Goal: Task Accomplishment & Management: Use online tool/utility

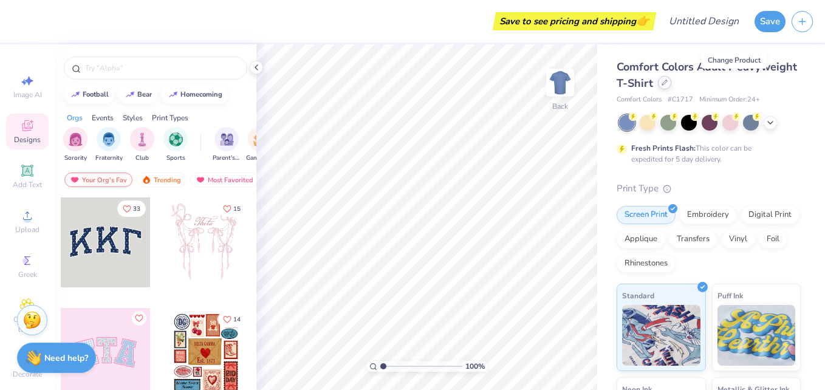
click at [667, 81] on icon at bounding box center [664, 83] width 6 height 6
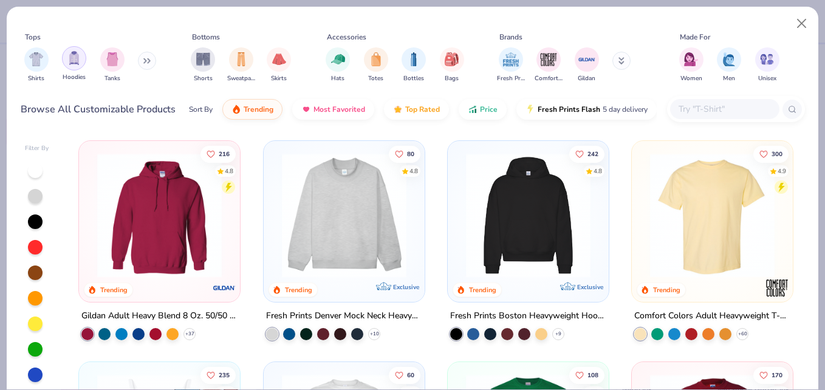
click at [77, 57] on img "filter for Hoodies" at bounding box center [73, 58] width 13 height 14
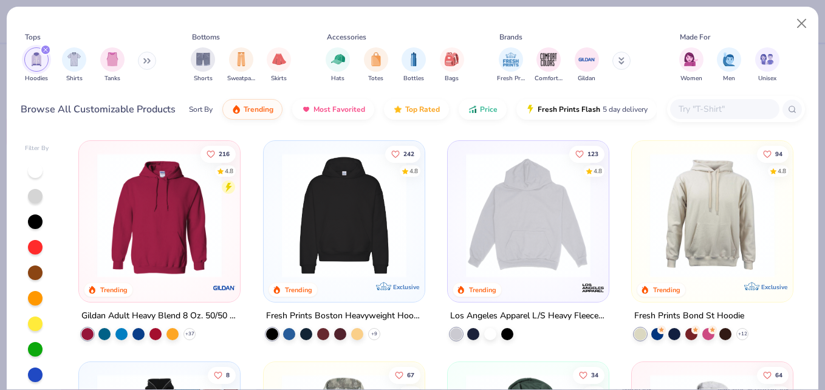
click at [510, 205] on img at bounding box center [528, 215] width 137 height 125
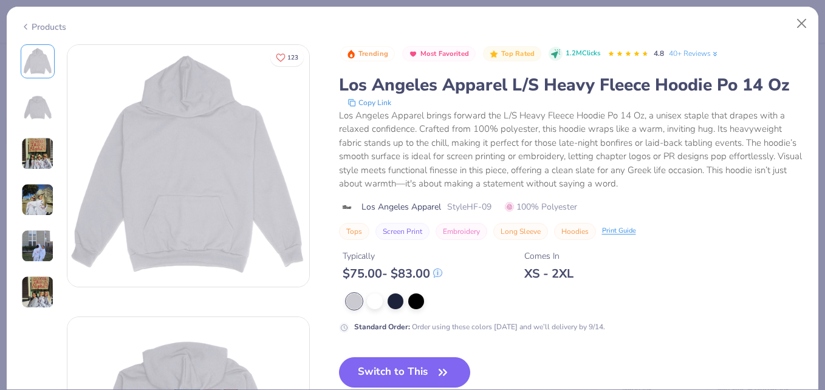
click at [40, 254] on img at bounding box center [37, 246] width 33 height 33
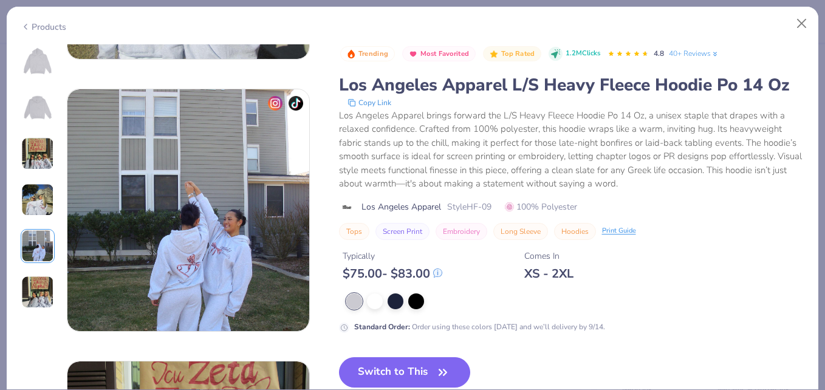
scroll to position [1088, 0]
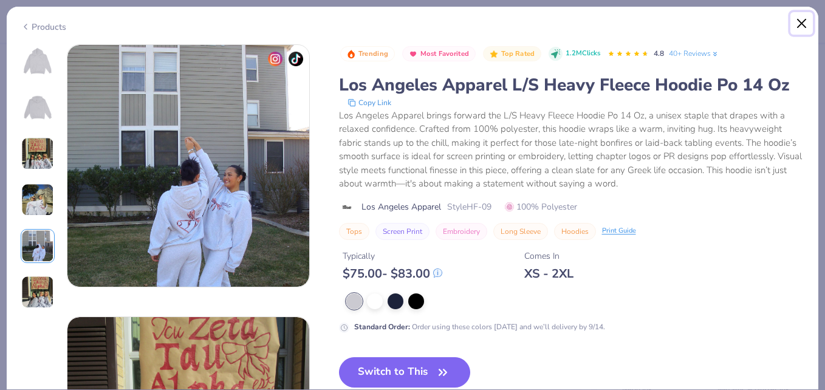
click at [803, 26] on button "Close" at bounding box center [801, 23] width 23 height 23
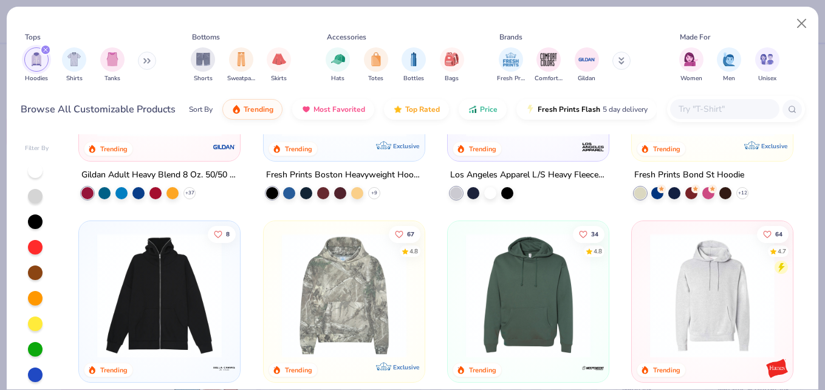
scroll to position [271, 0]
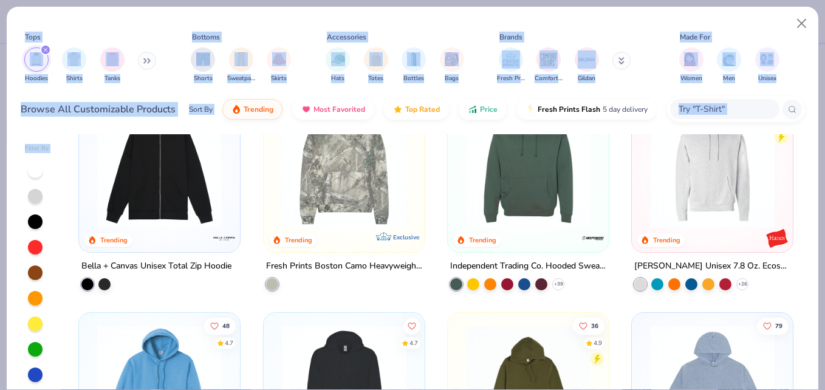
drag, startPoint x: 824, startPoint y: 159, endPoint x: 824, endPoint y: 215, distance: 55.9
click at [824, 215] on html "Save to see pricing and shipping 👉 Design Title Save Image AI Designs Add Text …" at bounding box center [412, 195] width 825 height 390
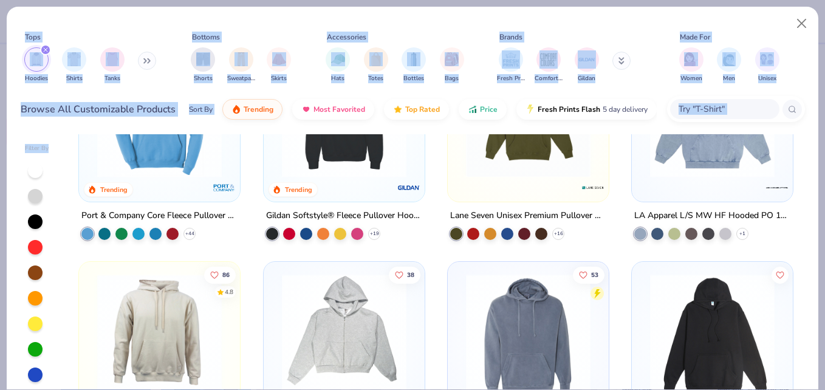
click at [54, 256] on div "Filter By 8 Trending Bella + Canvas Unisex Total Zip Hoodie 67 4.8 Trending Exc…" at bounding box center [412, 260] width 811 height 258
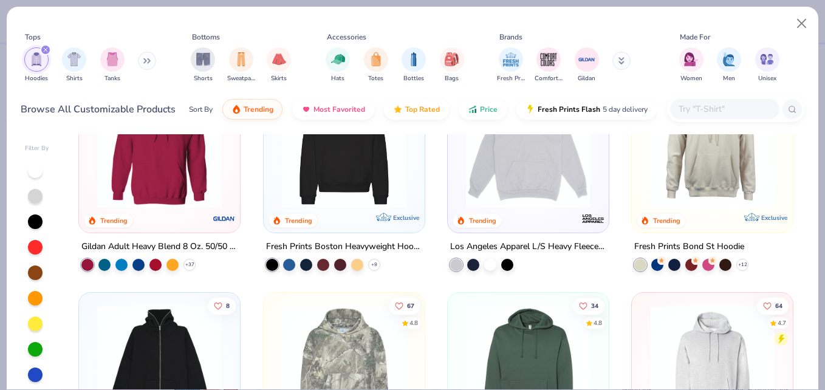
scroll to position [0, 0]
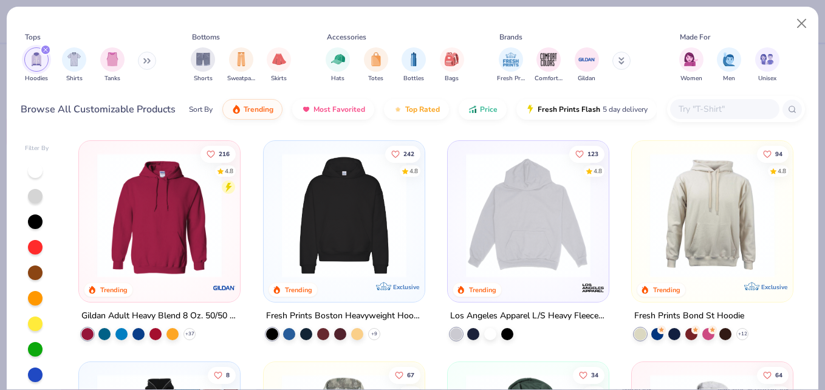
click at [729, 110] on input "text" at bounding box center [724, 109] width 94 height 14
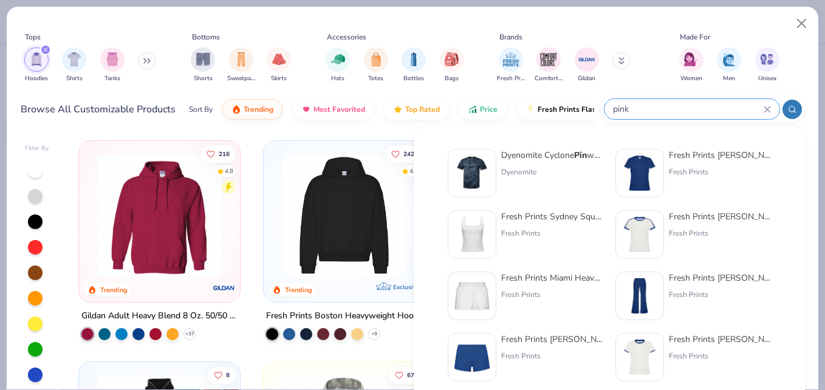
type input "pink"
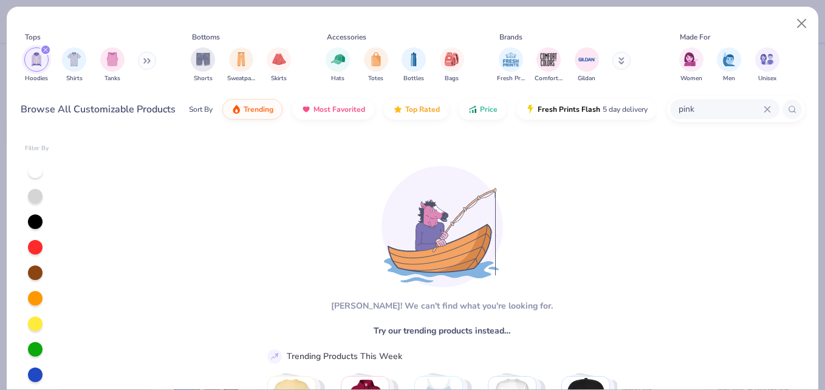
click at [771, 107] on div "pink" at bounding box center [724, 109] width 109 height 20
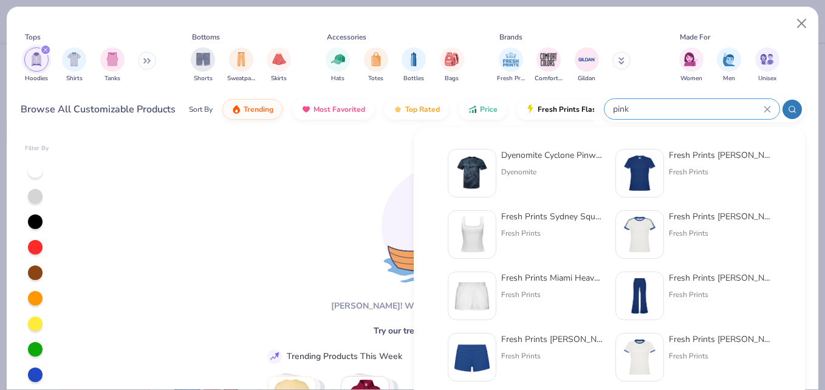
click at [766, 109] on icon at bounding box center [766, 109] width 7 height 7
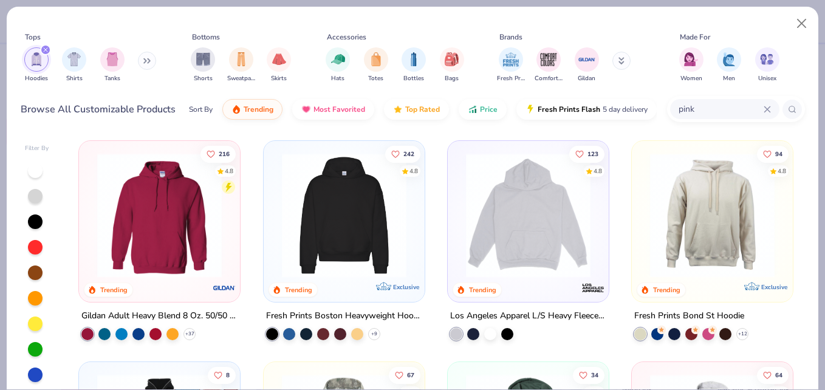
click at [490, 236] on img at bounding box center [528, 215] width 137 height 125
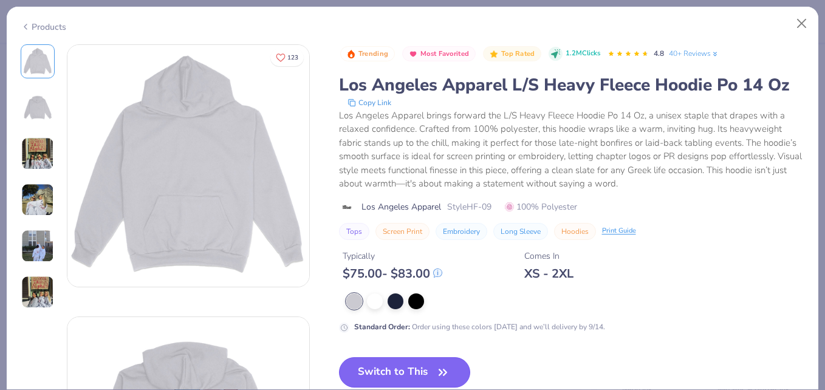
click at [395, 369] on button "Switch to This" at bounding box center [405, 372] width 132 height 30
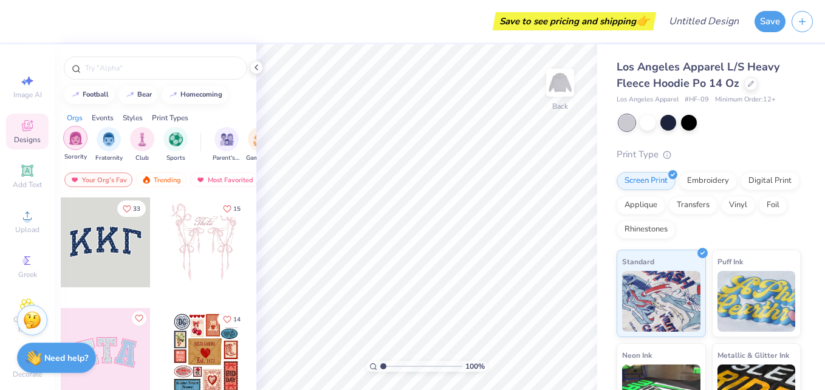
click at [73, 143] on img "filter for Sorority" at bounding box center [76, 138] width 14 height 14
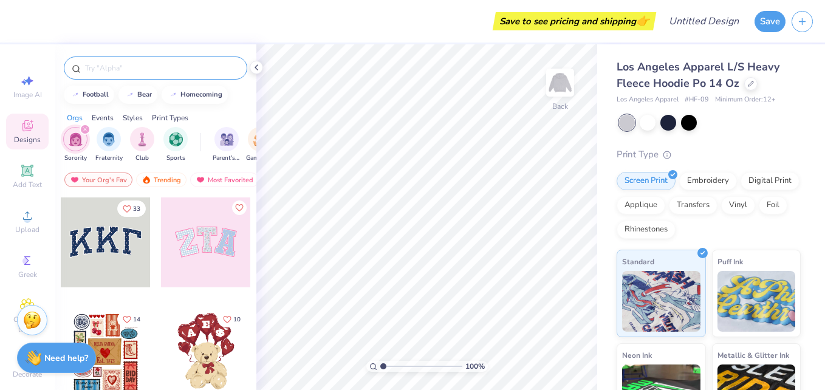
click at [178, 66] on input "text" at bounding box center [161, 68] width 155 height 12
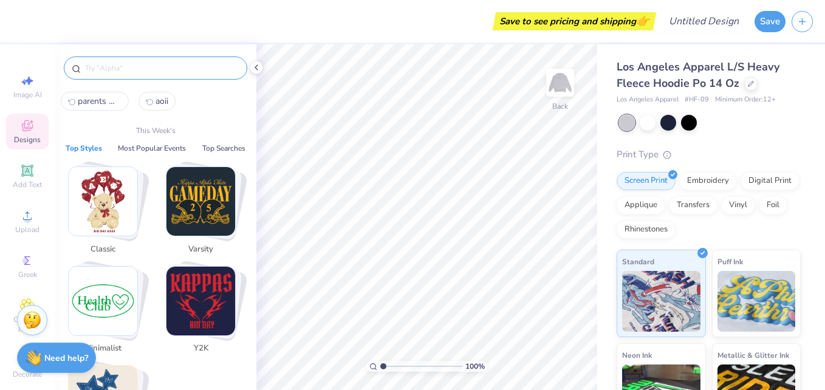
click at [160, 103] on span "aoii" at bounding box center [161, 101] width 13 height 12
type input "aoii"
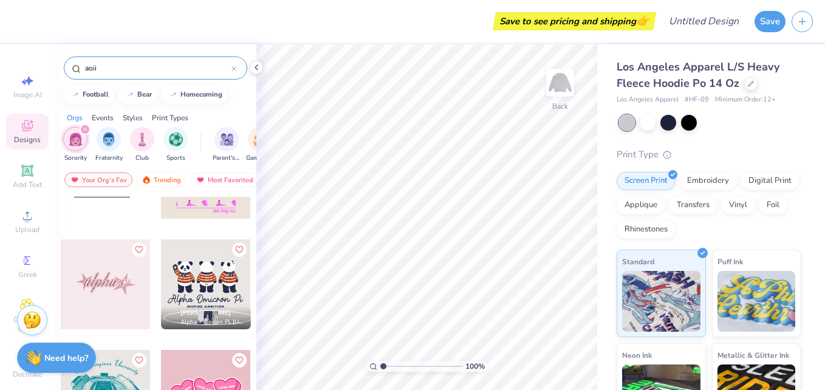
scroll to position [295, 0]
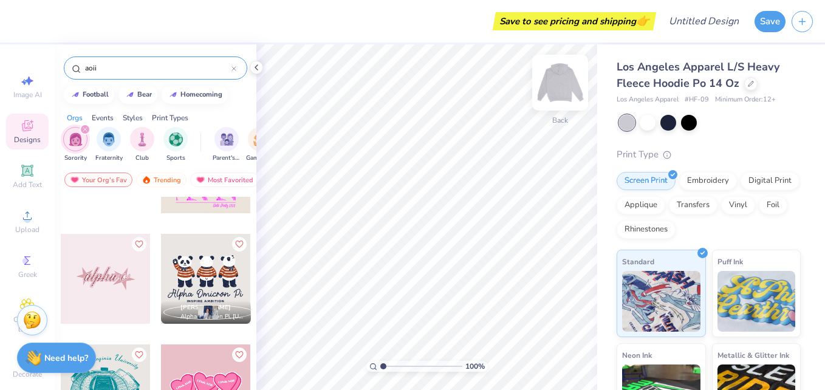
click at [566, 86] on img at bounding box center [560, 82] width 49 height 49
click at [23, 169] on icon at bounding box center [27, 171] width 12 height 12
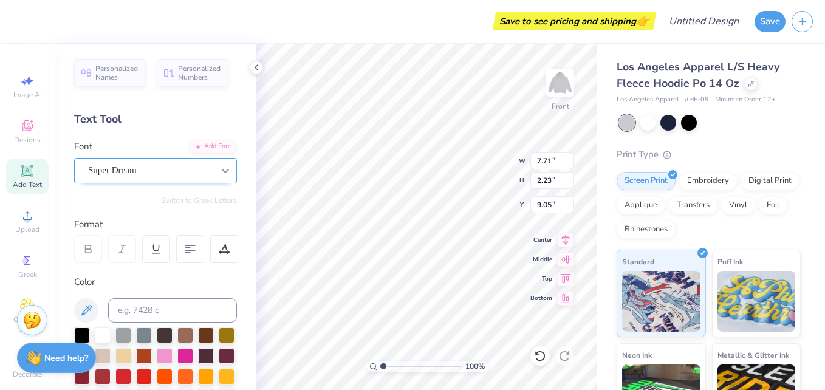
type input "9.05"
type input "13.90"
type input "4.02"
type input "9.20"
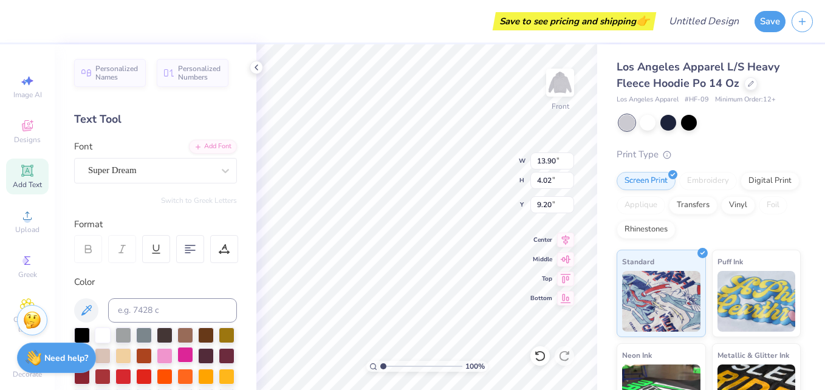
type textarea "A O II"
click at [193, 359] on div at bounding box center [185, 355] width 16 height 16
type input "8.90"
click at [156, 253] on line at bounding box center [155, 253] width 7 height 0
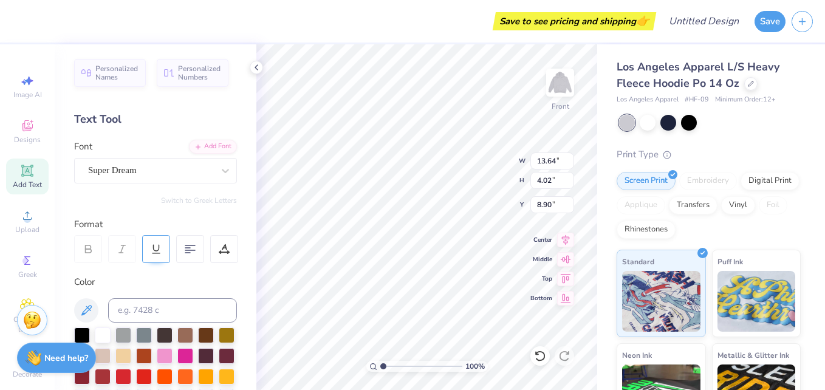
click at [156, 253] on line at bounding box center [155, 253] width 7 height 0
click at [154, 248] on icon at bounding box center [156, 249] width 11 height 11
click at [141, 175] on div "Super Dream" at bounding box center [151, 170] width 128 height 19
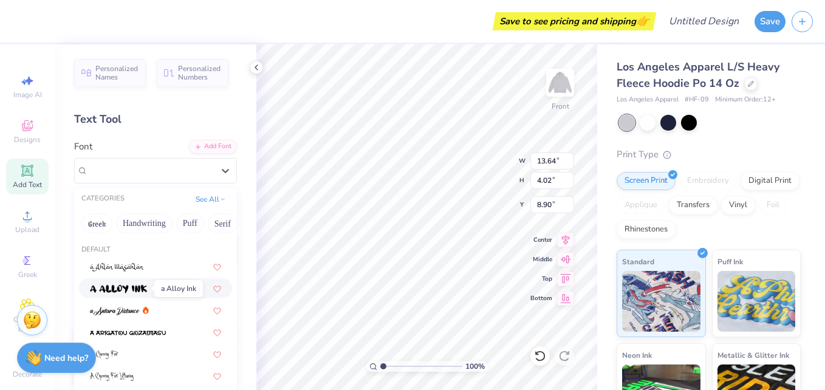
click at [145, 285] on img at bounding box center [118, 289] width 57 height 9
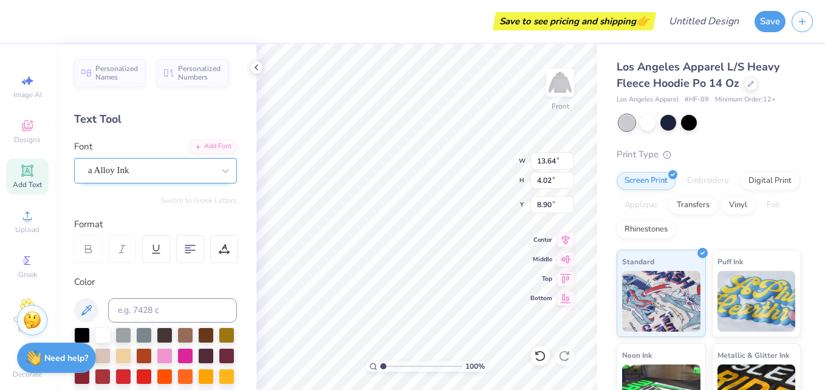
click at [178, 171] on div "a Alloy Ink" at bounding box center [151, 170] width 128 height 19
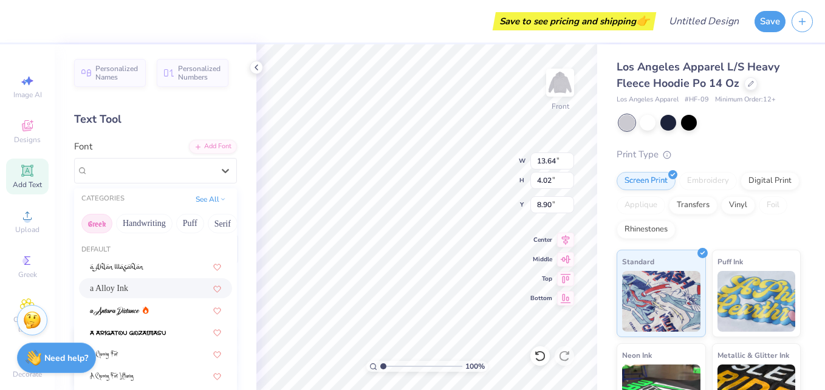
click at [97, 230] on button "Greek" at bounding box center [96, 223] width 31 height 19
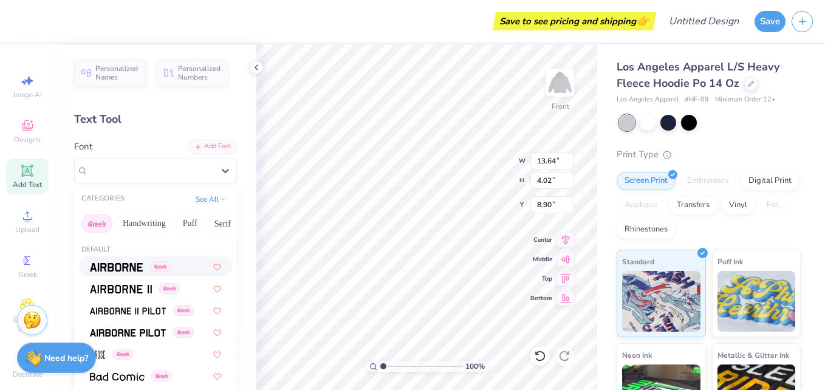
click at [114, 273] on div "Greek" at bounding box center [155, 266] width 153 height 20
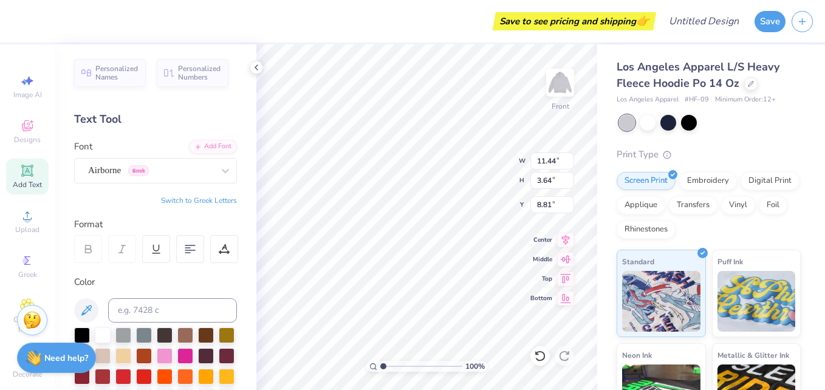
type input "11.44"
type input "3.64"
type input "9.03"
type textarea "A"
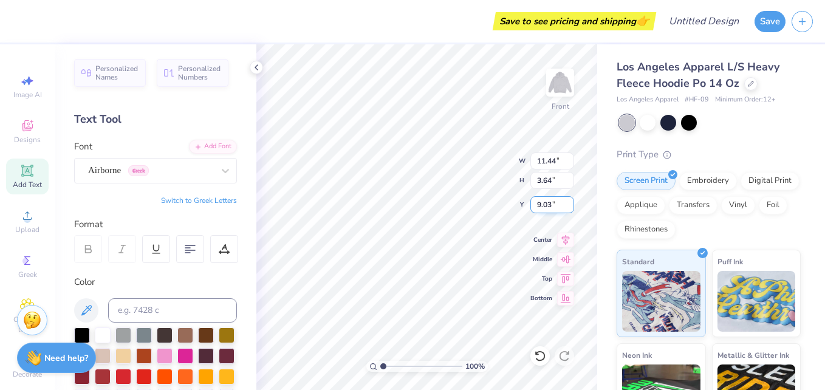
type textarea "Alpha Omicron Pi"
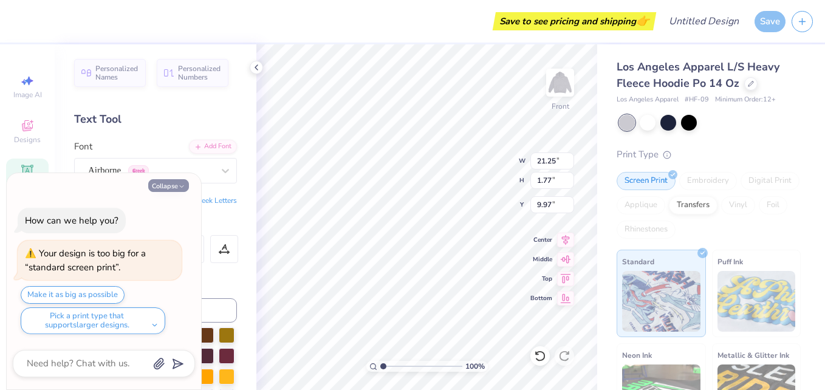
click at [179, 187] on icon "button" at bounding box center [181, 186] width 7 height 7
type textarea "x"
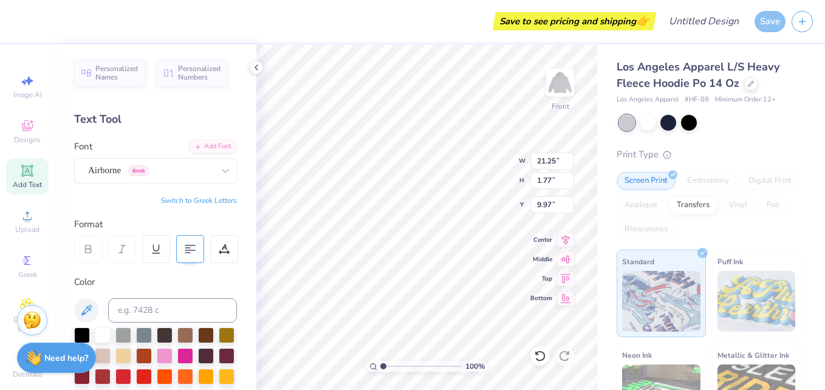
click at [194, 245] on 376 at bounding box center [190, 245] width 10 height 0
type textarea "Alpha Omicron Pi"
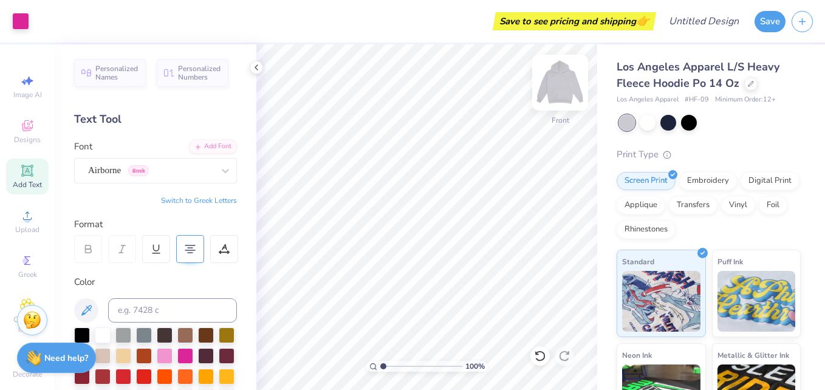
click at [556, 84] on img at bounding box center [560, 82] width 49 height 49
click at [562, 88] on img at bounding box center [560, 82] width 49 height 49
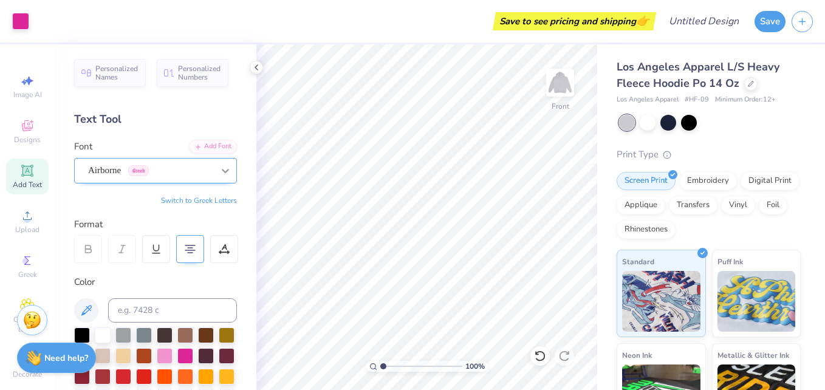
click at [214, 174] on div at bounding box center [225, 171] width 22 height 22
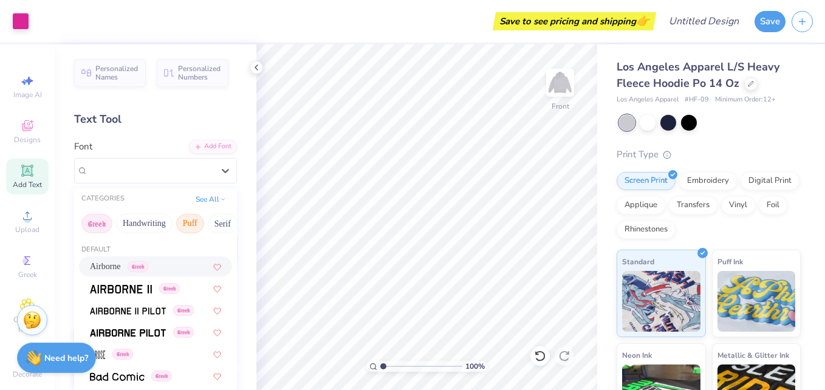
click at [188, 227] on button "Puff" at bounding box center [190, 223] width 28 height 19
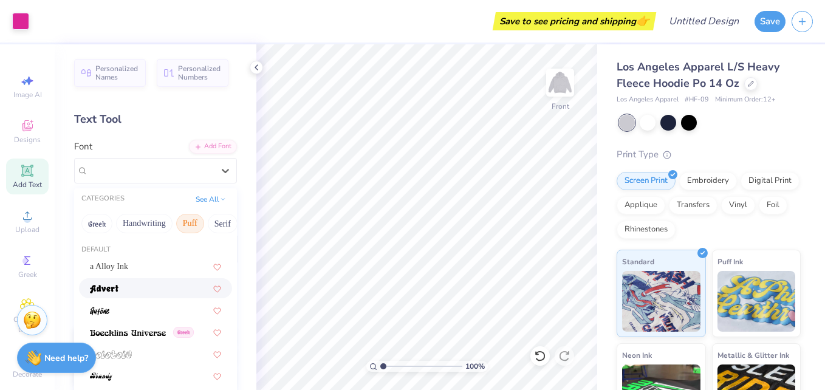
click at [170, 284] on div at bounding box center [155, 288] width 131 height 13
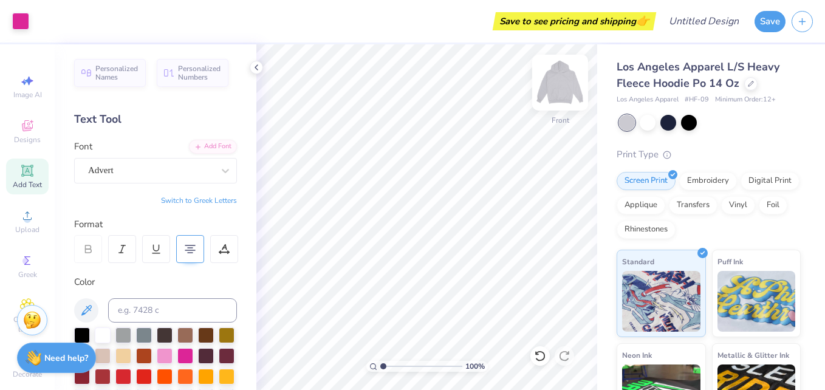
click at [564, 89] on img at bounding box center [560, 82] width 49 height 49
click at [28, 173] on icon at bounding box center [27, 170] width 15 height 15
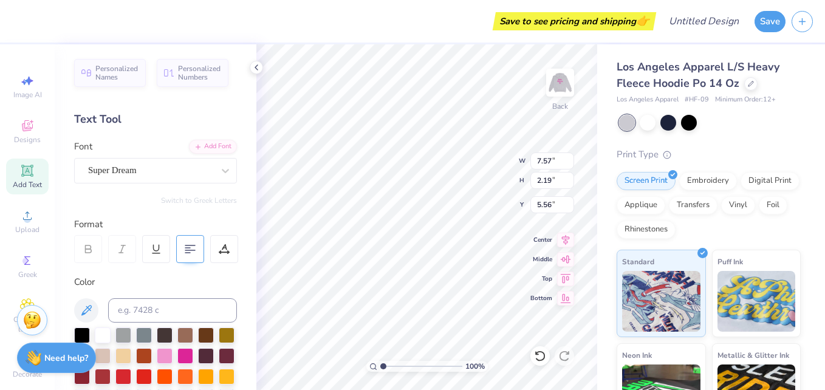
type input "5.56"
type textarea "A O II"
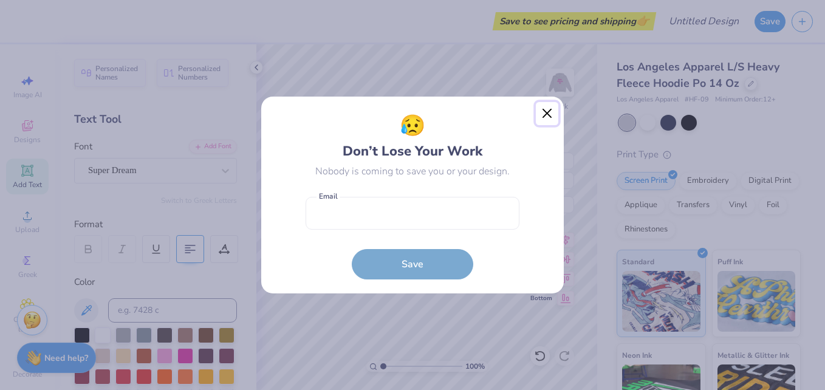
click at [543, 111] on button "Close" at bounding box center [547, 113] width 23 height 23
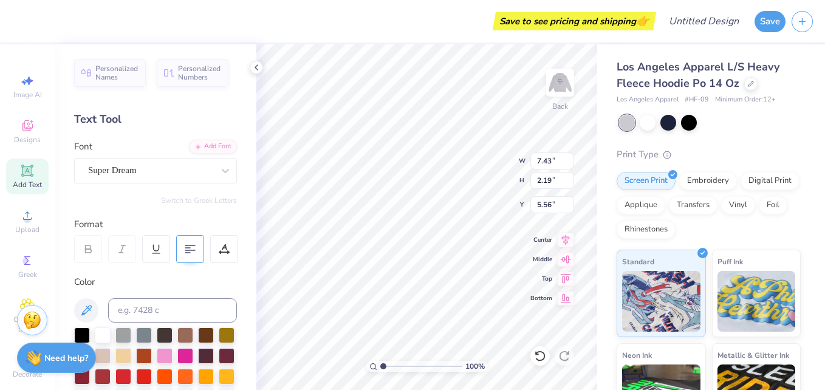
type input "7.43"
click at [193, 353] on div at bounding box center [185, 355] width 16 height 16
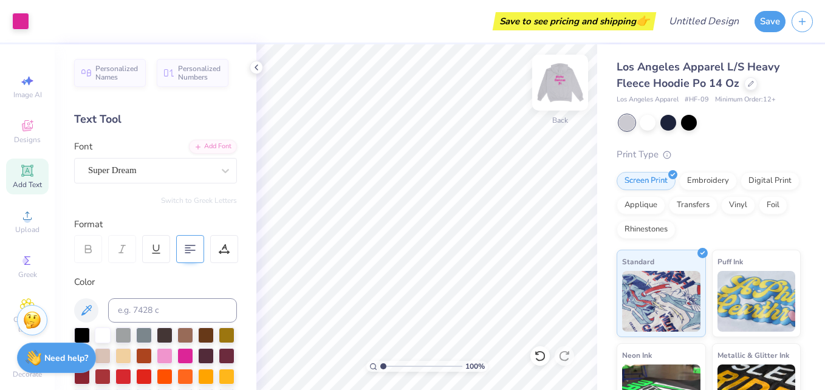
click at [559, 86] on img at bounding box center [560, 82] width 49 height 49
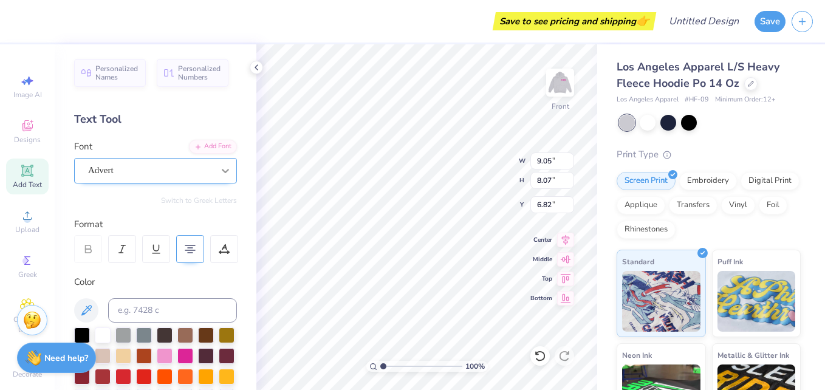
click at [214, 177] on div at bounding box center [225, 171] width 22 height 22
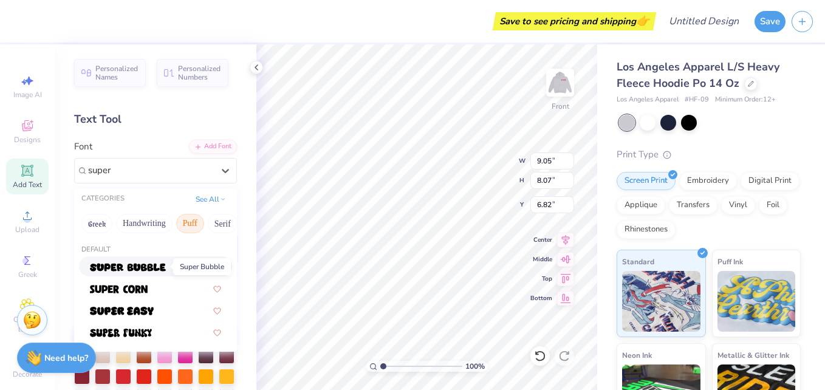
click at [137, 270] on img at bounding box center [128, 267] width 76 height 9
type input "super"
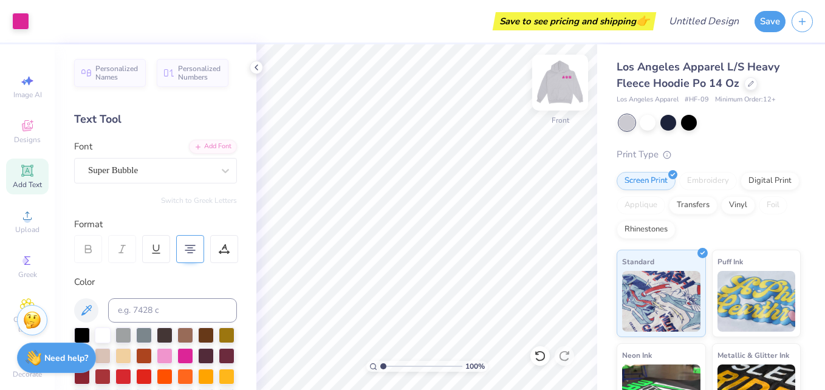
click at [565, 79] on img at bounding box center [560, 82] width 49 height 49
click at [14, 135] on span "Designs" at bounding box center [27, 140] width 27 height 10
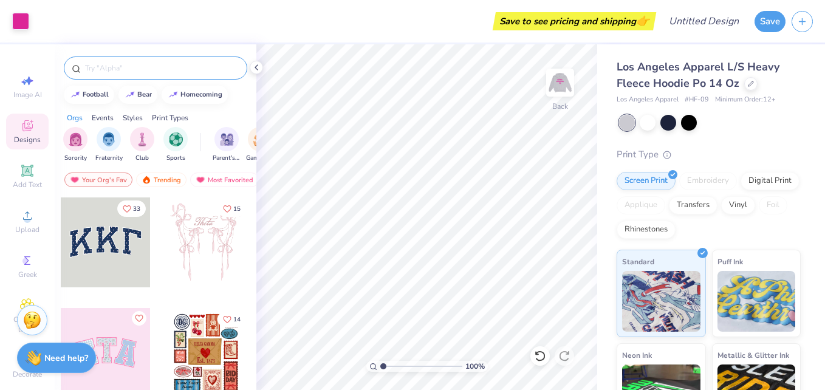
click at [152, 68] on input "text" at bounding box center [161, 68] width 155 height 12
click at [134, 73] on input "text" at bounding box center [161, 68] width 155 height 12
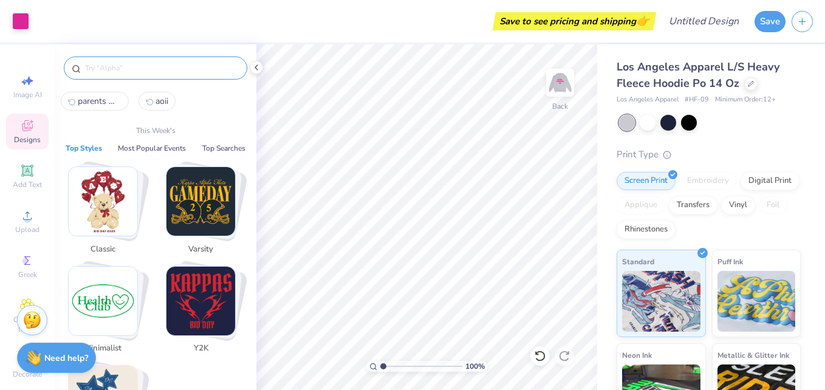
click at [155, 100] on span "aoii" at bounding box center [161, 101] width 13 height 12
type input "aoii"
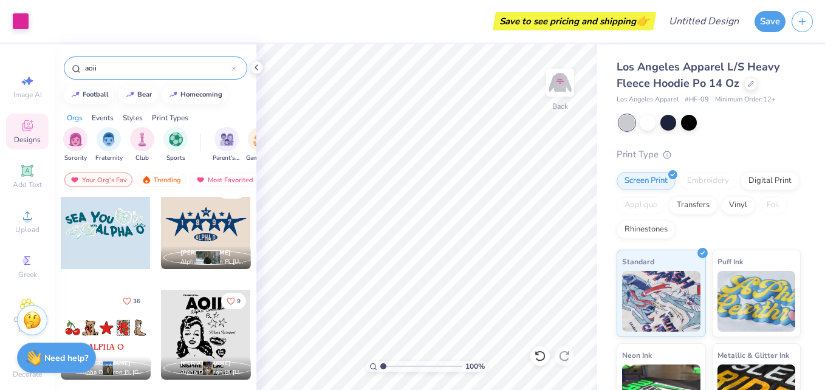
scroll to position [0, 0]
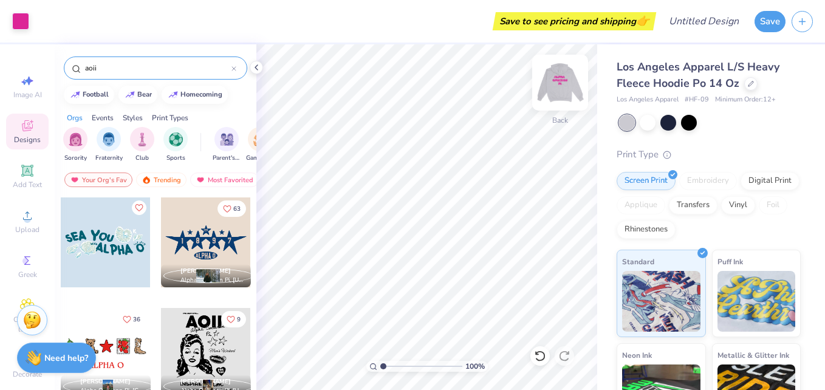
click at [559, 82] on img at bounding box center [560, 82] width 49 height 49
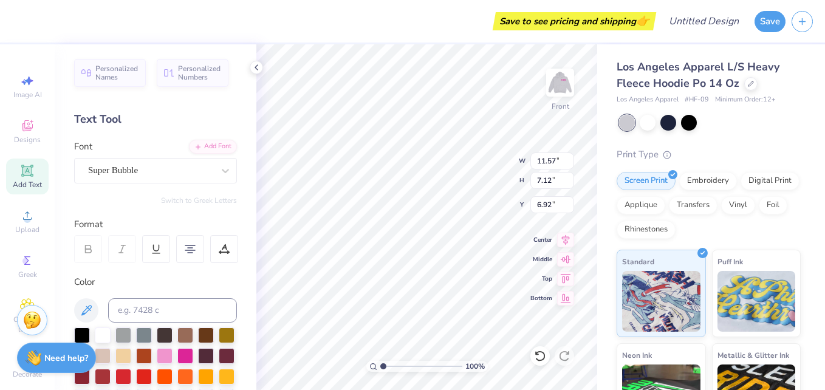
type input "11.57"
type input "7.12"
type textarea "A"
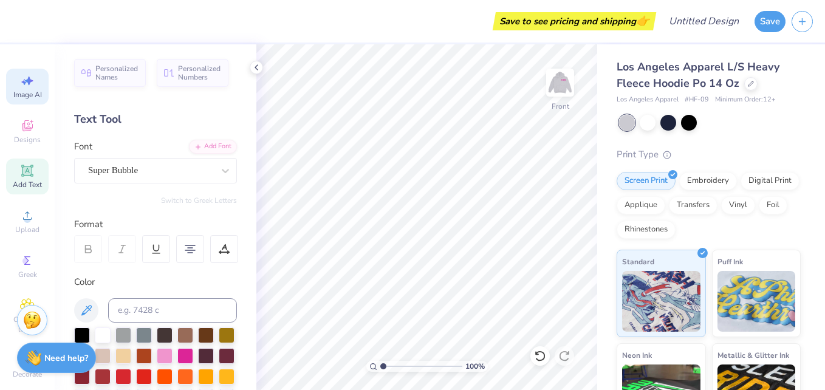
click at [24, 96] on span "Image AI" at bounding box center [27, 95] width 29 height 10
select select "4"
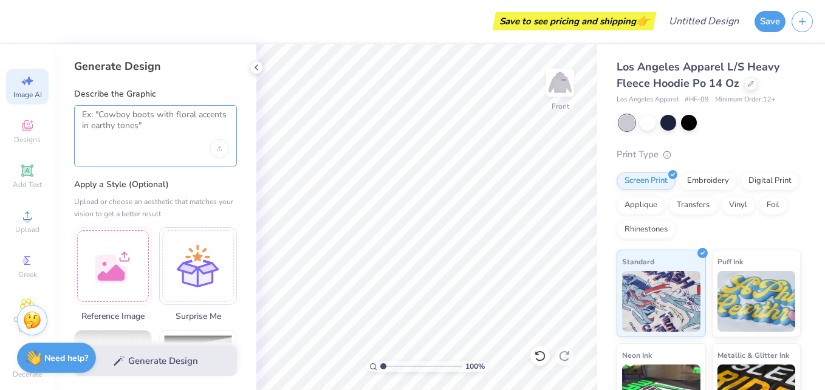
click at [120, 118] on textarea at bounding box center [155, 124] width 147 height 30
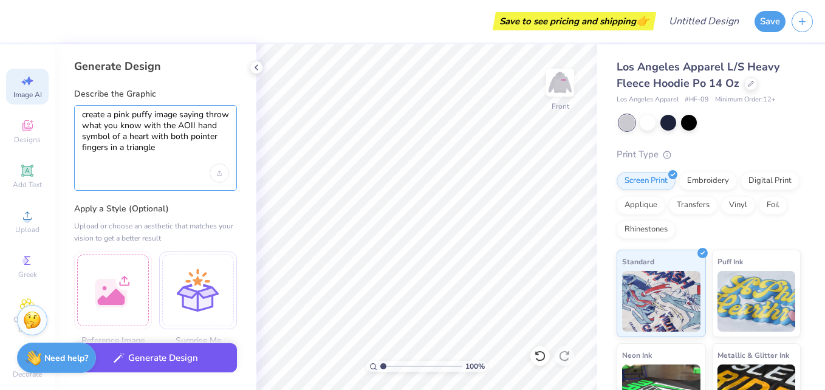
type textarea "create a pink puffy image saying throw what you know with the AOII hand symbol …"
click at [149, 360] on button "Generate Design" at bounding box center [155, 358] width 163 height 30
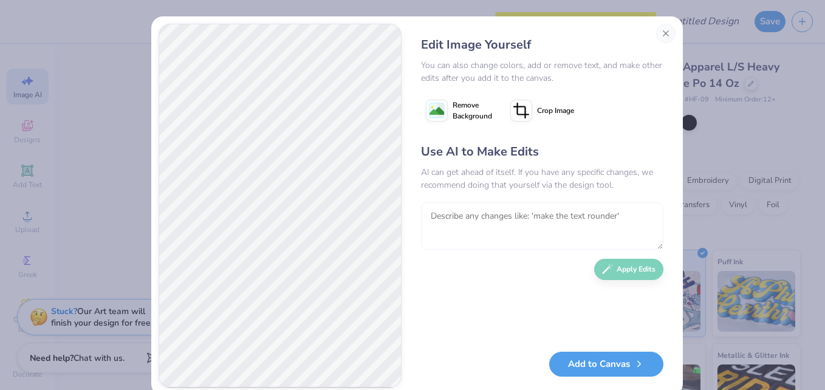
click at [448, 222] on textarea at bounding box center [542, 225] width 242 height 47
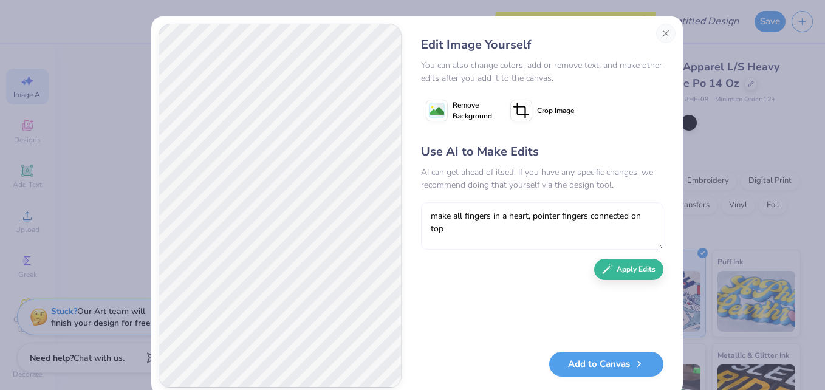
type textarea "make all fingers in a heart, pointer fingers connected on top"
click at [610, 258] on div "Use AI to Make Edits AI can get ahead of itself. If you have any specific chang…" at bounding box center [542, 241] width 242 height 197
click at [609, 269] on button "Apply Edits" at bounding box center [628, 266] width 69 height 21
click at [443, 224] on textarea "make all fingers in a heart, pointer fingers connected on top" at bounding box center [542, 225] width 242 height 47
type textarea "have the pointer fingers connect and point up above the heart"
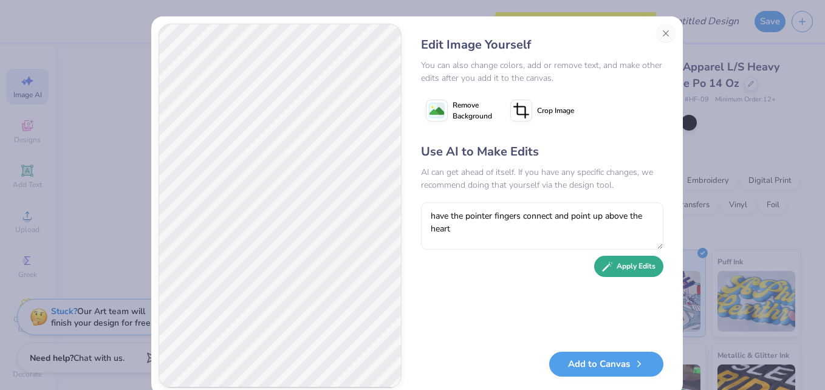
click at [602, 261] on icon "button" at bounding box center [607, 266] width 11 height 11
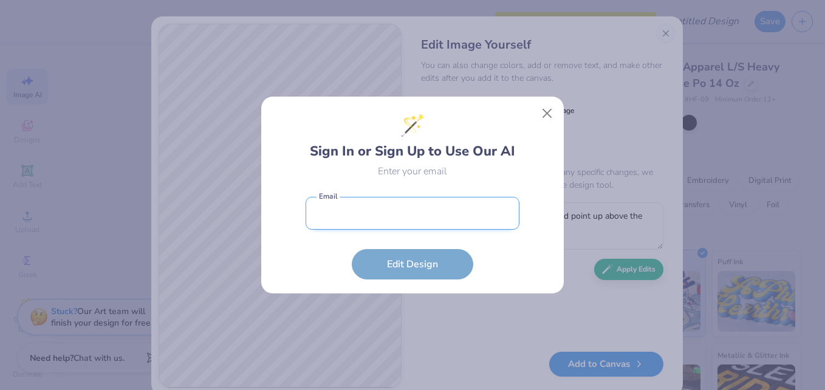
click at [438, 218] on input "email" at bounding box center [412, 213] width 214 height 33
click at [461, 217] on input "email" at bounding box center [412, 213] width 214 height 33
type input "izzygrossmueller@gmail.com"
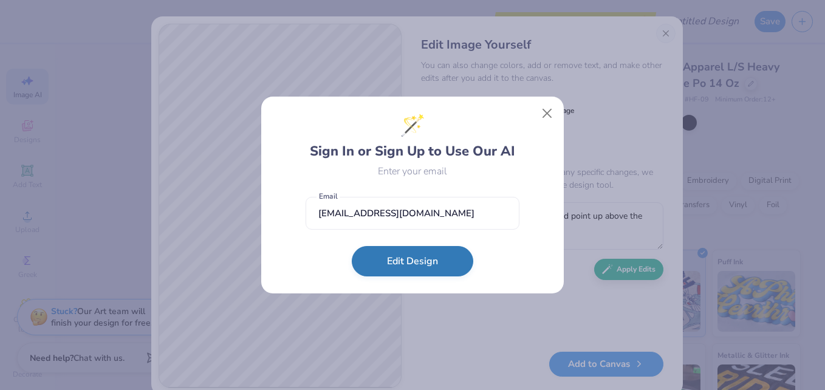
click at [412, 265] on button "Edit Design" at bounding box center [412, 261] width 121 height 30
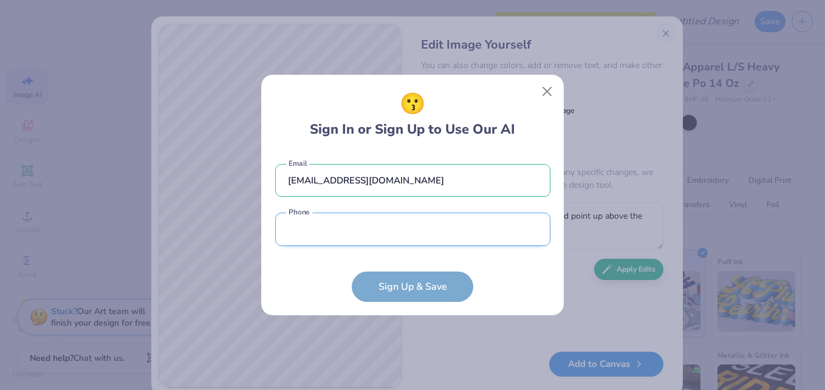
click at [393, 234] on input "tel" at bounding box center [412, 229] width 275 height 33
type input "(908) 868-3030"
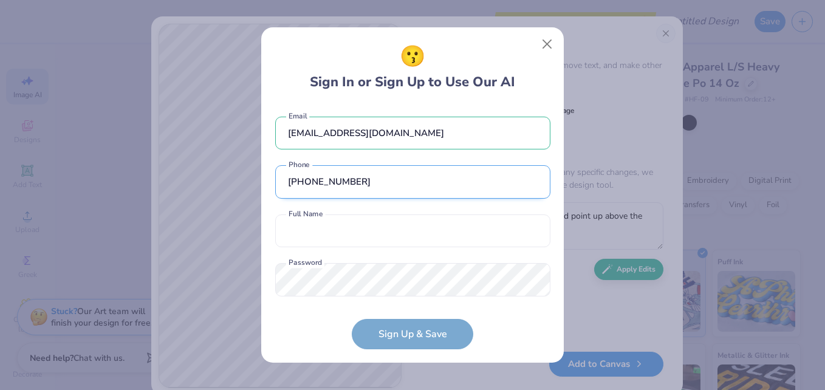
scroll to position [19, 0]
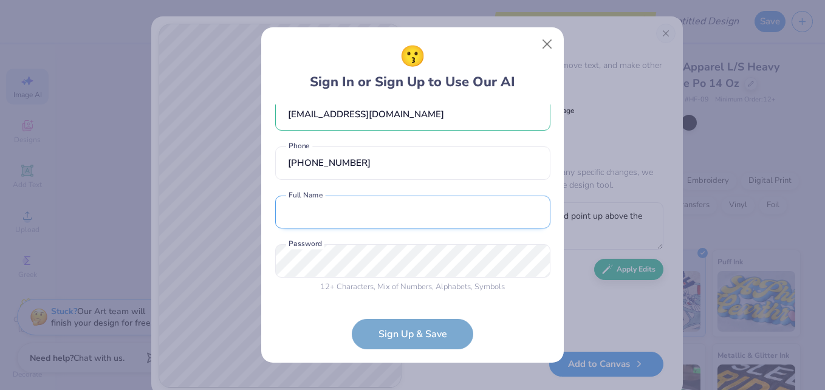
click at [367, 219] on input "text" at bounding box center [412, 212] width 275 height 33
type input "Isabella Grossmueller"
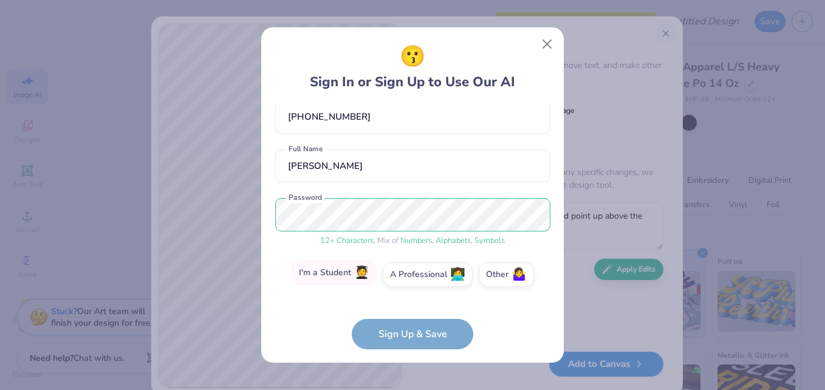
click at [342, 279] on label "I'm a Student 🧑‍🎓" at bounding box center [334, 273] width 85 height 24
click at [409, 339] on input "I'm a Student 🧑‍🎓" at bounding box center [413, 343] width 8 height 8
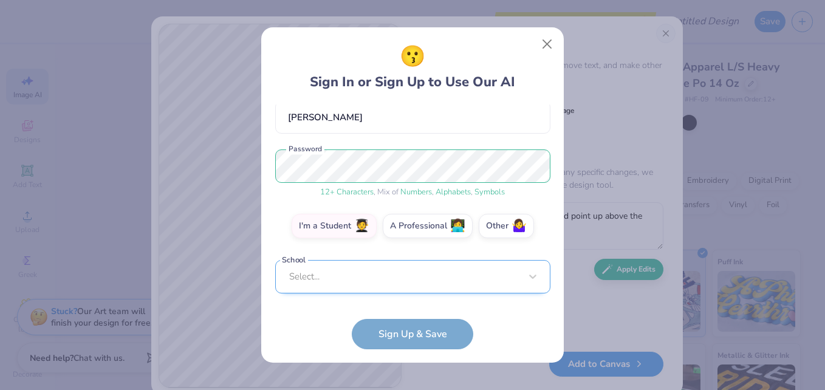
scroll to position [108, 0]
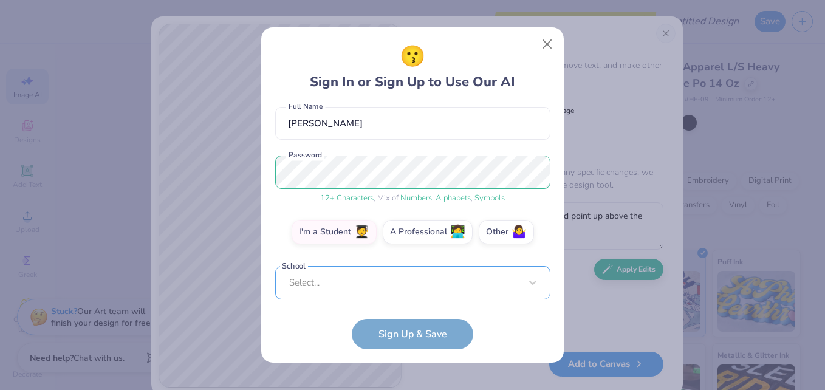
click at [372, 289] on div "izzygrossmueller@gmail.com Email (908) 868-3030 Phone Isabella Grossmueller Ful…" at bounding box center [412, 201] width 275 height 195
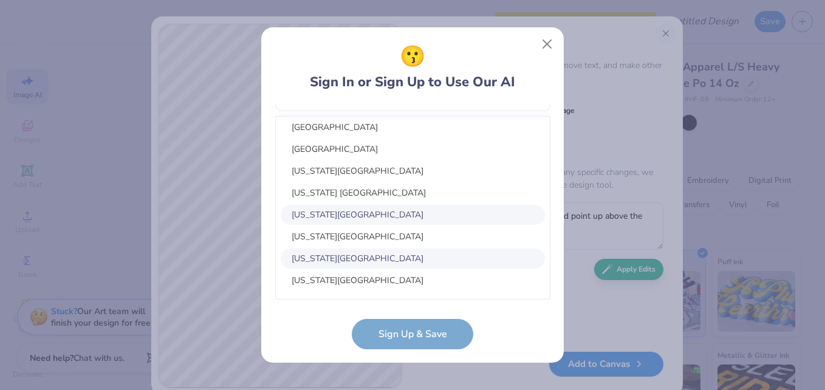
scroll to position [73, 0]
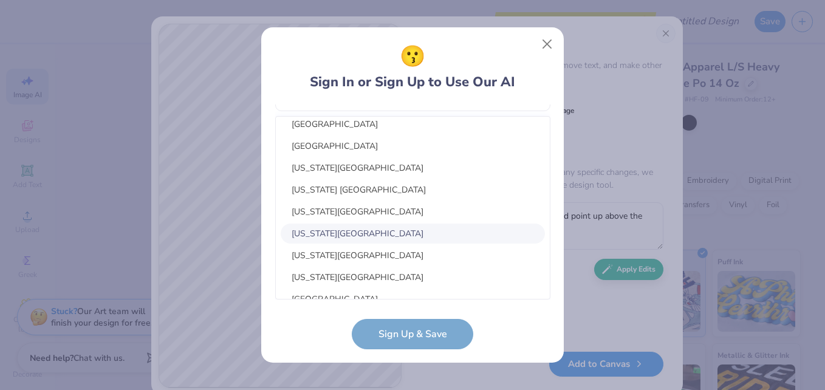
click at [485, 237] on div "Georgia Southern University" at bounding box center [413, 234] width 264 height 20
type input "georg"
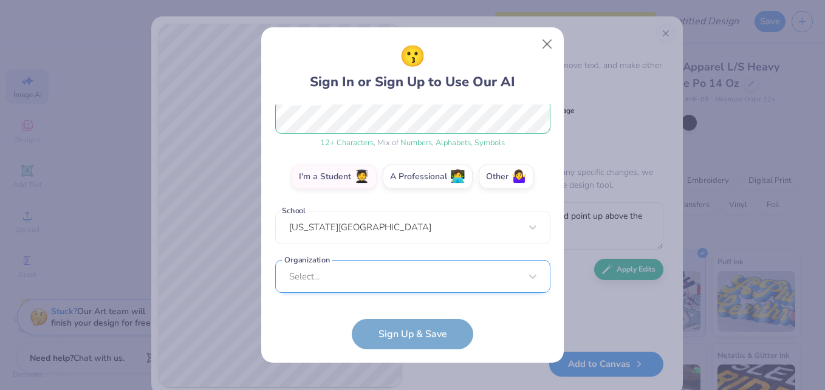
click at [428, 281] on div "Select..." at bounding box center [412, 276] width 275 height 33
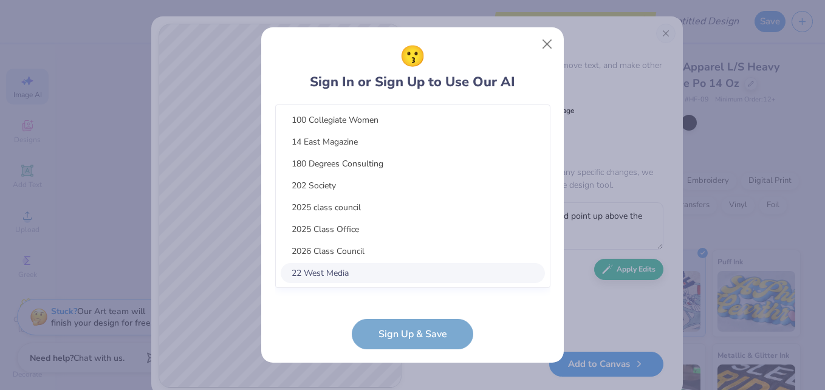
scroll to position [345, 0]
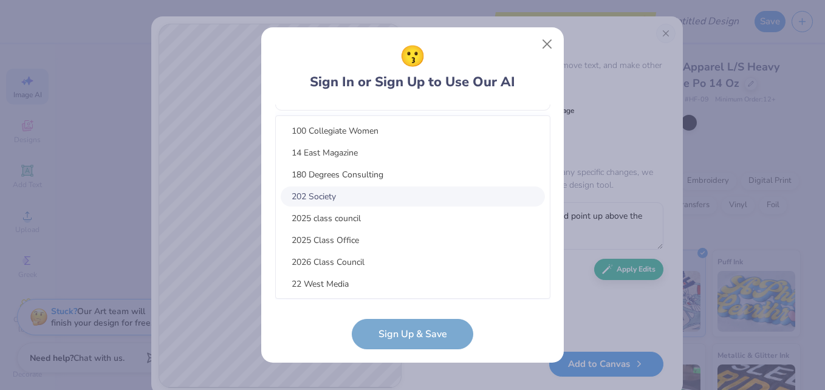
drag, startPoint x: 550, startPoint y: 190, endPoint x: 548, endPoint y: 237, distance: 46.8
click at [548, 237] on div "100 Collegiate Women 14 East Magazine 180 Degrees Consulting 202 Society 2025 c…" at bounding box center [412, 206] width 275 height 183
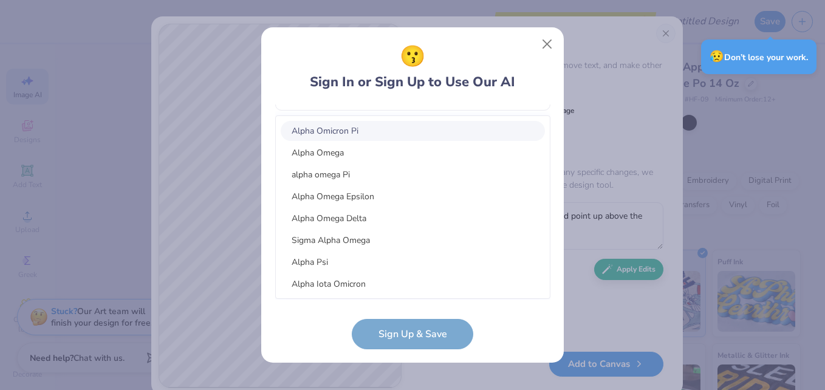
click at [400, 133] on div "Alpha Omicron Pi" at bounding box center [413, 131] width 264 height 20
type input "alpha omi"
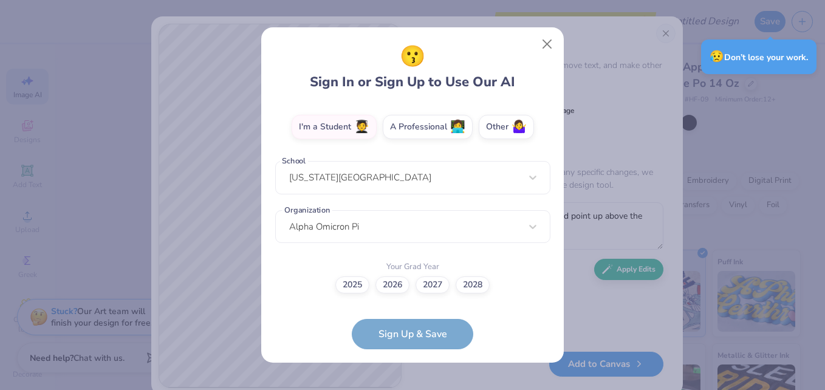
scroll to position [213, 0]
click at [474, 285] on label "2028" at bounding box center [473, 283] width 34 height 17
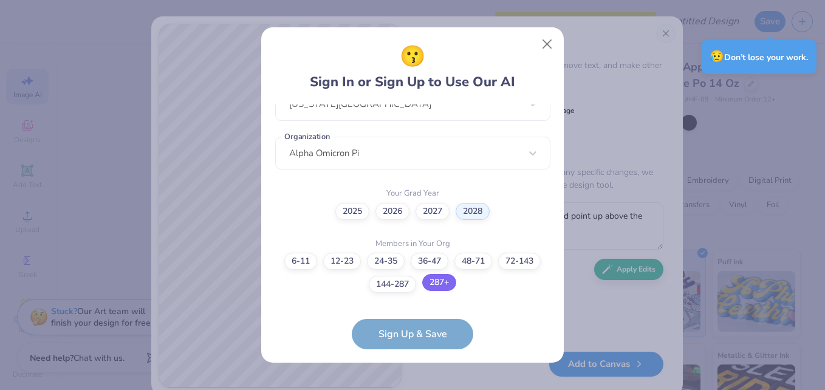
click at [439, 281] on label "287+" at bounding box center [439, 282] width 34 height 17
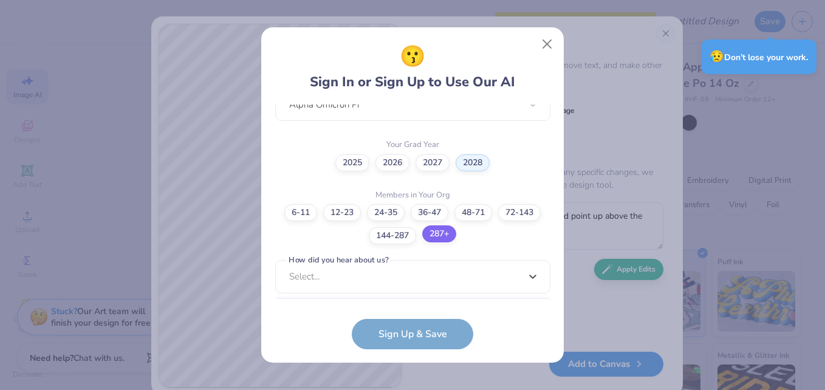
click at [439, 281] on div "option Word of Mouth focused, 8 of 15. 15 results available. Use Up and Down to…" at bounding box center [412, 371] width 275 height 222
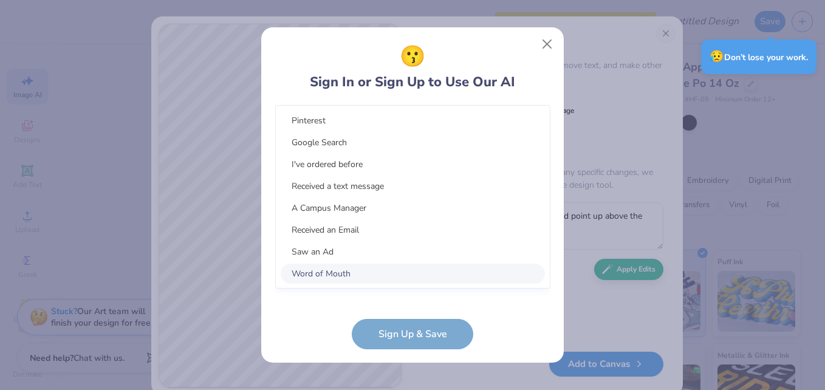
scroll to position [517, 0]
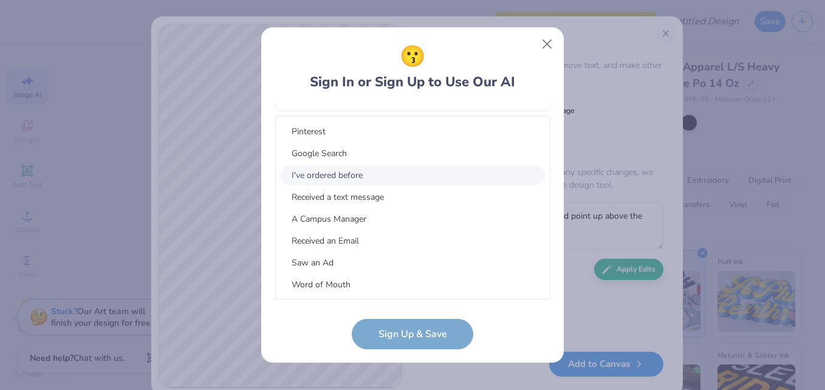
click at [413, 177] on div "I've ordered before" at bounding box center [413, 175] width 264 height 20
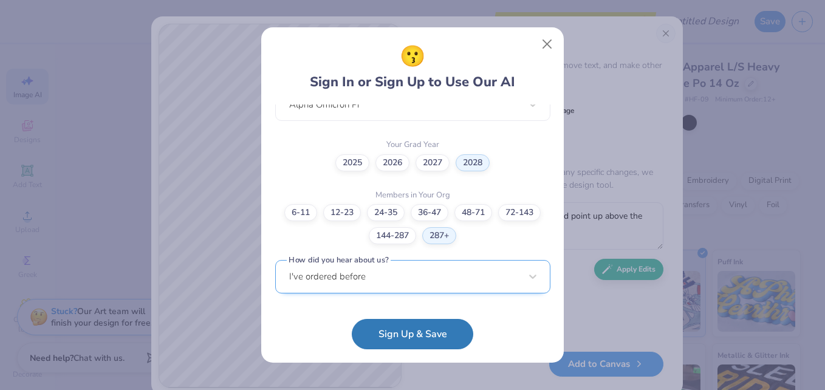
click at [400, 275] on div "I've ordered before" at bounding box center [412, 276] width 275 height 33
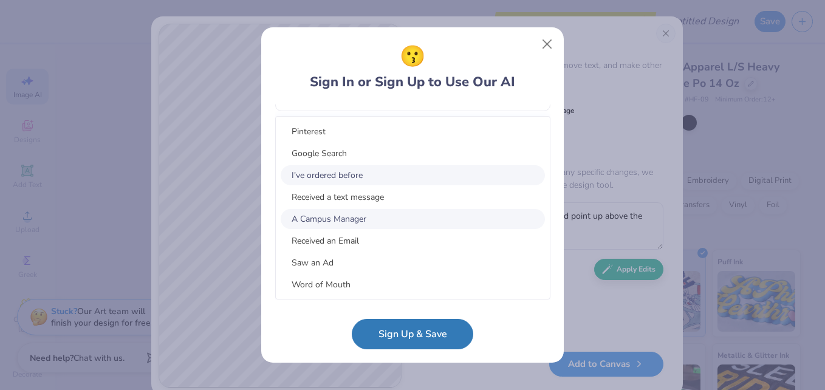
click at [375, 217] on div "A Campus Manager" at bounding box center [413, 219] width 264 height 20
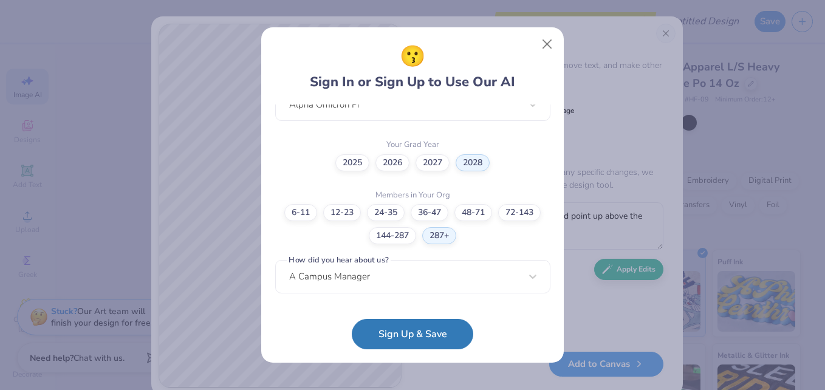
scroll to position [335, 0]
click at [392, 324] on button "Sign Up & Save" at bounding box center [412, 331] width 121 height 30
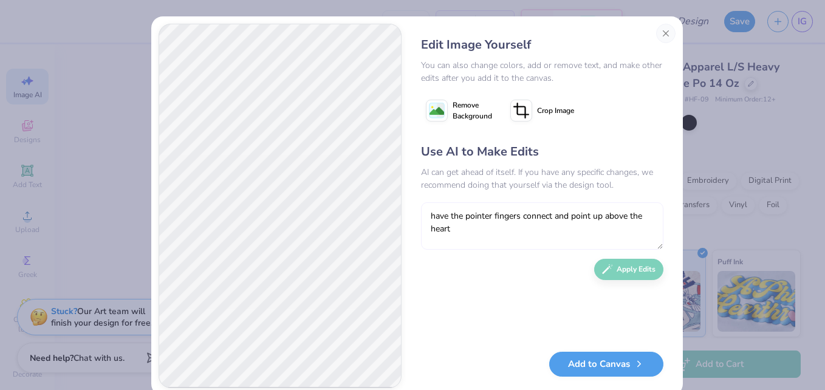
click at [477, 211] on textarea "have the pointer fingers connect and point up above the heart" at bounding box center [542, 225] width 242 height 47
click at [542, 211] on textarea "have the pointer fingers connect and point up above the heart" at bounding box center [542, 225] width 242 height 47
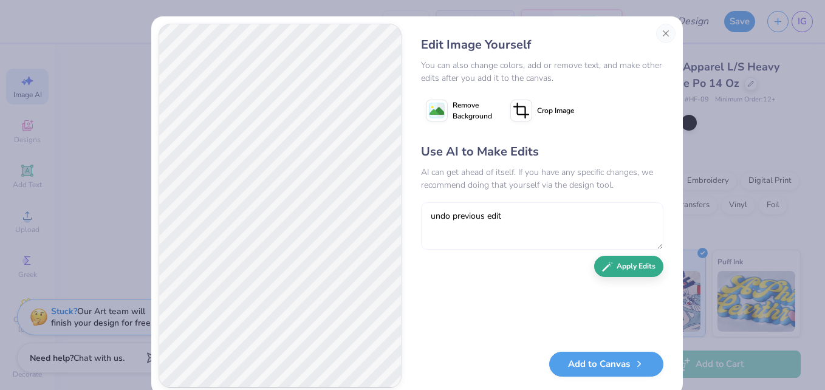
type textarea "undo previous edit"
click at [626, 268] on button "Apply Edits" at bounding box center [628, 266] width 69 height 21
click at [526, 222] on textarea "undo previous edit" at bounding box center [542, 225] width 242 height 47
drag, startPoint x: 620, startPoint y: 219, endPoint x: 411, endPoint y: 214, distance: 209.0
click at [411, 214] on div "Edit Image Yourself You can also change colors, add or remove text, and make ot…" at bounding box center [542, 206] width 267 height 364
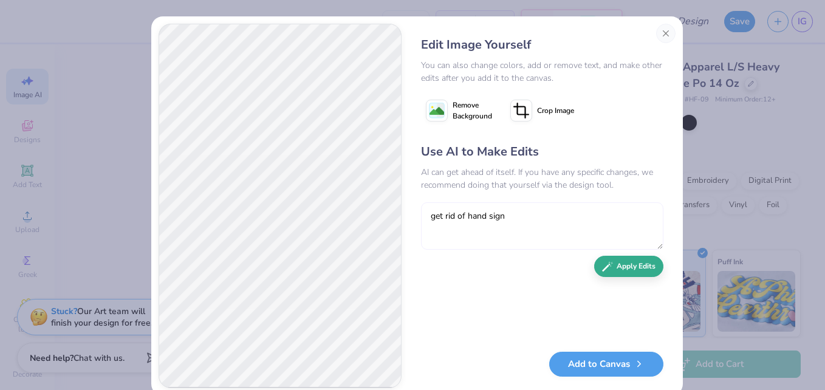
type textarea "get rid of hand sign"
click at [613, 273] on button "Apply Edits" at bounding box center [628, 266] width 69 height 21
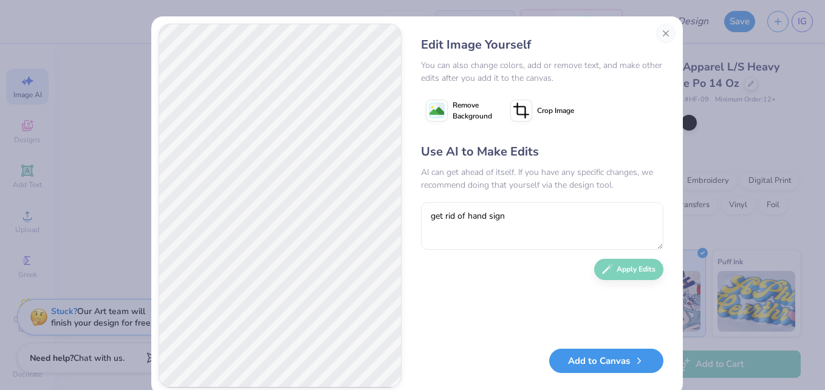
click at [598, 354] on button "Add to Canvas" at bounding box center [606, 361] width 114 height 25
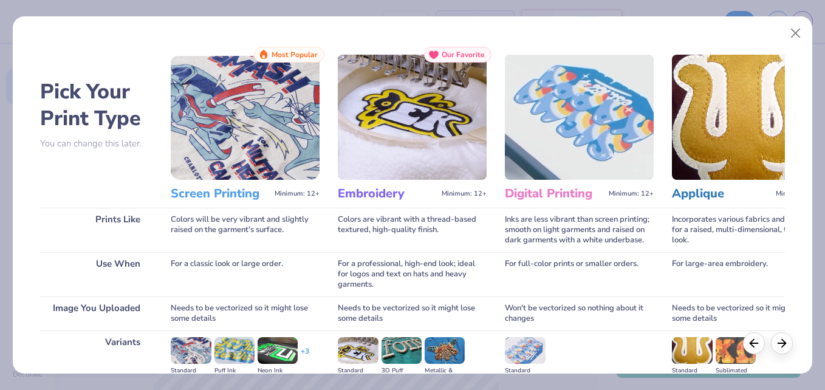
click at [414, 148] on img at bounding box center [412, 117] width 149 height 125
click at [371, 200] on h3 "Embroidery" at bounding box center [387, 194] width 99 height 16
click at [375, 193] on h3 "Embroidery" at bounding box center [387, 194] width 99 height 16
click at [783, 343] on polyline at bounding box center [784, 341] width 4 height 8
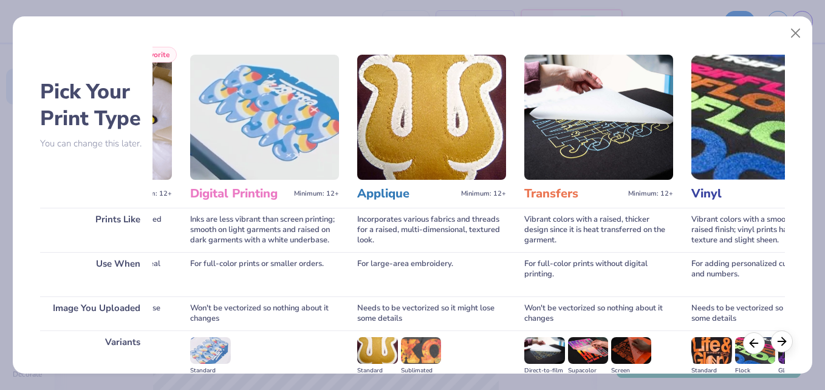
scroll to position [0, 372]
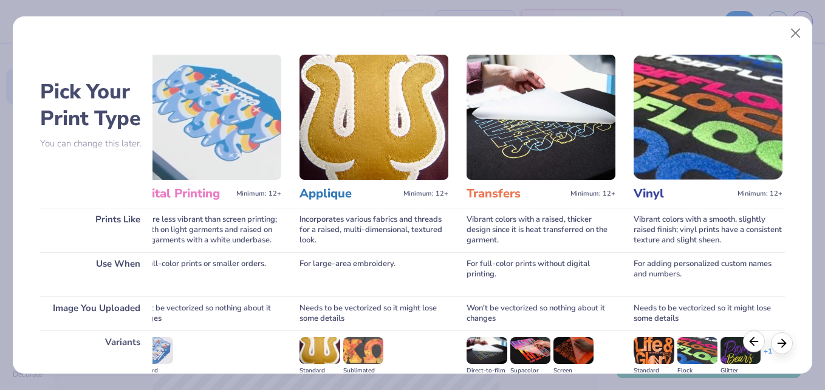
click at [752, 347] on icon at bounding box center [753, 341] width 13 height 13
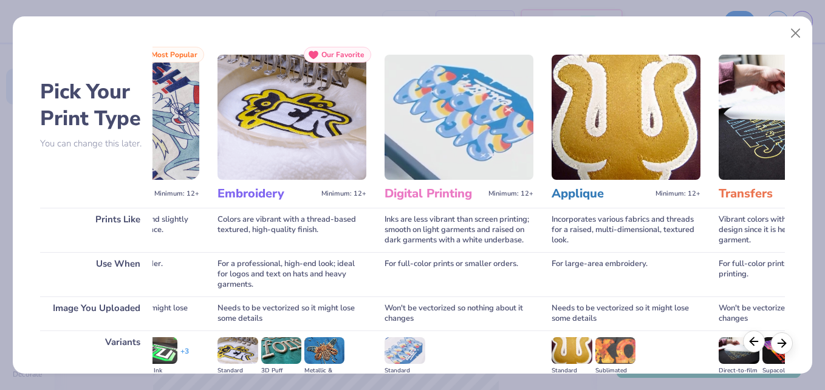
scroll to position [0, 0]
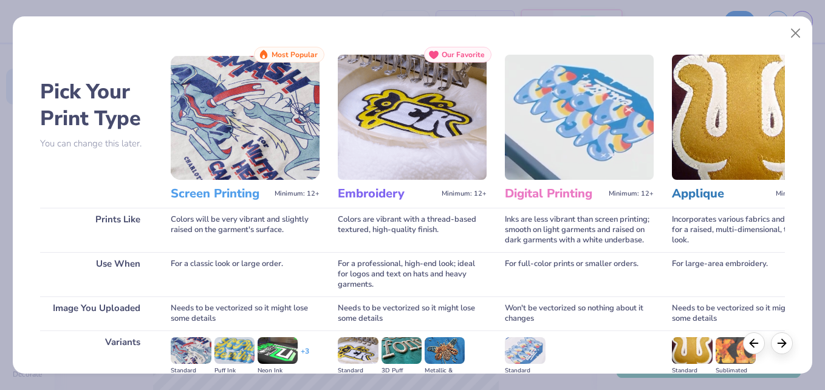
click at [426, 90] on img at bounding box center [412, 117] width 149 height 125
click at [373, 211] on div "Colors are vibrant with a thread-based textured, high-quality finish." at bounding box center [412, 230] width 149 height 44
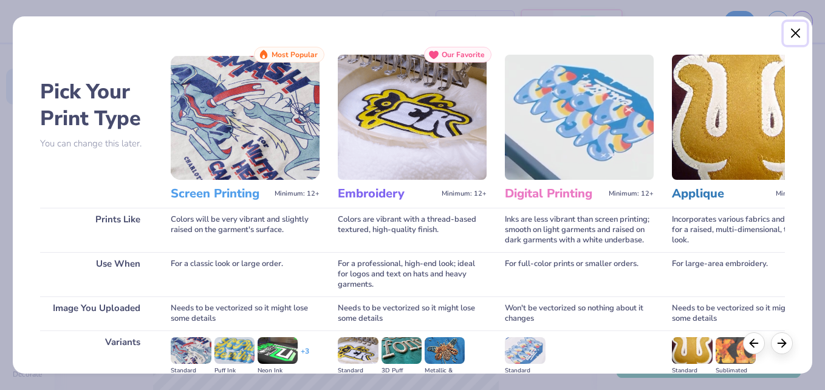
click at [795, 38] on button "Close" at bounding box center [794, 33] width 23 height 23
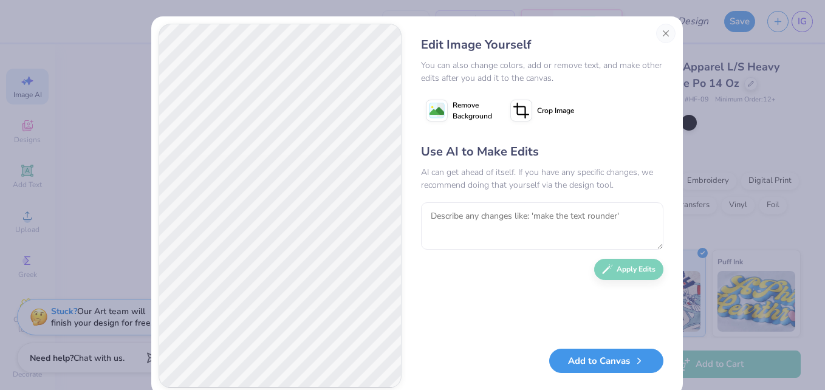
click at [592, 357] on button "Add to Canvas" at bounding box center [606, 361] width 114 height 25
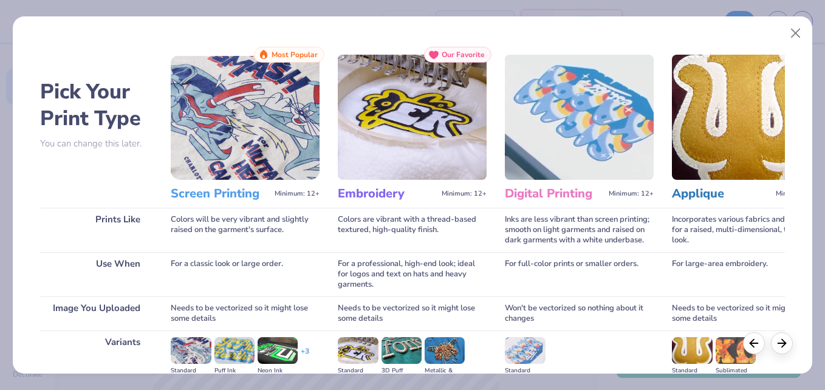
click at [357, 197] on h3 "Embroidery" at bounding box center [387, 194] width 99 height 16
click at [217, 194] on h3 "Screen Printing" at bounding box center [220, 194] width 99 height 16
click at [383, 73] on img at bounding box center [412, 117] width 149 height 125
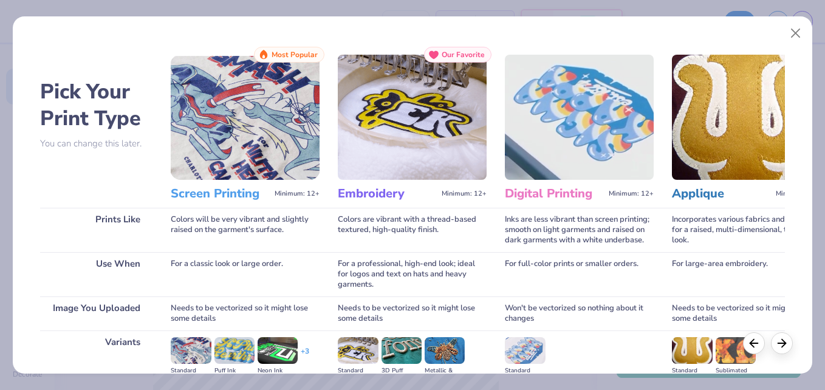
click at [363, 346] on img at bounding box center [358, 350] width 40 height 27
click at [394, 344] on img at bounding box center [401, 350] width 40 height 27
click at [354, 350] on img at bounding box center [358, 350] width 40 height 27
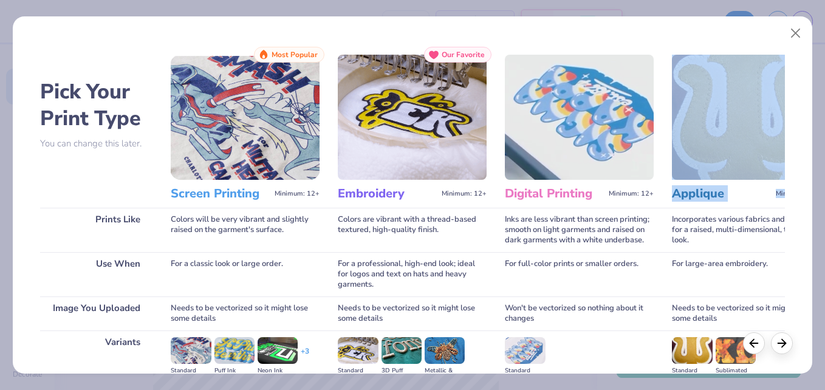
drag, startPoint x: 824, startPoint y: 126, endPoint x: 823, endPoint y: 189, distance: 63.2
click at [823, 189] on div "Pick Your Print Type You can change this later. Prints Like Use When Image You …" at bounding box center [412, 195] width 825 height 390
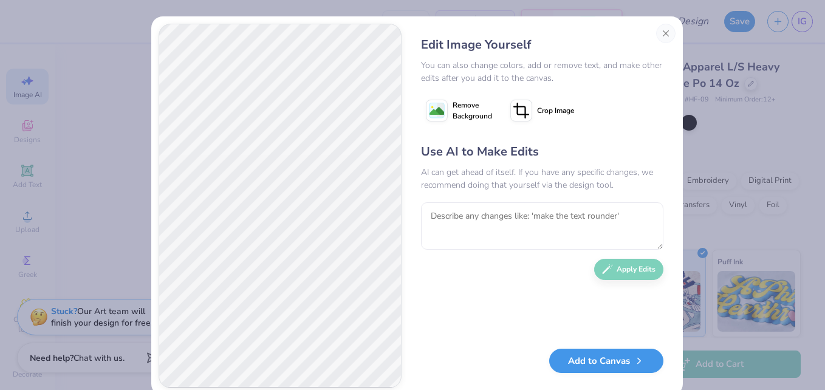
click at [585, 374] on div "Add to Canvas" at bounding box center [542, 364] width 242 height 25
click at [591, 349] on button "Add to Canvas" at bounding box center [606, 361] width 114 height 25
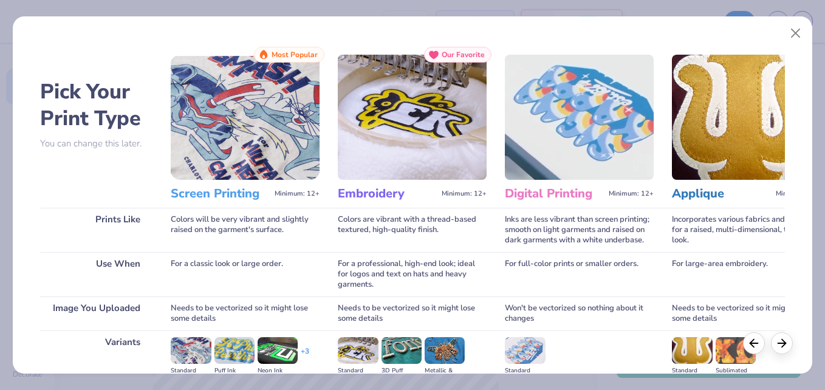
click at [353, 360] on img at bounding box center [358, 350] width 40 height 27
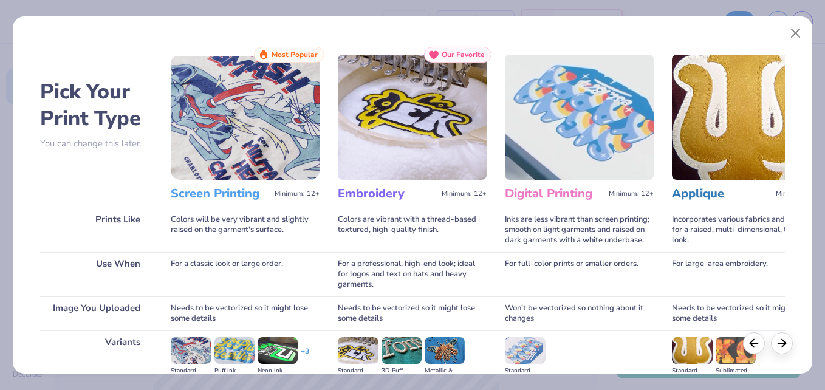
click at [353, 360] on img at bounding box center [358, 350] width 40 height 27
click at [403, 348] on img at bounding box center [401, 350] width 40 height 27
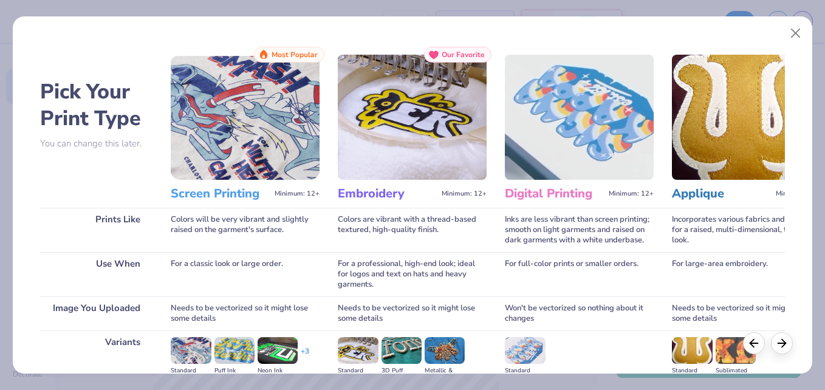
click at [438, 346] on img at bounding box center [445, 350] width 40 height 27
click at [341, 353] on img at bounding box center [358, 350] width 40 height 27
click at [349, 370] on div "Standard" at bounding box center [358, 371] width 40 height 10
click at [365, 352] on img at bounding box center [358, 350] width 40 height 27
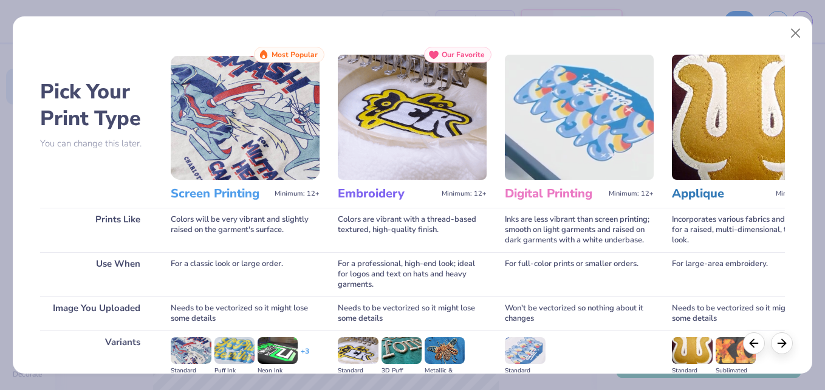
click at [365, 352] on img at bounding box center [358, 350] width 40 height 27
click at [788, 33] on button "Close" at bounding box center [794, 33] width 23 height 23
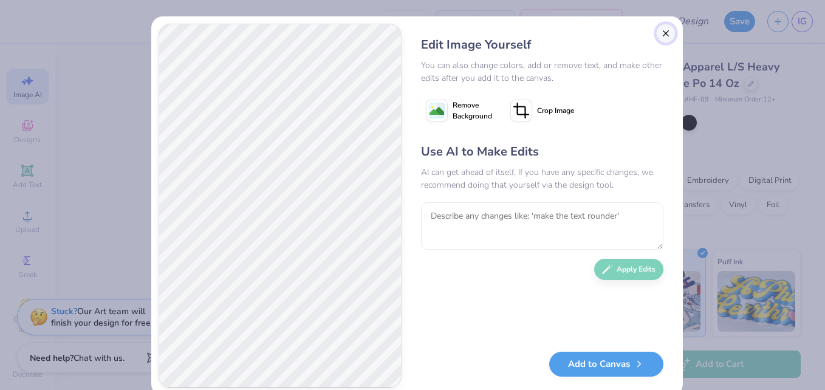
click at [665, 29] on button "Close" at bounding box center [665, 33] width 19 height 19
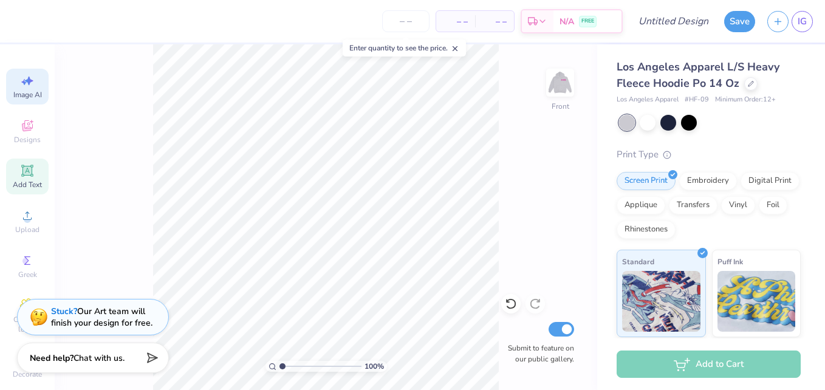
click at [23, 175] on icon at bounding box center [27, 171] width 12 height 12
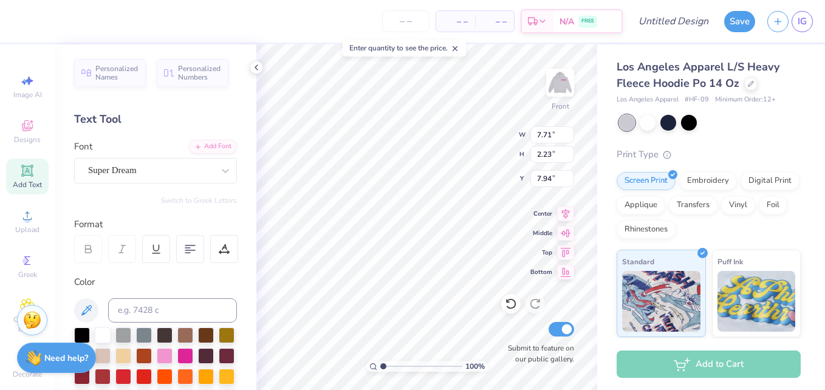
type input "7.94"
type textarea "Throw What You Know"
click at [172, 356] on div at bounding box center [165, 355] width 16 height 16
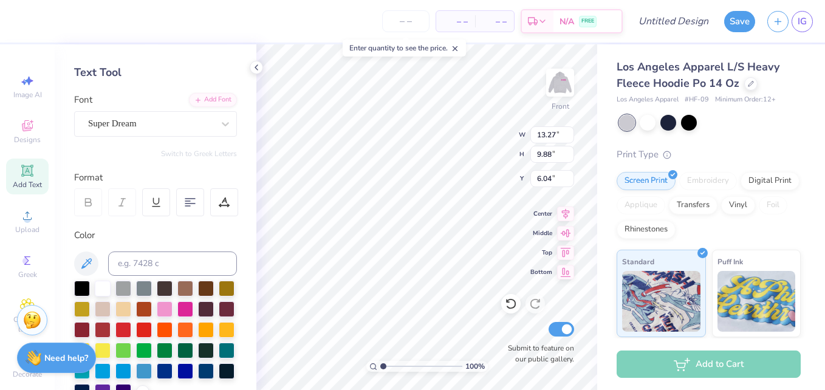
scroll to position [10, 1]
type input "8.55"
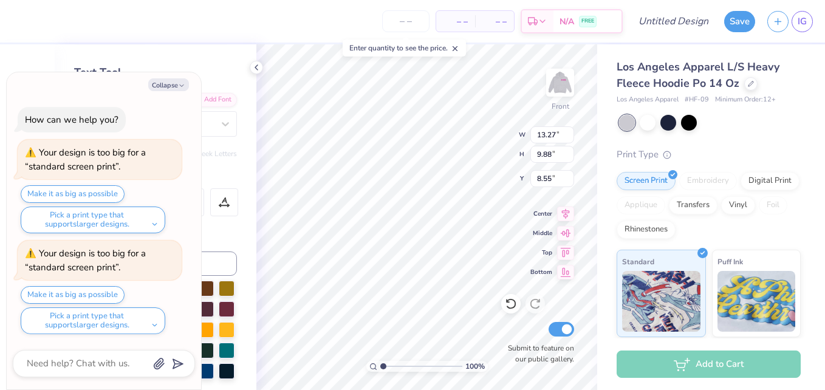
type textarea "x"
type input "9.36"
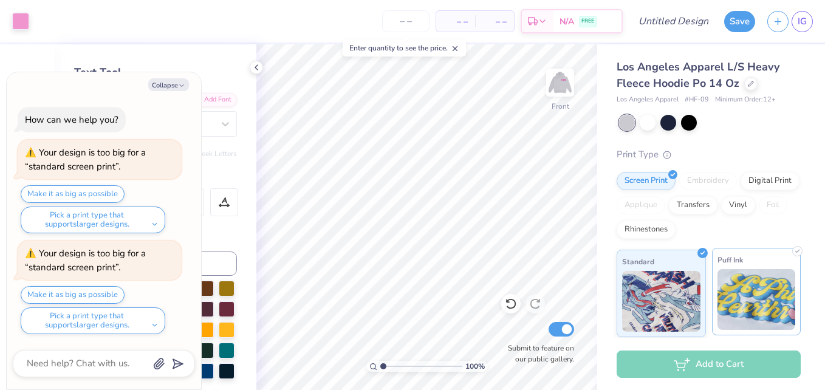
click at [729, 294] on img at bounding box center [756, 299] width 78 height 61
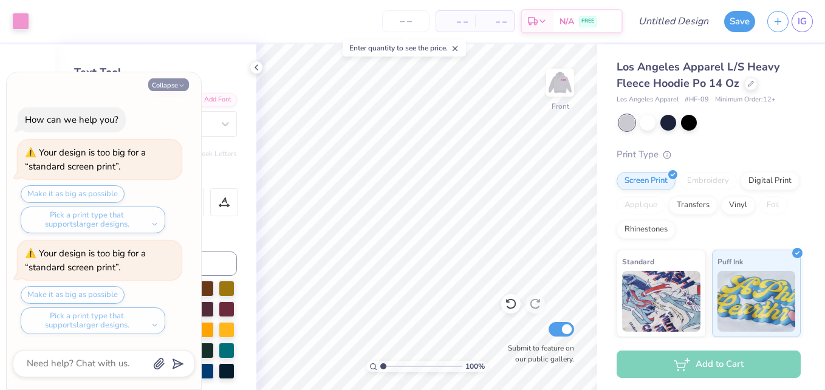
click at [184, 83] on icon "button" at bounding box center [181, 85] width 7 height 7
type textarea "x"
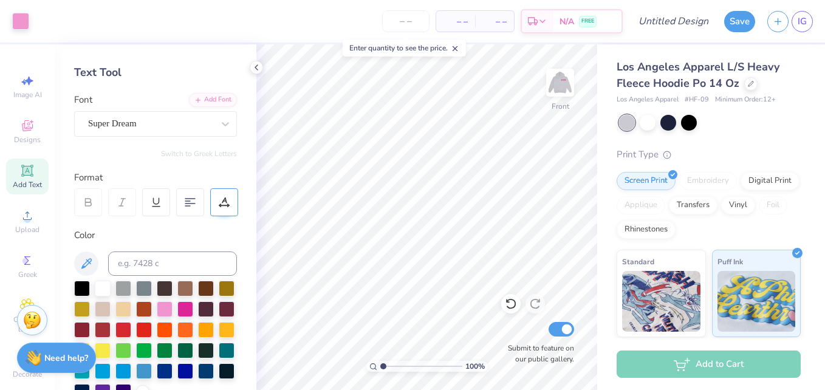
click at [221, 208] on div at bounding box center [224, 202] width 28 height 28
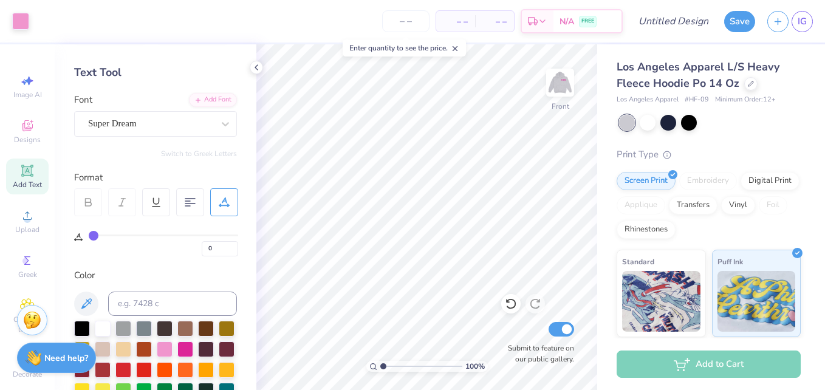
type input "1"
type input "6"
type input "7"
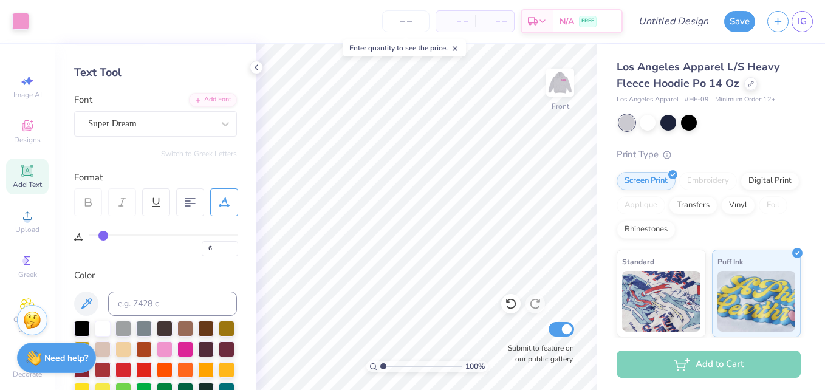
type input "7"
type input "8"
type input "11"
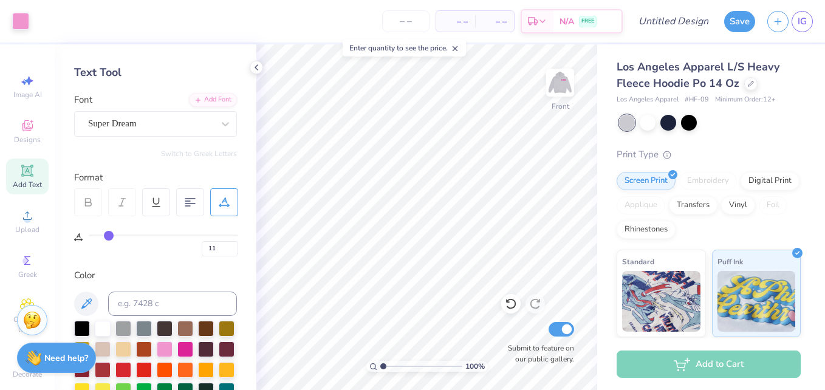
type input "12"
type input "13"
type input "14"
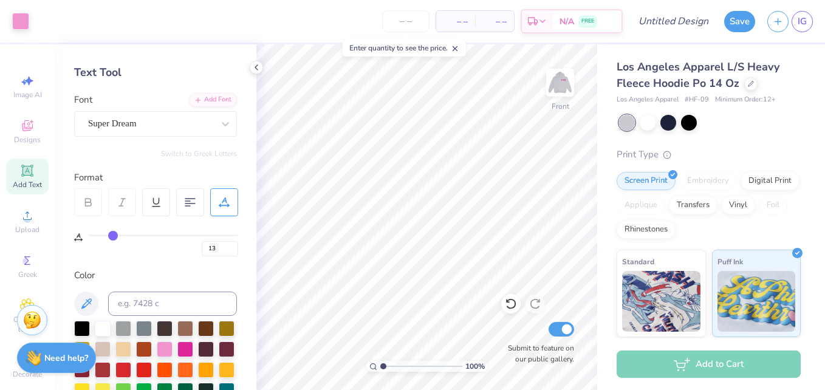
type input "14"
type input "15"
type input "17"
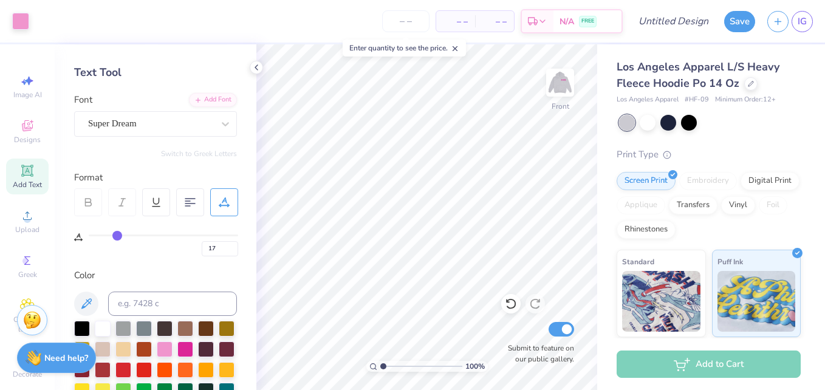
type input "18"
type input "19"
type input "20"
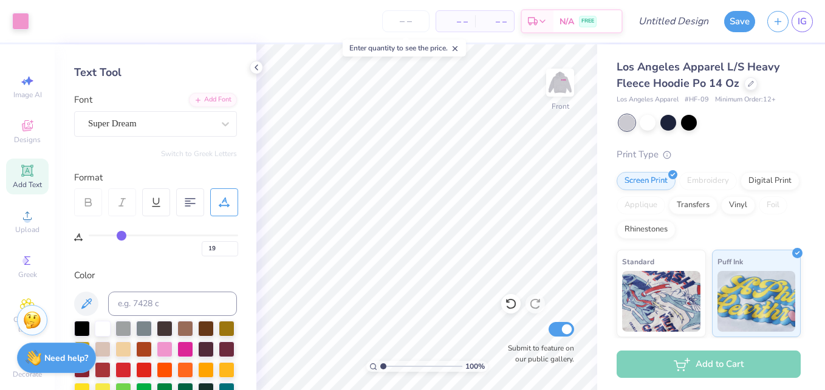
type input "20"
type input "21"
type input "22"
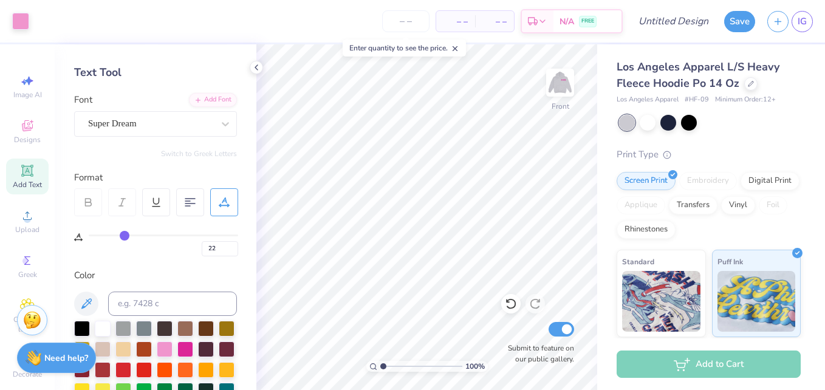
type input "23"
type input "24"
type input "25"
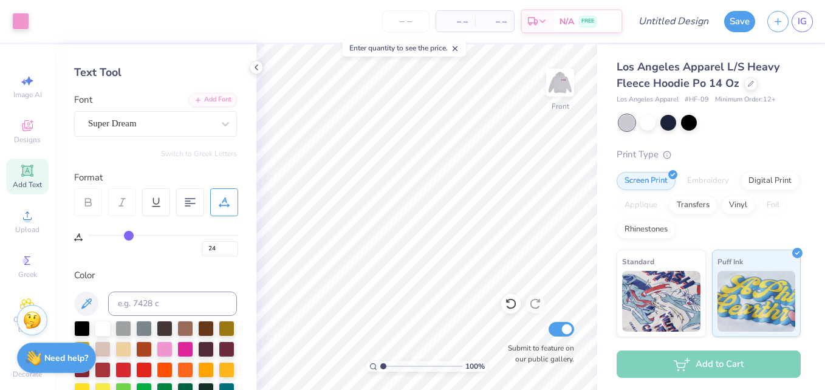
type input "25"
type input "26"
type input "27"
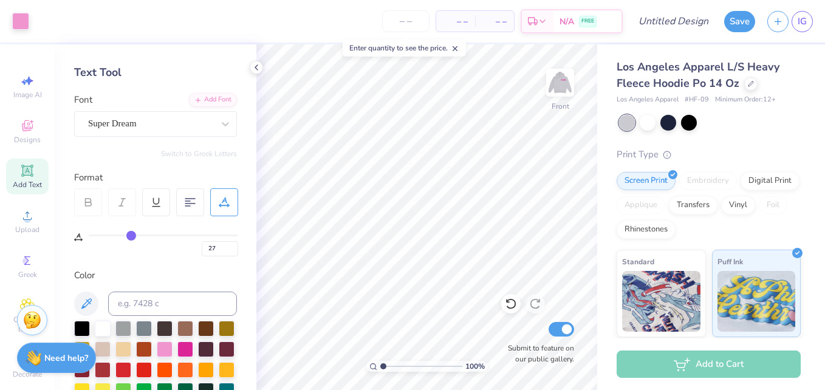
type input "28"
type input "30"
type input "32"
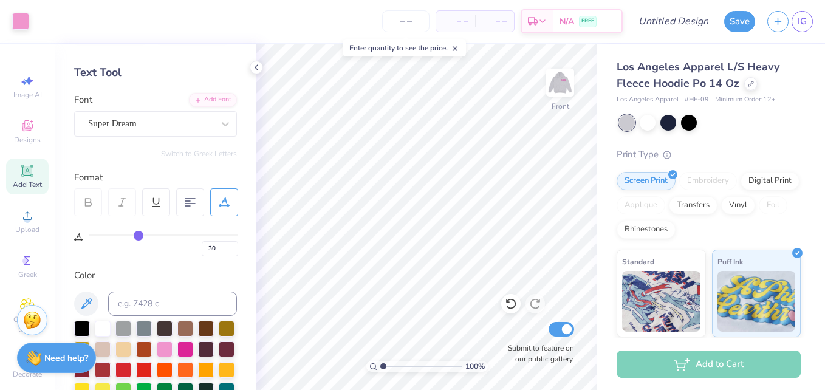
type input "32"
type input "33"
type input "34"
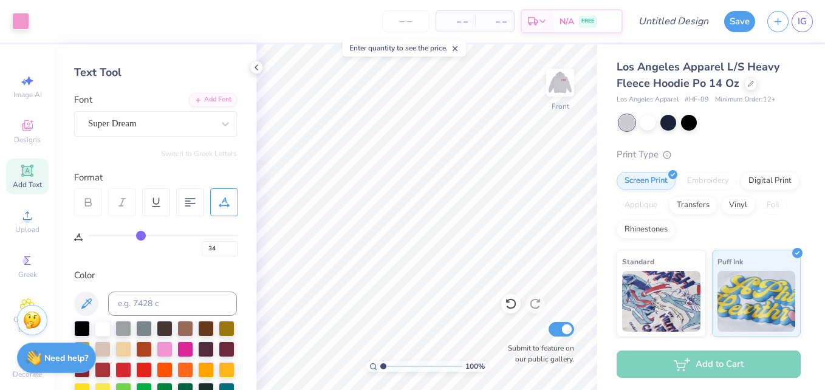
type input "36"
type input "38"
type input "39"
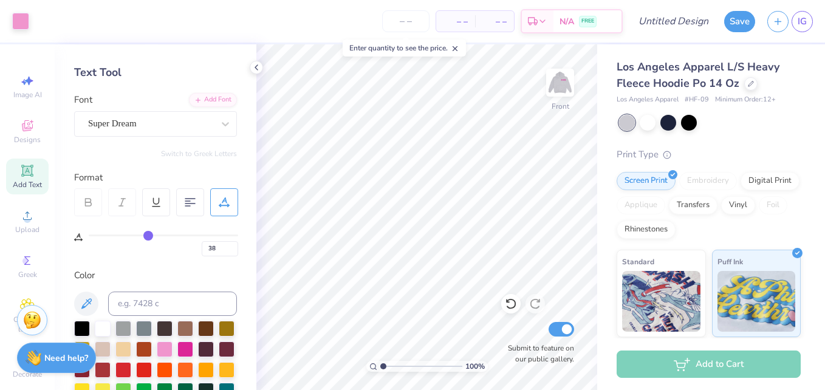
type input "39"
type input "40"
type input "41"
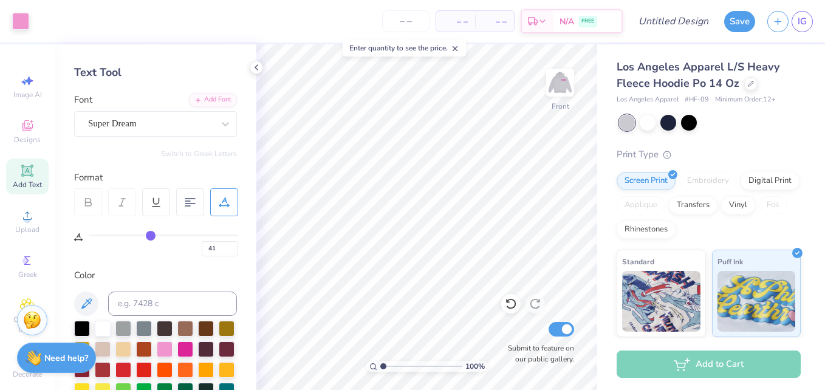
type input "43"
type input "47"
type input "50"
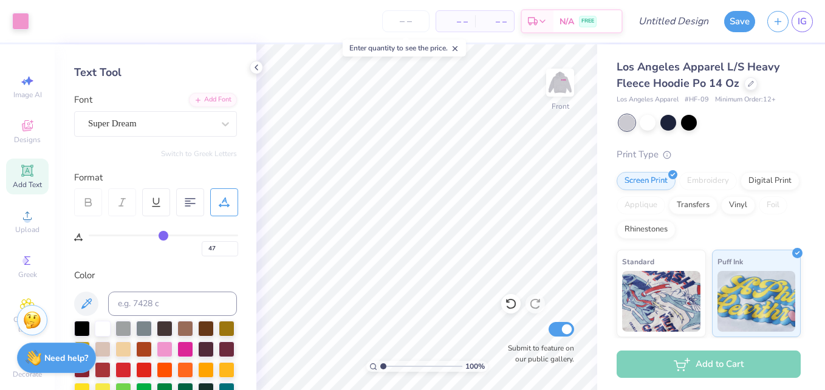
type input "50"
type input "54"
type input "57"
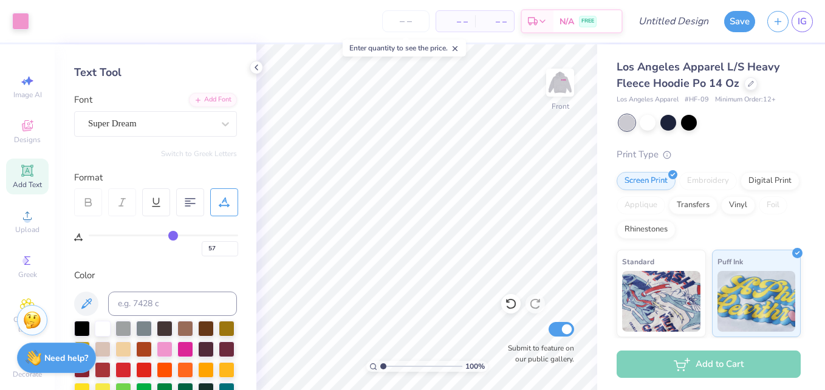
type input "58"
type input "60"
type input "61"
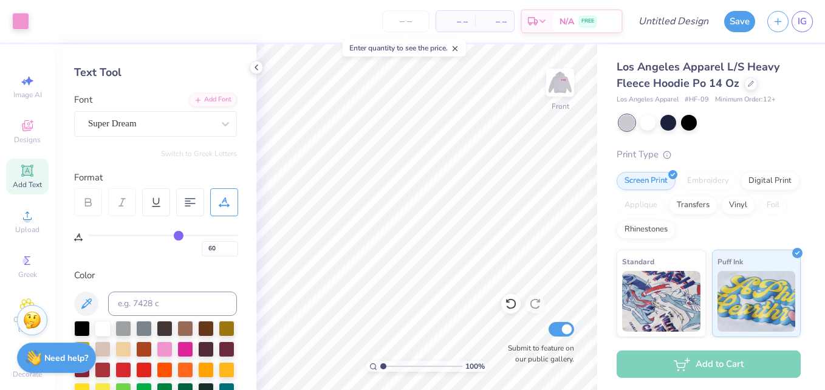
type input "61"
type input "62"
drag, startPoint x: 95, startPoint y: 235, endPoint x: 180, endPoint y: 238, distance: 85.1
click at [180, 236] on input "range" at bounding box center [163, 235] width 149 height 2
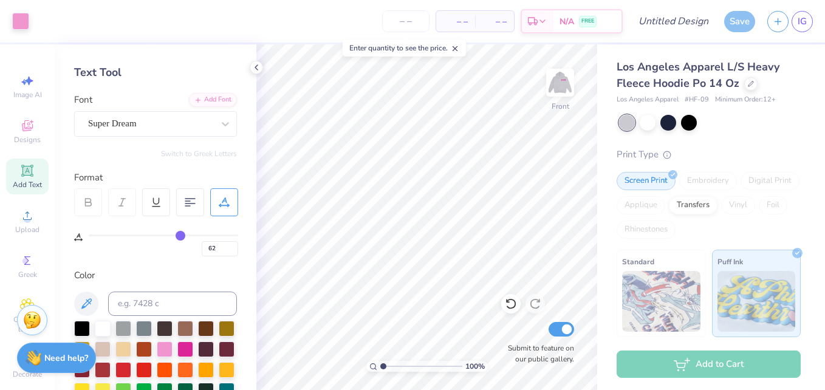
type input "61"
type input "59"
type input "58"
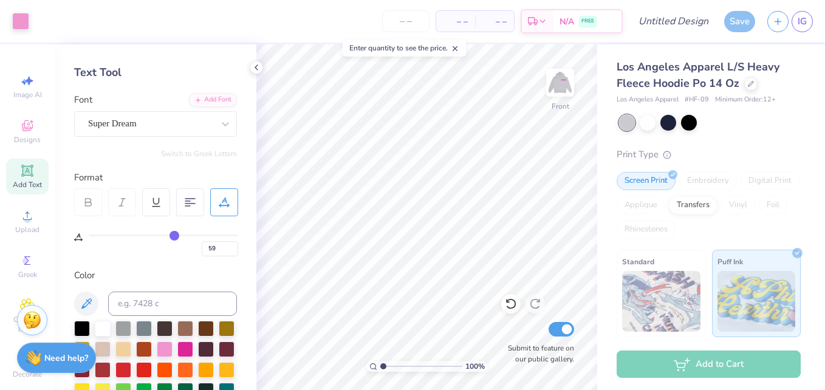
type input "58"
type input "57"
type input "54"
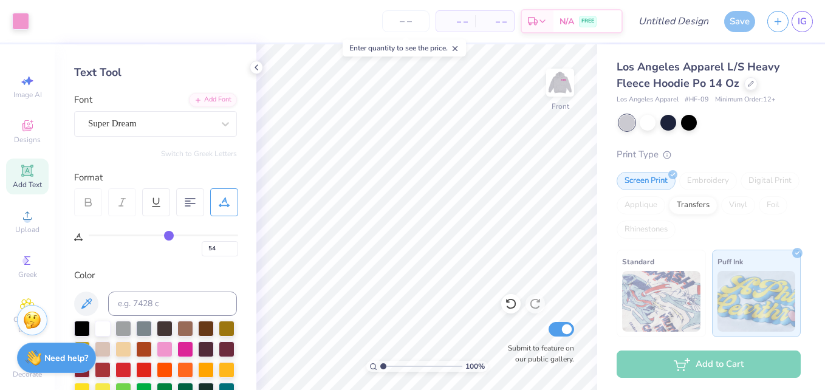
type input "53"
type input "52"
type input "50"
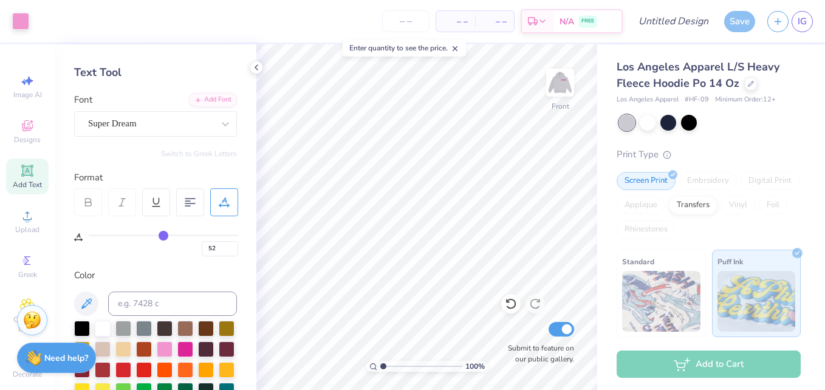
type input "50"
type input "49"
type input "48"
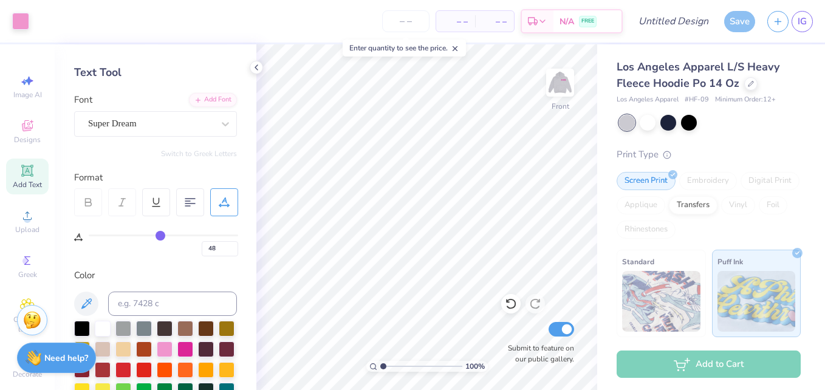
type input "47"
type input "44"
type input "43"
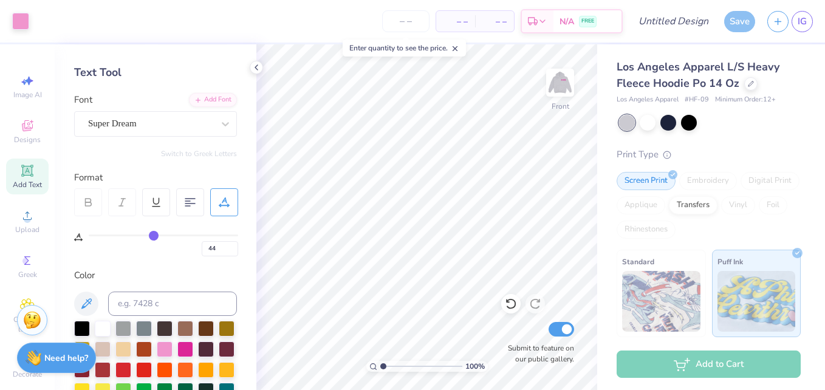
type input "43"
type input "42"
type input "41"
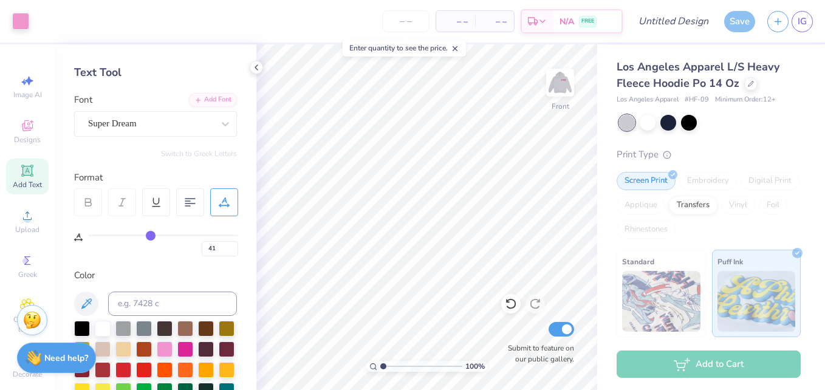
type input "39"
drag, startPoint x: 180, startPoint y: 235, endPoint x: 148, endPoint y: 233, distance: 32.3
click at [148, 234] on input "range" at bounding box center [163, 235] width 149 height 2
type input "38"
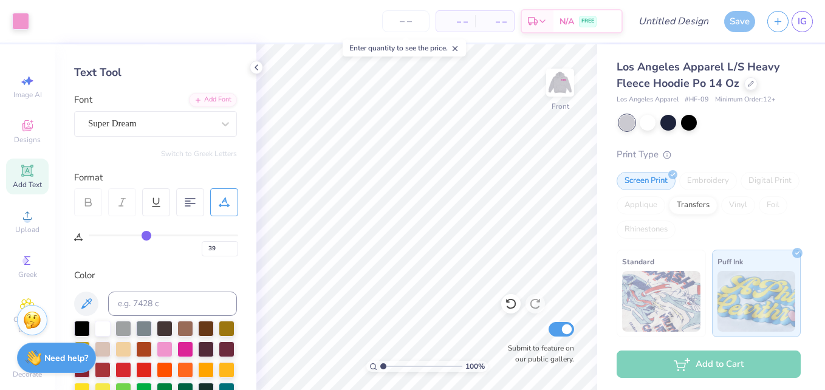
type input "38"
type input "35"
type input "33"
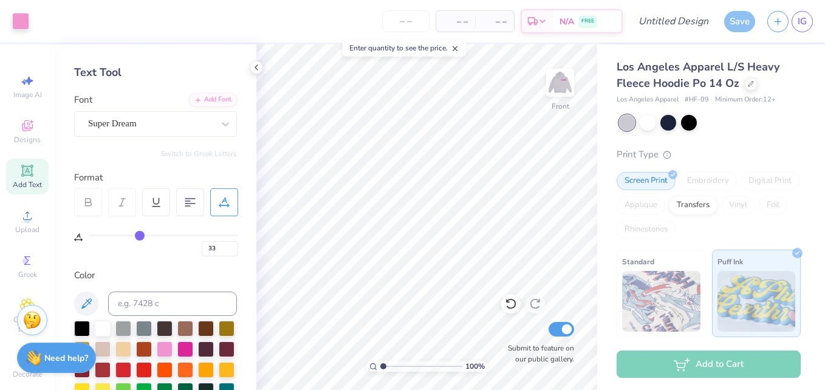
drag, startPoint x: 148, startPoint y: 233, endPoint x: 140, endPoint y: 234, distance: 8.0
click at [140, 234] on input "range" at bounding box center [163, 235] width 149 height 2
type input "32"
type input "31"
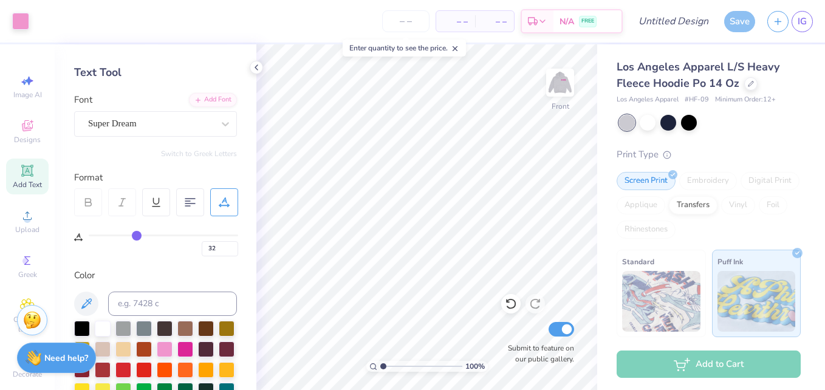
type input "31"
type input "30"
type input "28"
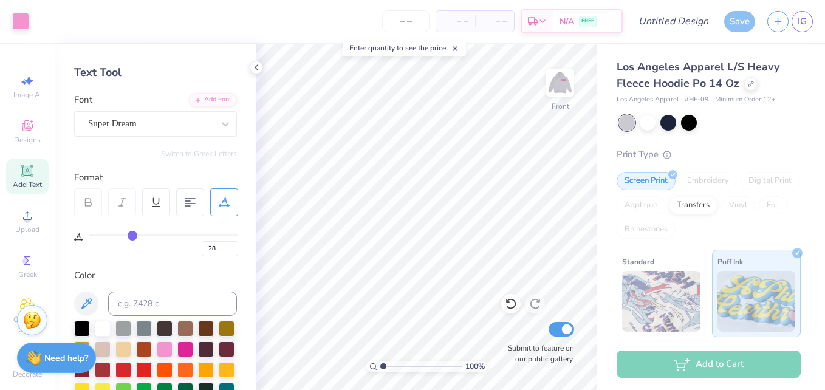
type input "27"
type input "26"
drag, startPoint x: 140, startPoint y: 234, endPoint x: 130, endPoint y: 236, distance: 10.0
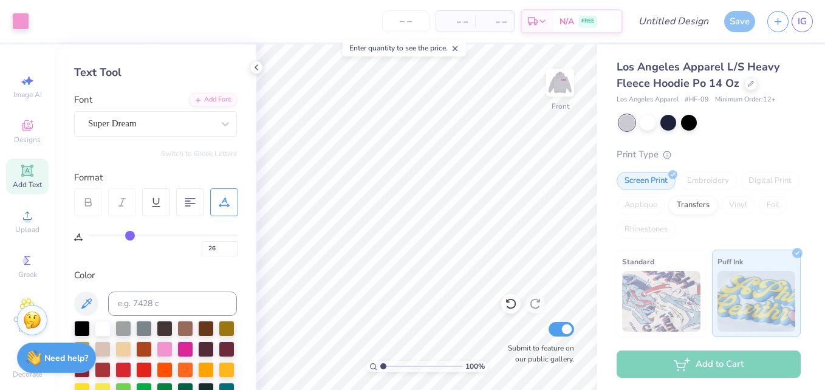
type input "26"
click at [130, 236] on input "range" at bounding box center [163, 235] width 149 height 2
click at [94, 207] on div at bounding box center [88, 202] width 28 height 28
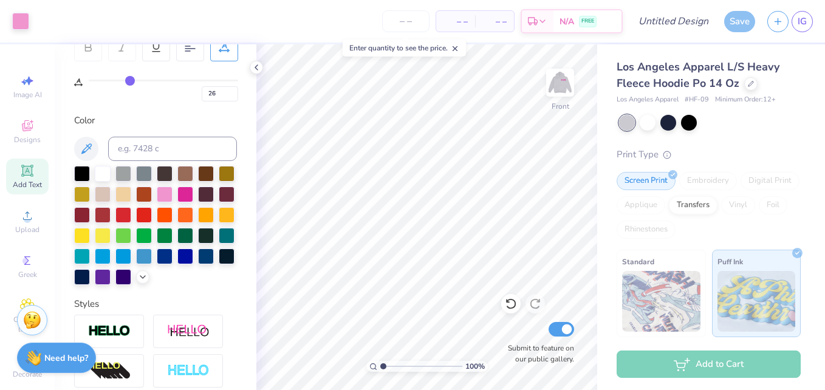
scroll to position [203, 0]
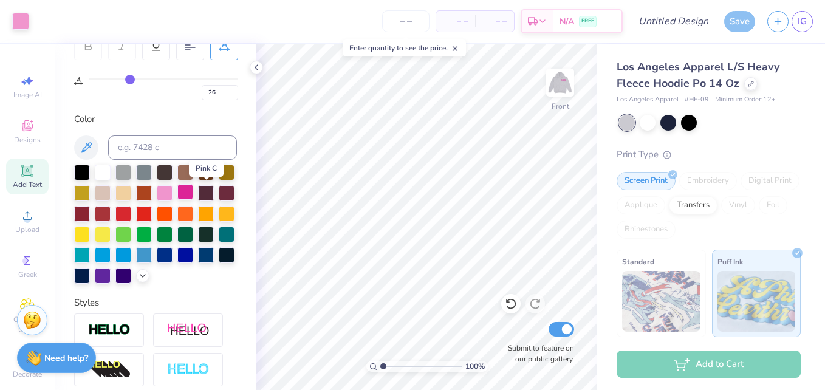
click at [193, 196] on div at bounding box center [185, 192] width 16 height 16
click at [558, 92] on img at bounding box center [560, 82] width 49 height 49
click at [27, 131] on icon at bounding box center [27, 125] width 15 height 15
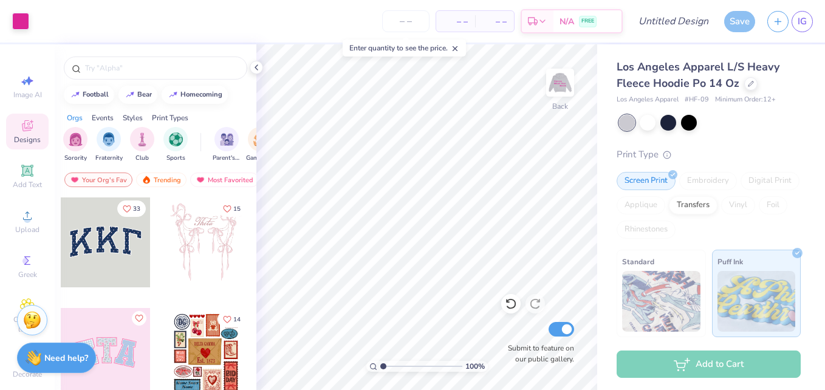
scroll to position [27, 0]
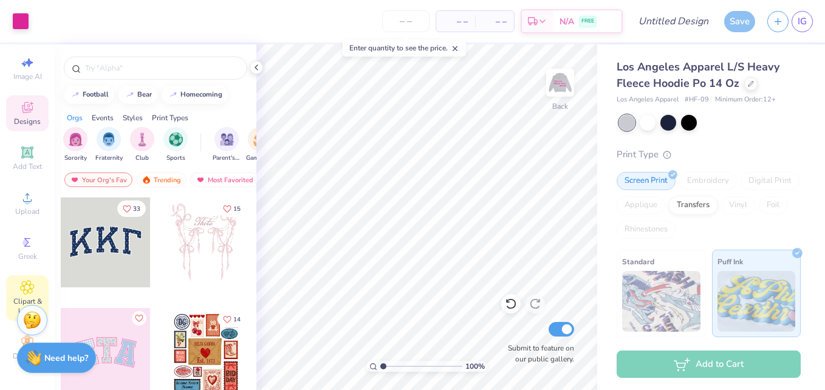
click at [29, 280] on icon at bounding box center [27, 287] width 14 height 15
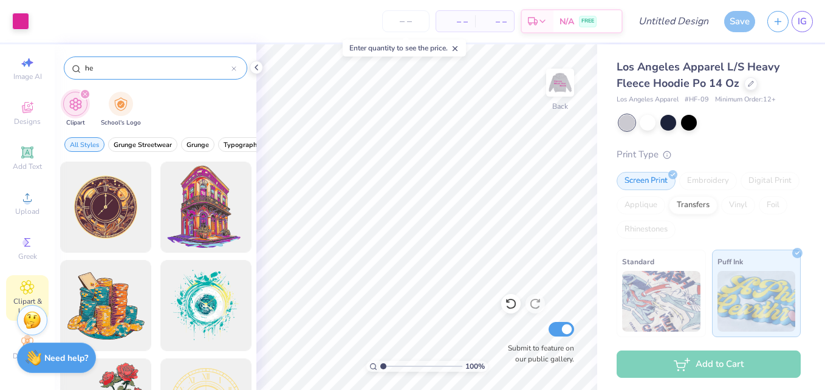
click at [128, 63] on input "he" at bounding box center [158, 68] width 148 height 12
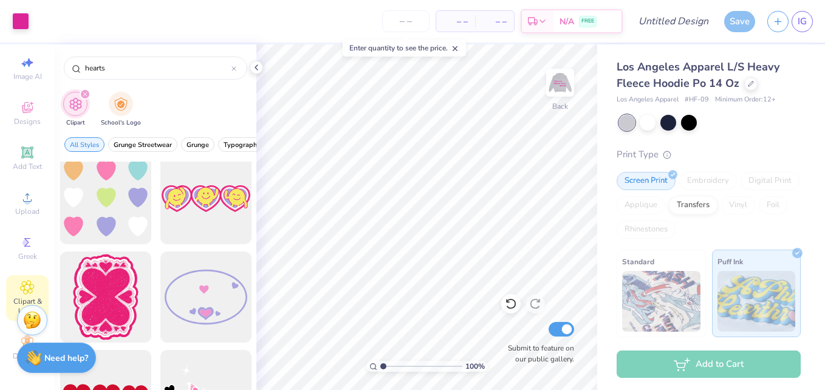
scroll to position [276, 0]
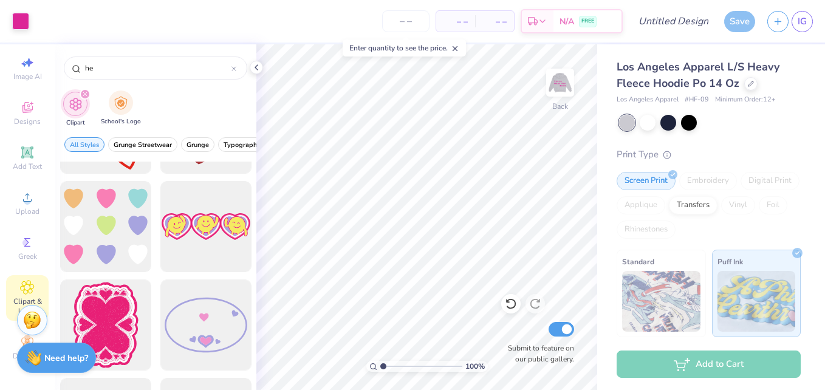
type input "h"
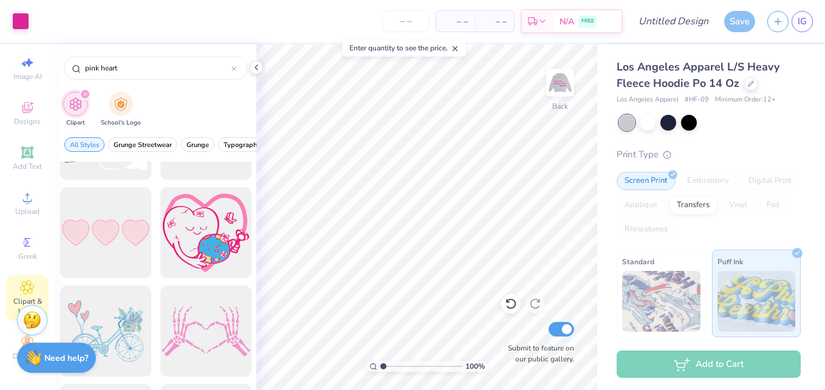
scroll to position [1226, 0]
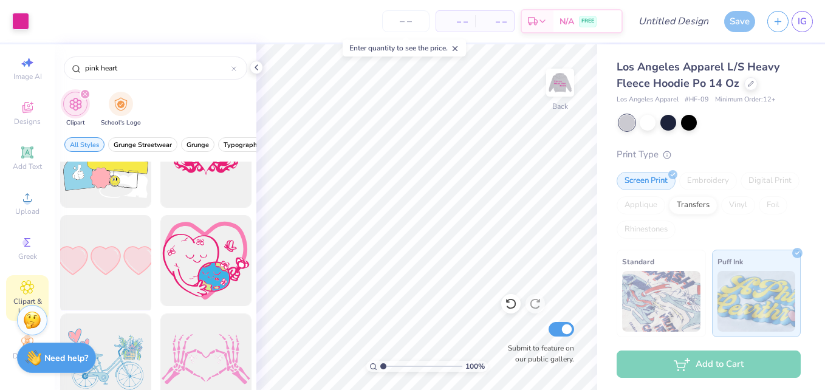
type input "pink heart"
click at [75, 266] on div at bounding box center [105, 261] width 100 height 100
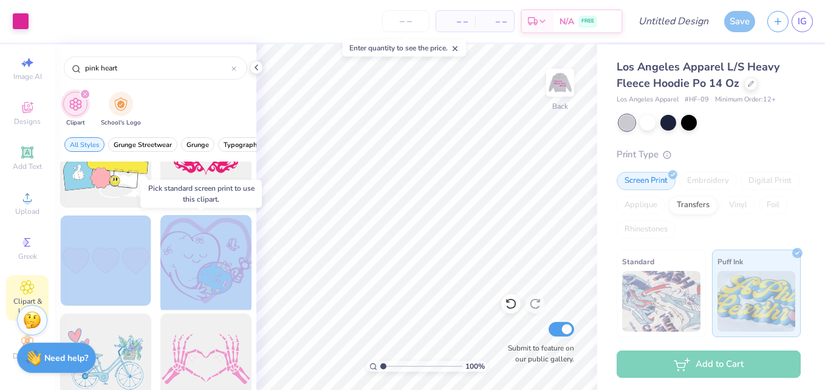
drag, startPoint x: 107, startPoint y: 262, endPoint x: 183, endPoint y: 239, distance: 79.2
drag, startPoint x: 183, startPoint y: 239, endPoint x: 98, endPoint y: 247, distance: 85.4
click at [98, 247] on div at bounding box center [105, 261] width 100 height 100
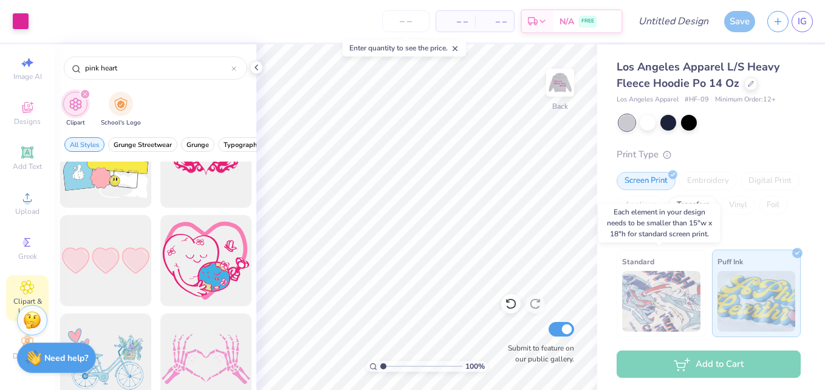
click at [636, 293] on img at bounding box center [661, 301] width 78 height 61
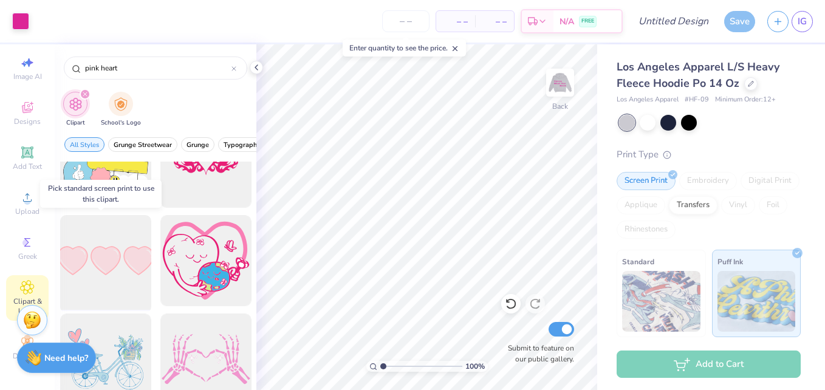
click at [118, 253] on div at bounding box center [105, 261] width 100 height 100
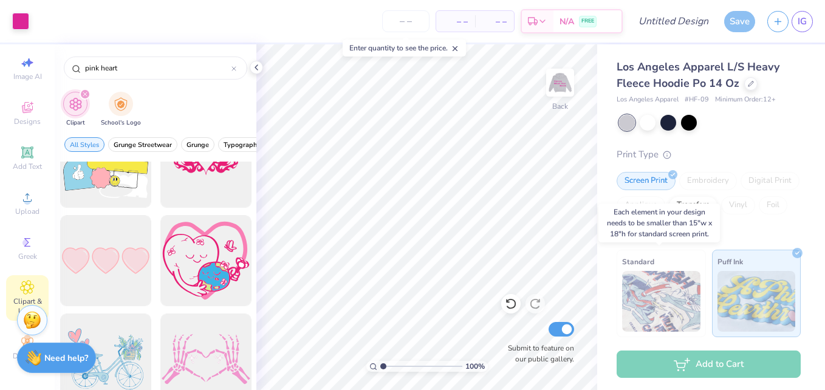
click at [671, 269] on div "Standard" at bounding box center [660, 293] width 89 height 87
click at [756, 287] on img at bounding box center [756, 301] width 78 height 61
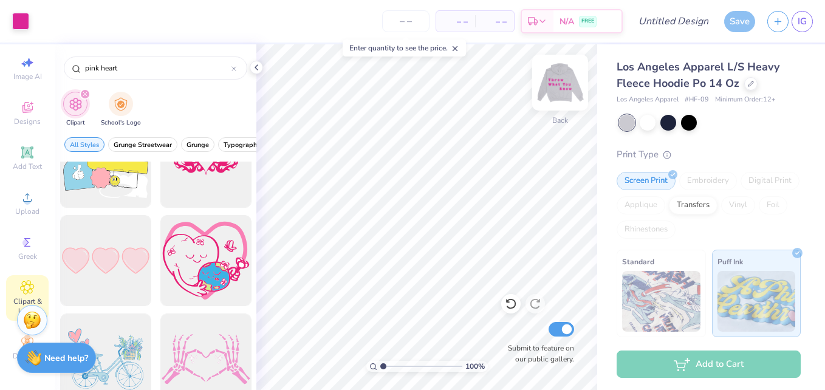
click at [570, 93] on img at bounding box center [560, 82] width 49 height 49
click at [640, 315] on img at bounding box center [661, 301] width 78 height 61
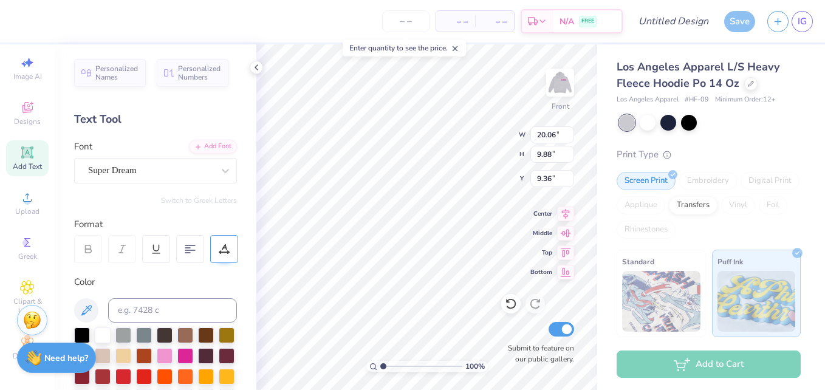
click at [235, 248] on div at bounding box center [224, 249] width 28 height 28
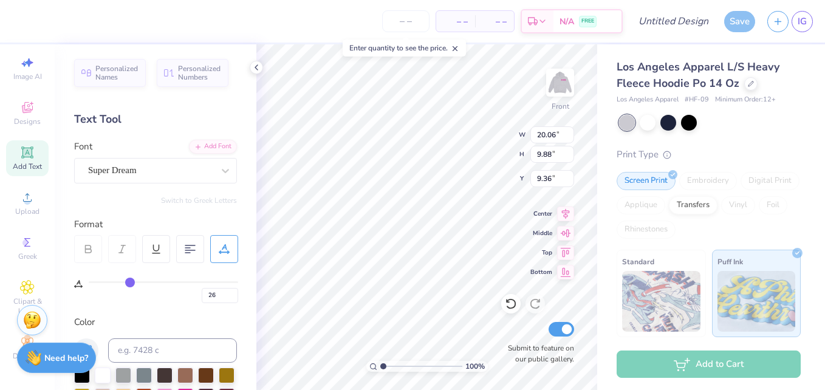
type input "24"
type input "11"
type input "3"
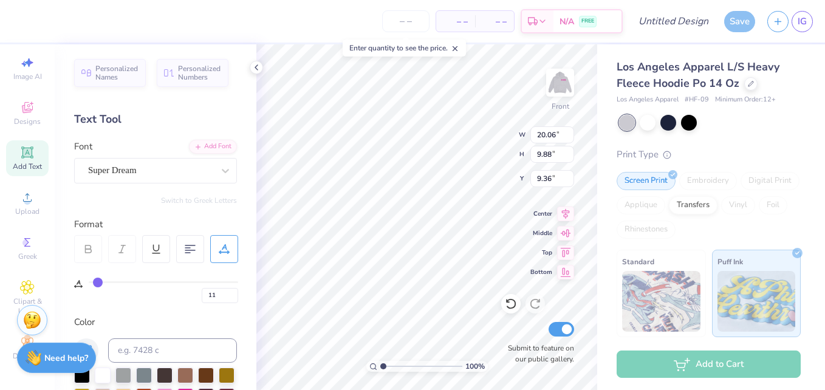
type input "3"
type input "0"
drag, startPoint x: 133, startPoint y: 281, endPoint x: 44, endPoint y: 271, distance: 89.3
type input "0"
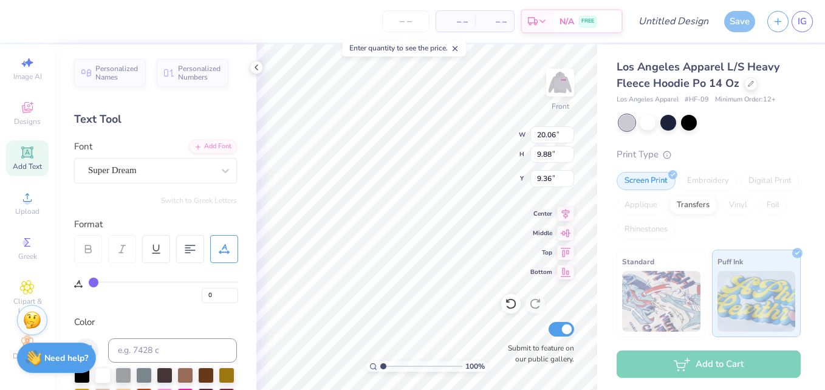
click at [89, 281] on input "range" at bounding box center [163, 282] width 149 height 2
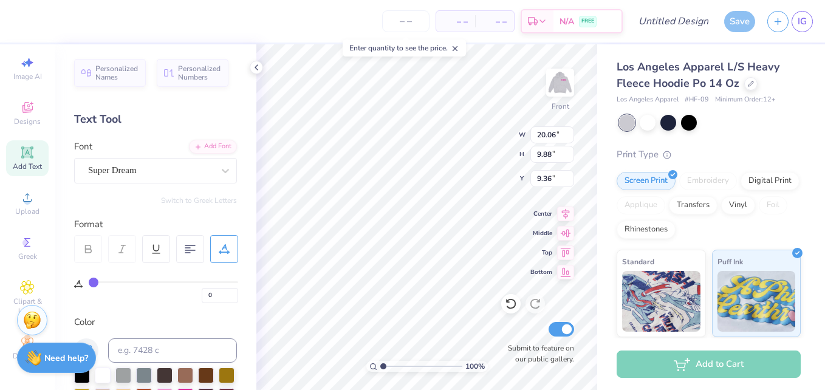
type input "13.27"
click at [651, 288] on img at bounding box center [661, 299] width 78 height 61
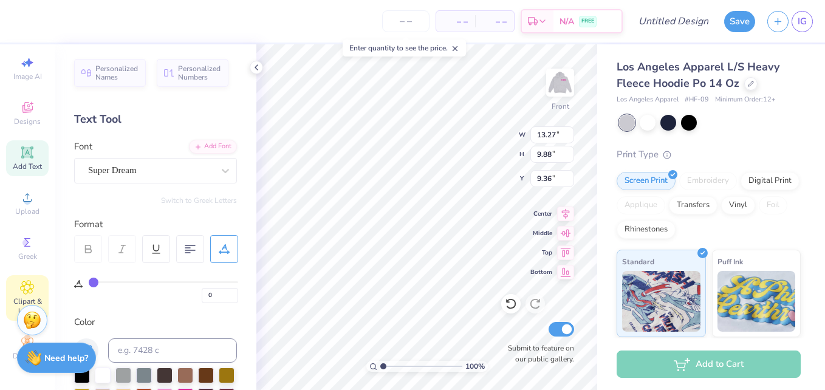
click at [33, 275] on div "Clipart & logos" at bounding box center [27, 298] width 43 height 46
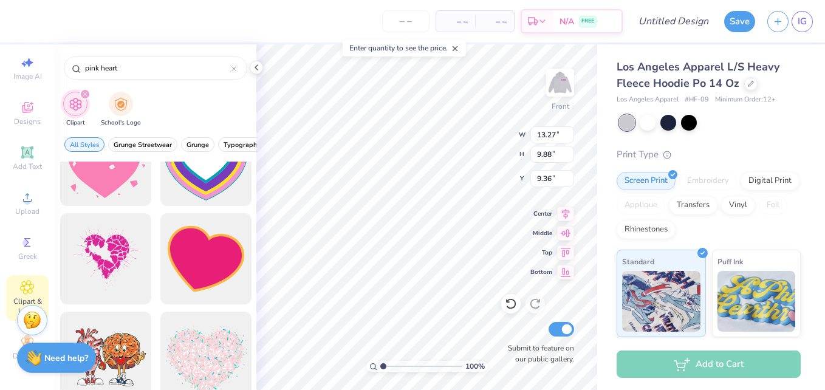
scroll to position [146, 0]
click at [564, 88] on img at bounding box center [560, 82] width 49 height 49
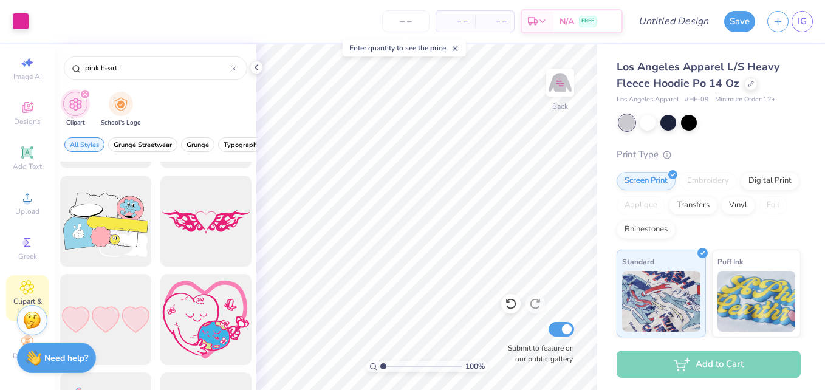
scroll to position [1191, 0]
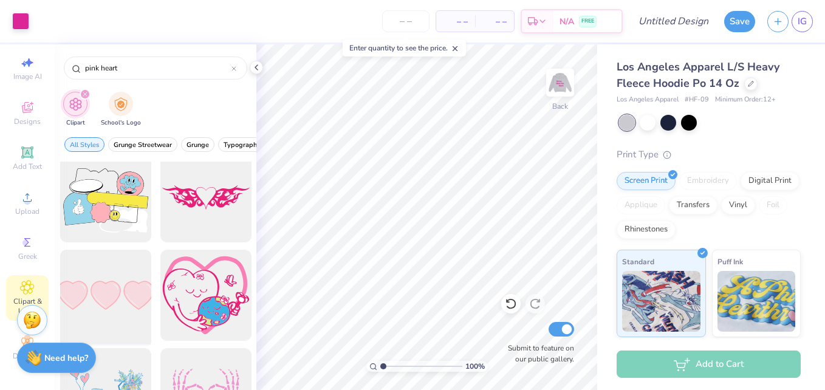
click at [103, 281] on div at bounding box center [105, 295] width 100 height 100
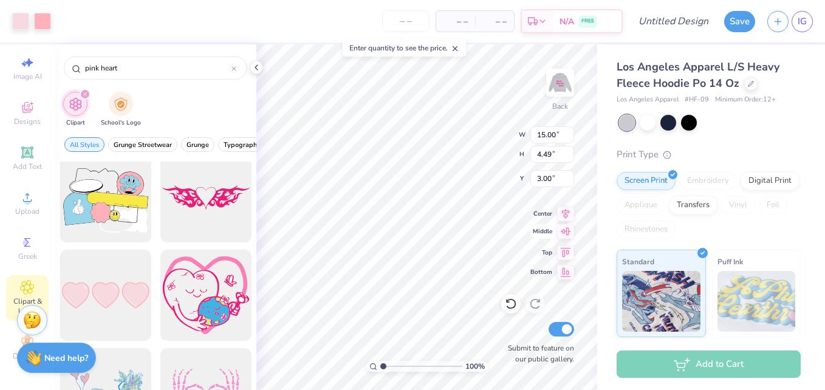
click at [572, 237] on div "100 % Back W 15.00 15.00 " H 4.49 4.49 " Y 3.00 3.00 " Center Middle Top Bottom…" at bounding box center [426, 217] width 341 height 346
click at [553, 236] on div "100 % Back W 15.00 15.00 " H 4.49 4.49 " Y 3.00 3.00 " Center Middle Top Bottom…" at bounding box center [426, 217] width 341 height 346
type input "7.41"
type input "2.22"
type input "8.21"
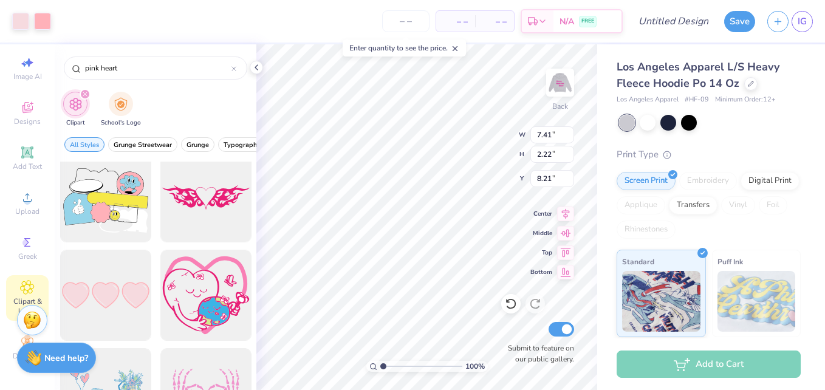
type input "5.38"
type input "1.61"
type input "7.94"
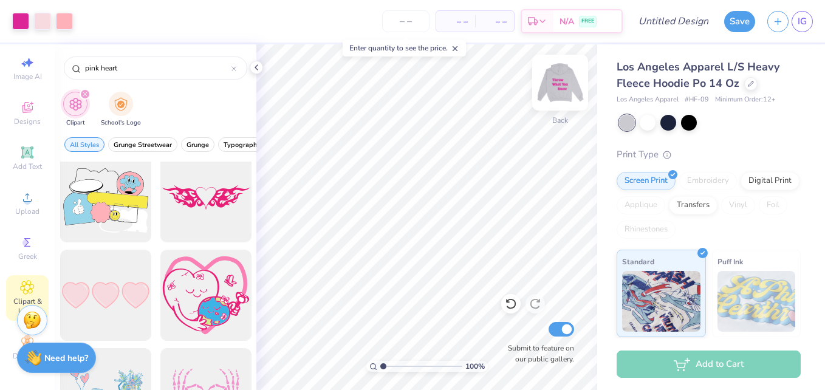
click at [570, 83] on img at bounding box center [560, 82] width 49 height 49
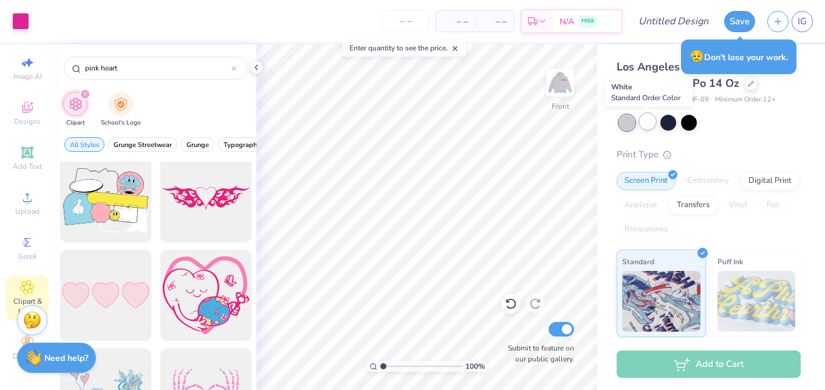
click at [645, 121] on div at bounding box center [648, 122] width 16 height 16
click at [555, 94] on img at bounding box center [560, 82] width 49 height 49
click at [561, 94] on img at bounding box center [560, 82] width 49 height 49
click at [553, 95] on img at bounding box center [560, 82] width 49 height 49
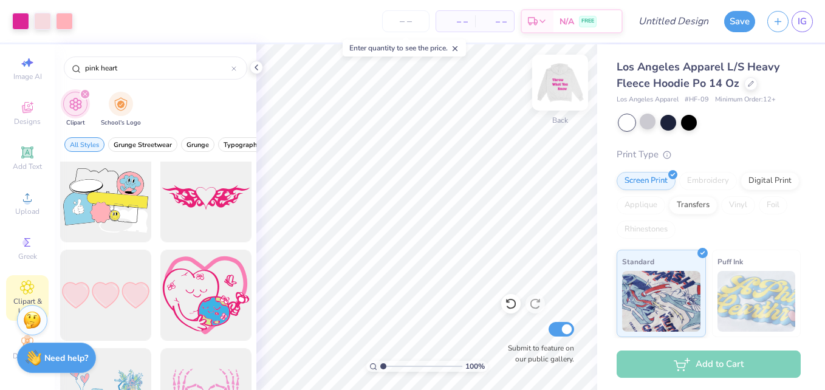
click at [561, 70] on img at bounding box center [560, 82] width 49 height 49
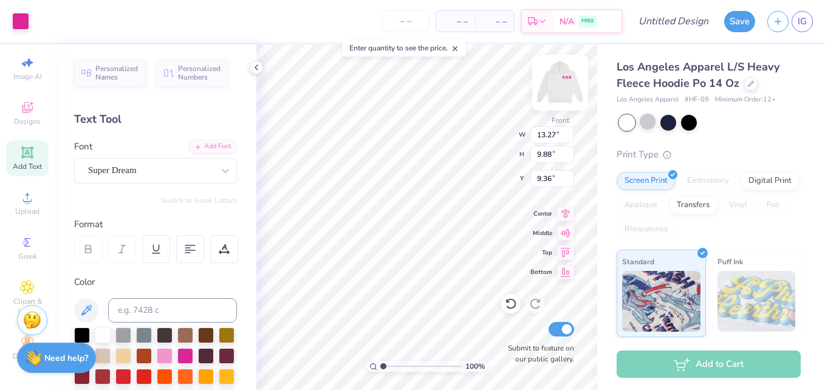
scroll to position [10, 1]
type textarea "T"
click at [36, 114] on div "Designs" at bounding box center [27, 113] width 43 height 36
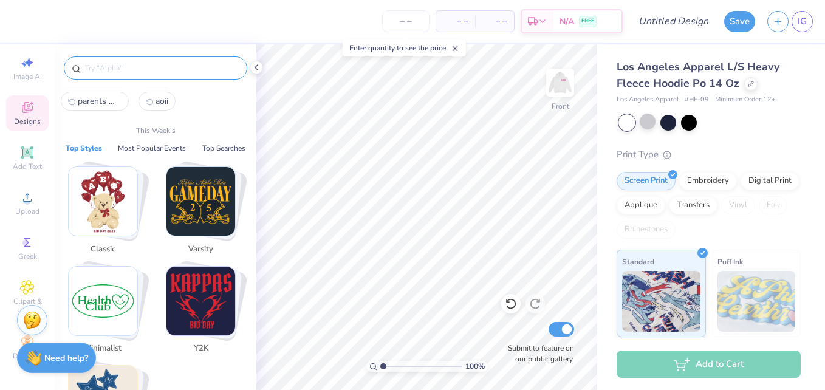
click at [107, 73] on input "text" at bounding box center [161, 68] width 155 height 12
click at [152, 99] on icon "aoii1" at bounding box center [149, 101] width 7 height 7
type input "aoii"
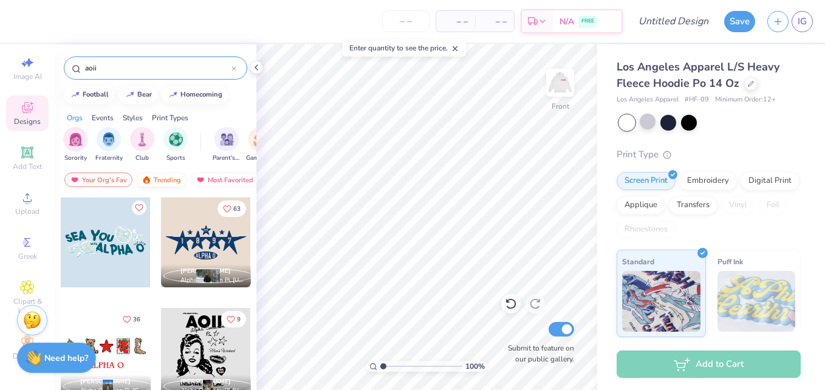
click at [160, 177] on div "Trending" at bounding box center [161, 179] width 50 height 15
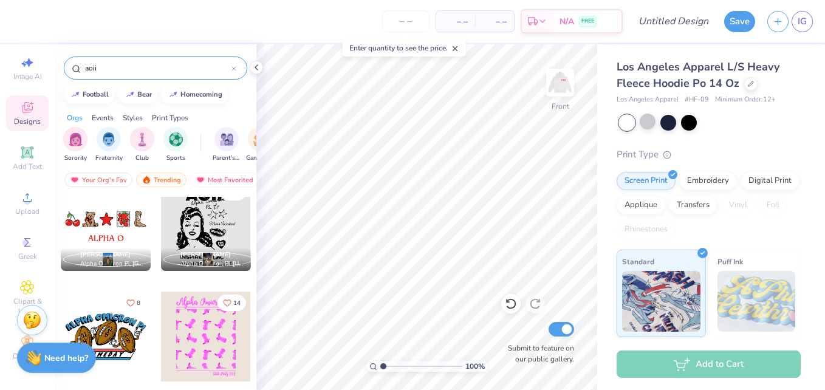
scroll to position [173, 0]
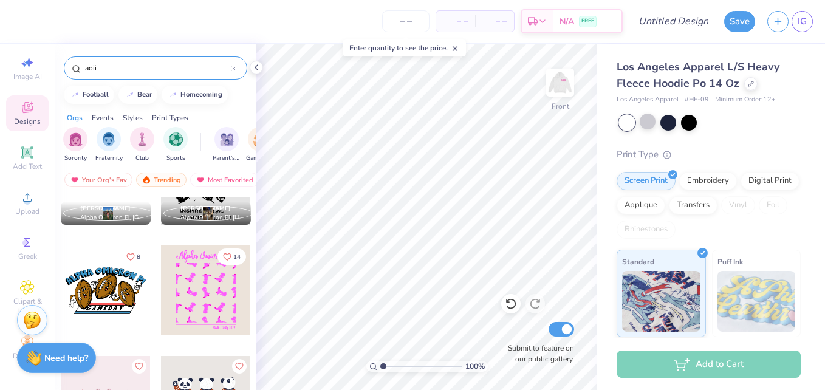
click at [189, 293] on div at bounding box center [206, 290] width 90 height 90
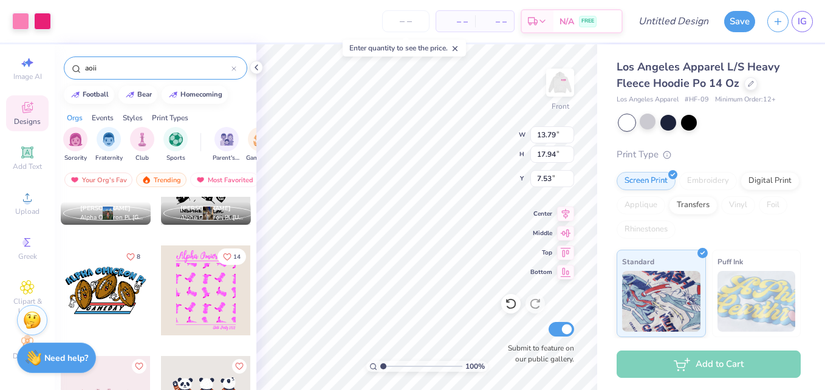
type input "7.53"
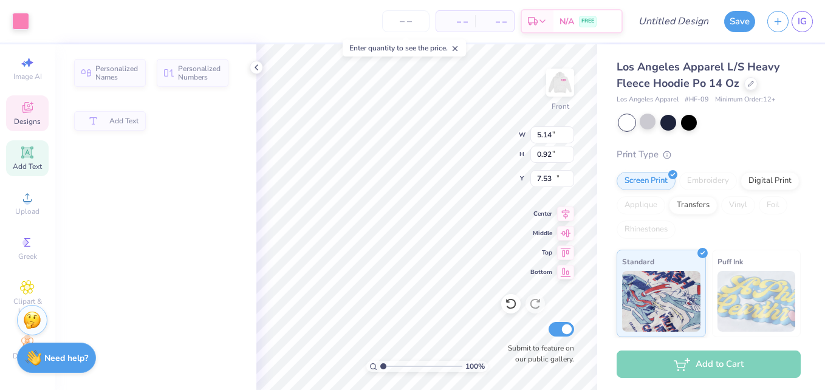
type input "5.14"
type input "0.92"
type input "24.55"
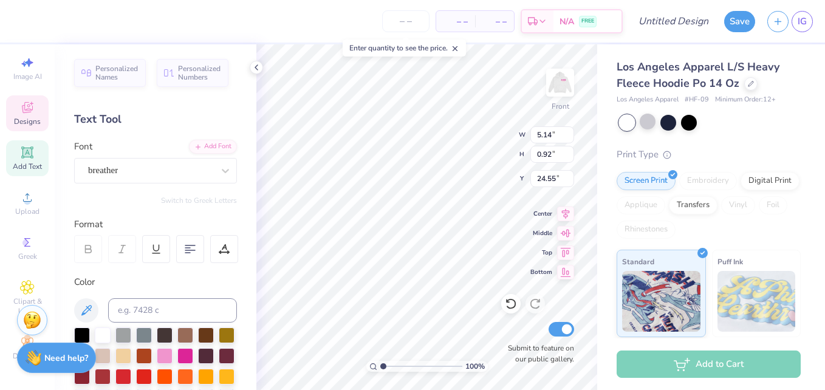
scroll to position [10, 2]
type textarea "2025"
type input "13.70"
type input "2.04"
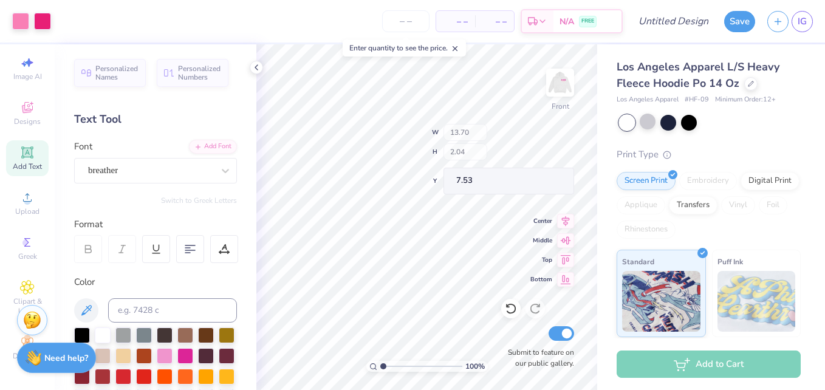
type input "6.65"
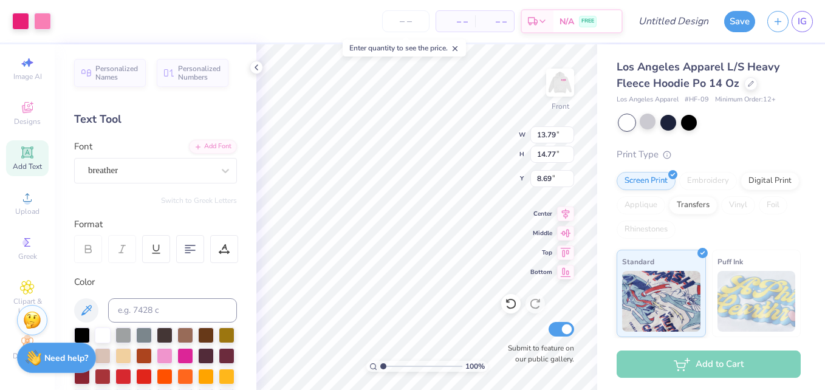
type input "8.69"
type input "23.46"
type input "9.65"
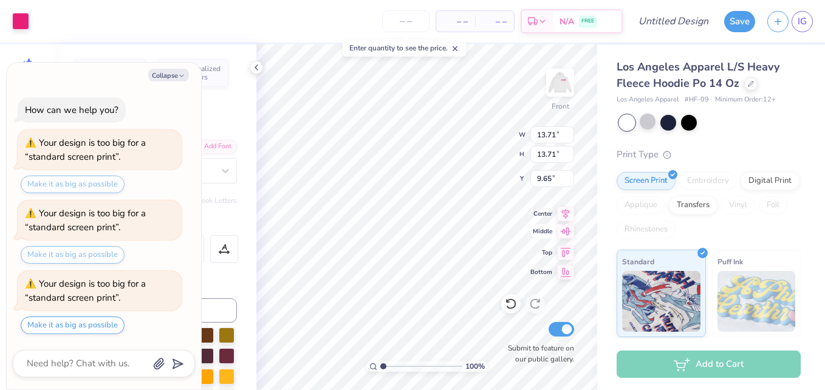
click at [565, 234] on icon at bounding box center [565, 231] width 17 height 15
click at [564, 255] on icon at bounding box center [566, 250] width 10 height 9
type textarea "x"
type input "6.00"
click at [565, 273] on icon at bounding box center [565, 270] width 17 height 15
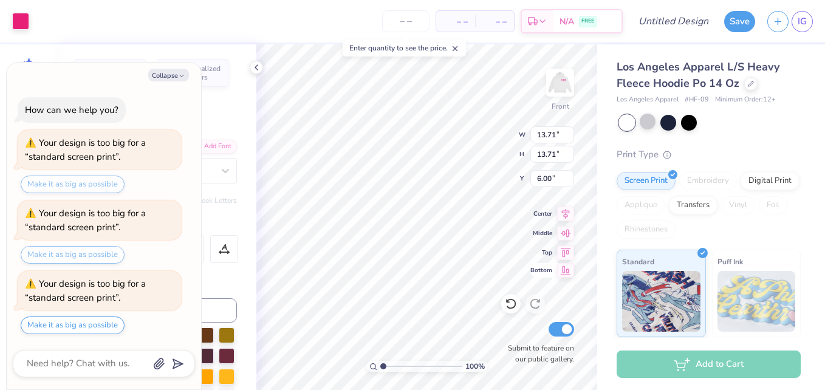
type textarea "x"
type input "13.29"
click at [562, 232] on icon at bounding box center [565, 231] width 17 height 15
type textarea "x"
type input "9.65"
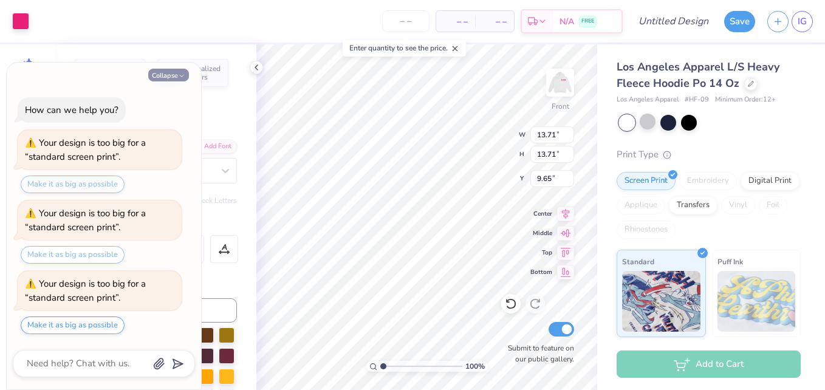
click at [180, 72] on icon "button" at bounding box center [181, 75] width 7 height 7
type textarea "x"
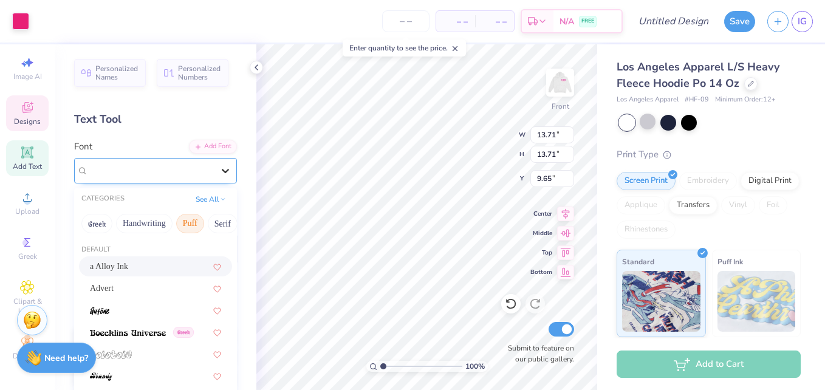
click at [222, 171] on icon at bounding box center [225, 171] width 7 height 4
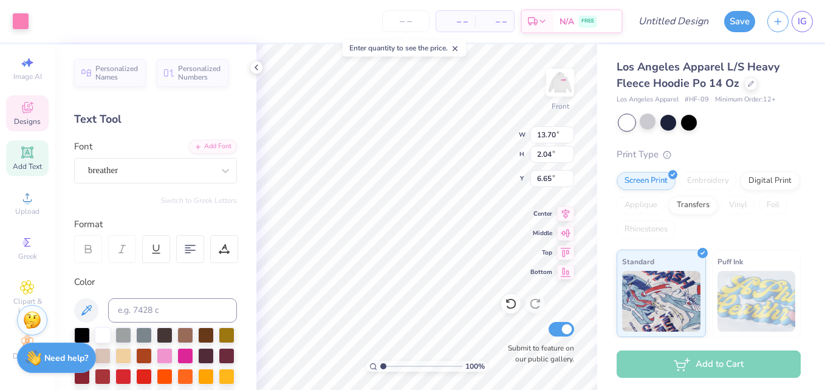
scroll to position [10, 1]
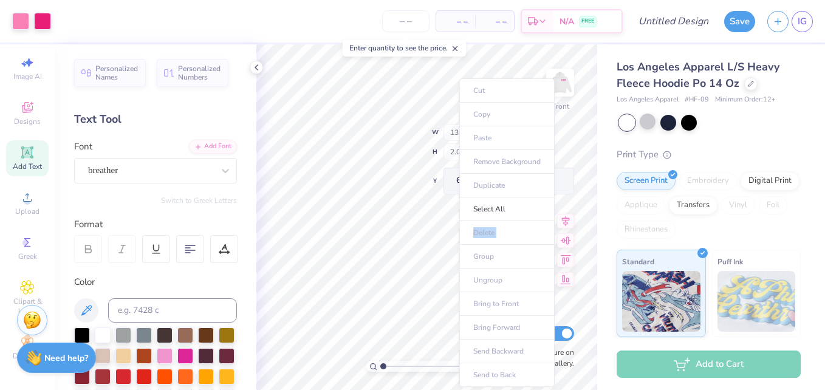
click at [459, 224] on ul "Cut Copy Paste Remove Background Duplicate Select All Delete Group Ungroup Brin…" at bounding box center [506, 232] width 95 height 309
drag, startPoint x: 459, startPoint y: 224, endPoint x: 497, endPoint y: 235, distance: 39.8
click at [497, 235] on ul "Cut Copy Paste Remove Background Duplicate Select All Delete Group Ungroup Brin…" at bounding box center [506, 232] width 95 height 309
click at [489, 234] on ul "Cut Copy Paste Remove Background Duplicate Select All Delete Group Ungroup Brin…" at bounding box center [506, 232] width 95 height 309
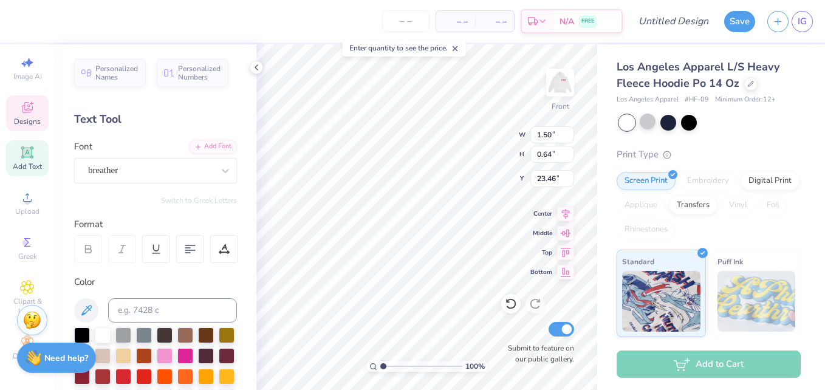
scroll to position [10, 2]
type textarea "25"
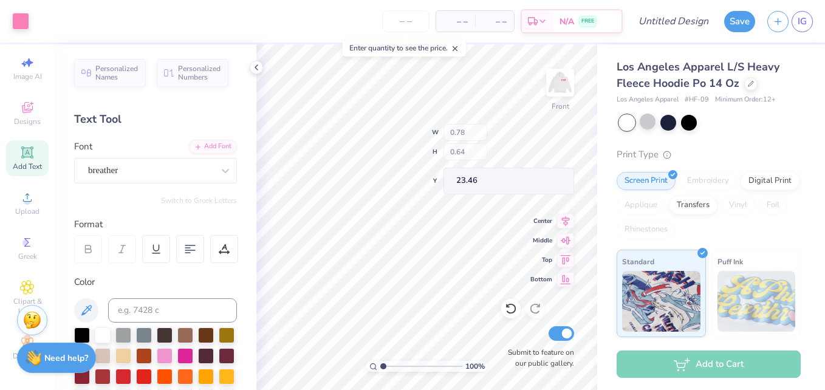
type input "0.78"
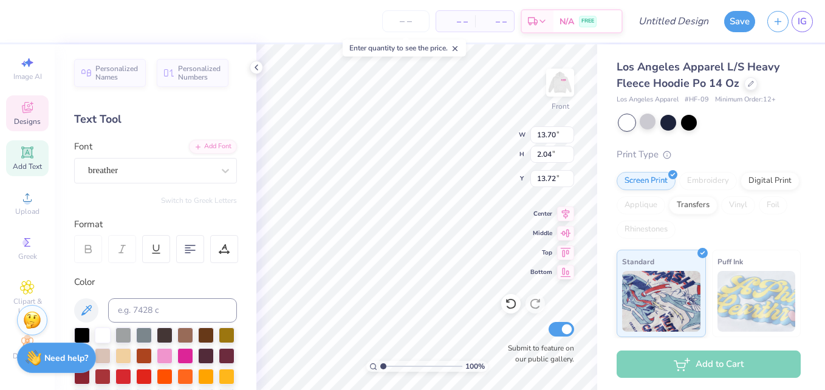
type input "13.72"
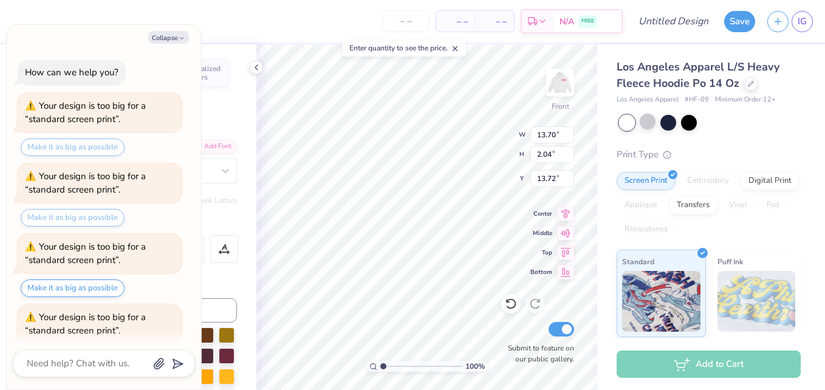
scroll to position [33, 0]
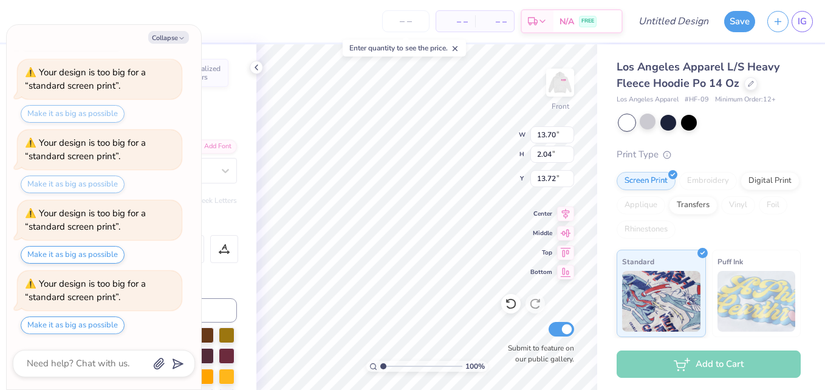
type textarea "x"
type input "10.04"
click at [177, 36] on button "Collapse" at bounding box center [168, 37] width 41 height 13
type textarea "x"
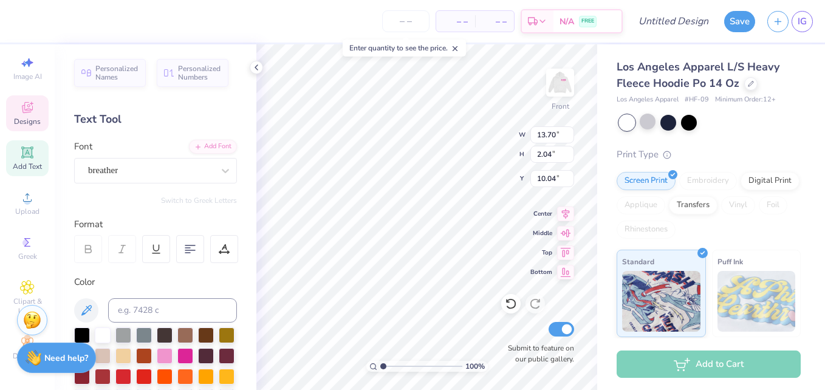
type input "10.63"
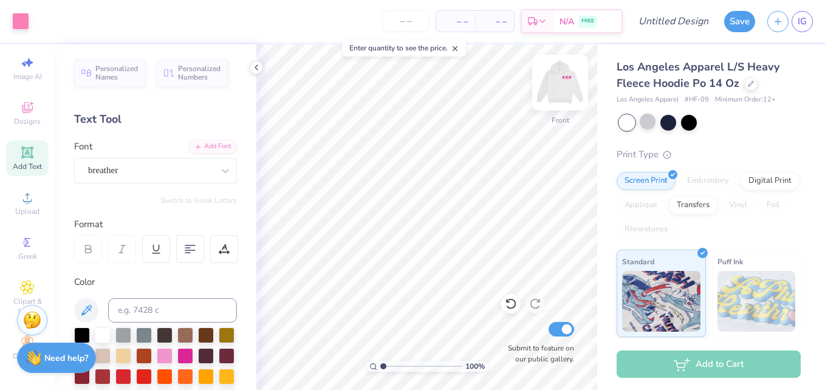
click at [558, 82] on img at bounding box center [560, 82] width 49 height 49
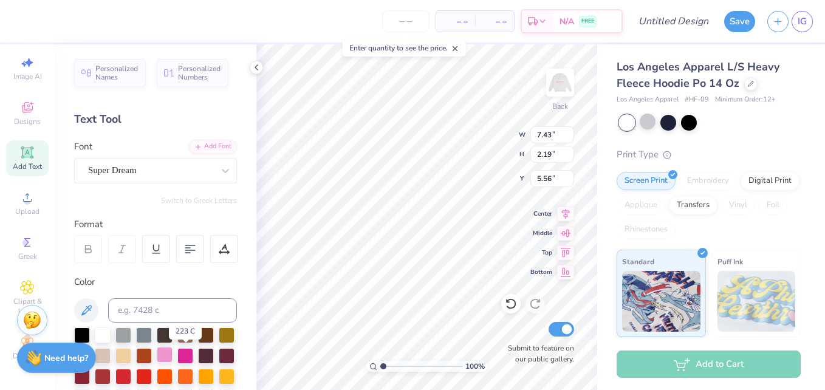
click at [172, 361] on div at bounding box center [165, 355] width 16 height 16
click at [214, 180] on div at bounding box center [225, 171] width 22 height 22
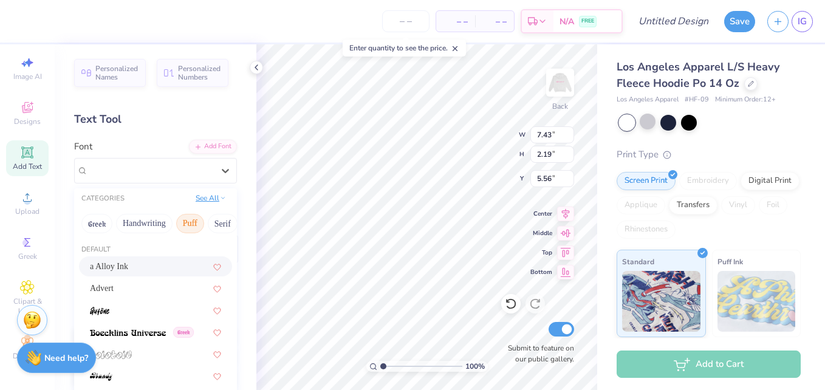
click at [205, 196] on button "See All" at bounding box center [211, 198] width 38 height 12
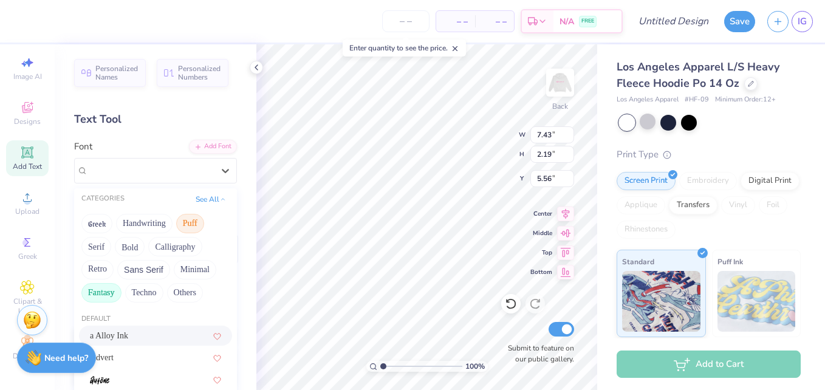
click at [114, 287] on button "Fantasy" at bounding box center [101, 292] width 40 height 19
click at [119, 356] on img at bounding box center [109, 358] width 38 height 9
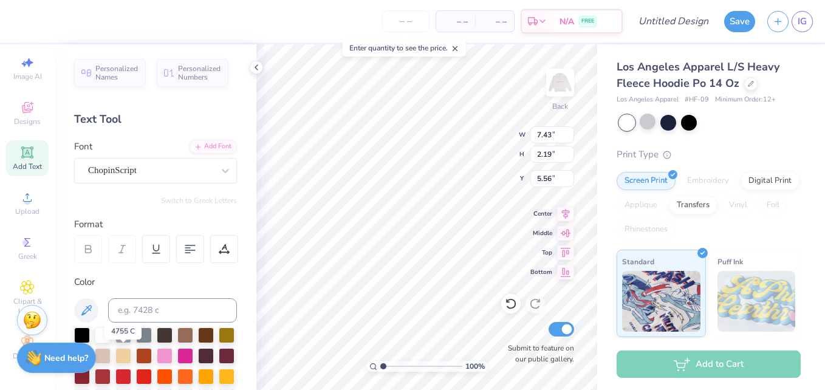
type input "12.60"
type input "3.28"
type input "5.01"
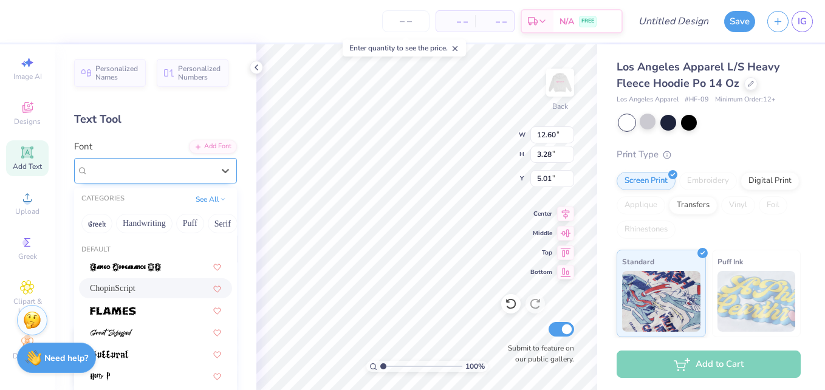
click at [165, 169] on div "ChopinScript" at bounding box center [151, 170] width 128 height 19
click at [210, 200] on button "See All" at bounding box center [211, 198] width 38 height 12
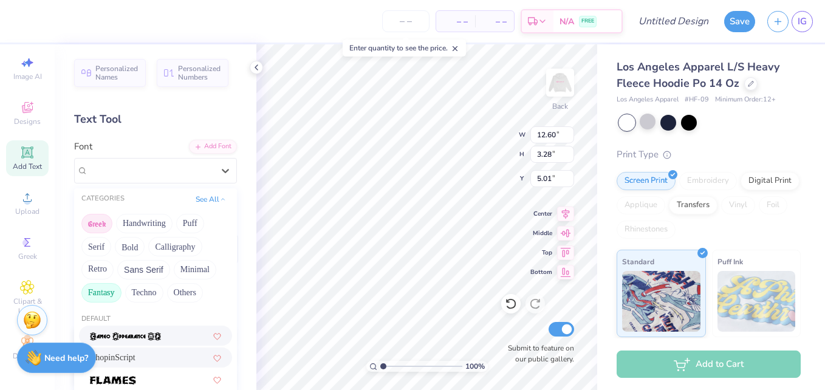
click at [96, 230] on button "Greek" at bounding box center [96, 223] width 31 height 19
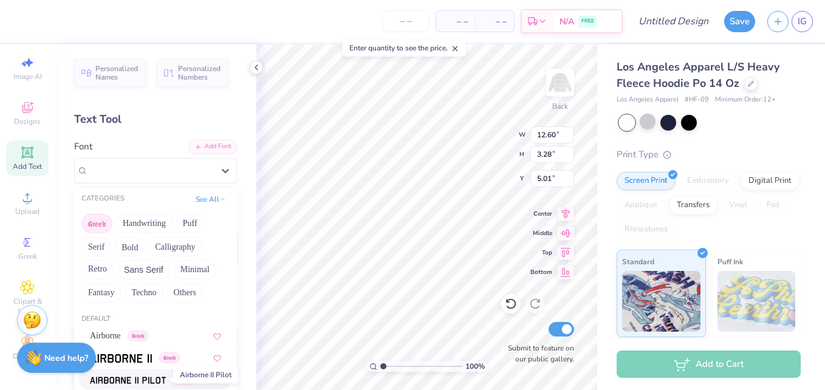
click at [116, 374] on span at bounding box center [128, 379] width 76 height 13
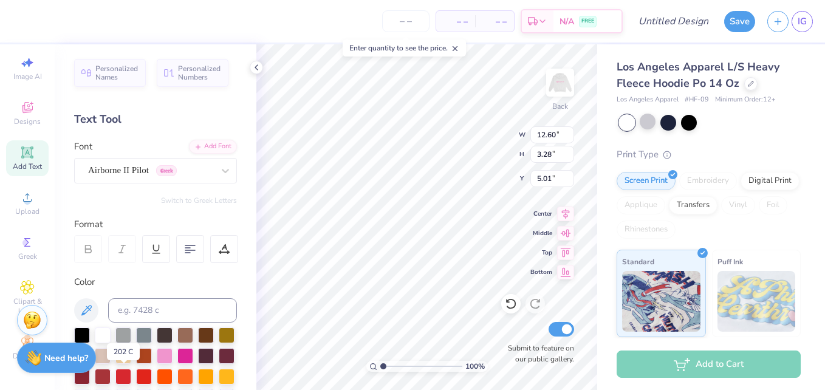
type input "7.14"
type input "2.29"
type input "5.51"
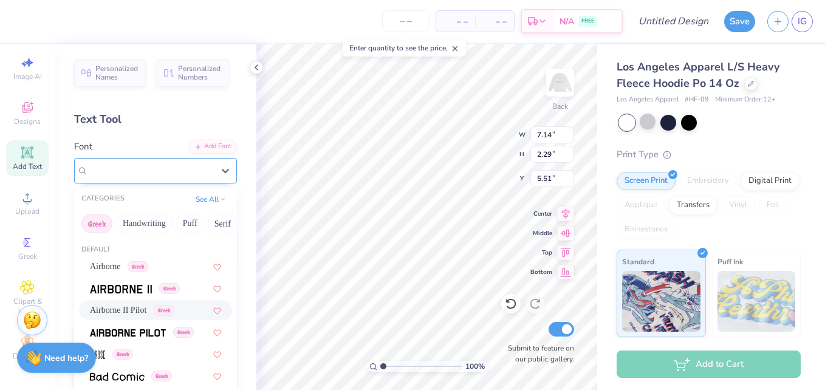
click at [159, 169] on div "Airborne II Pilot Greek" at bounding box center [151, 170] width 128 height 19
click at [188, 228] on button "Puff" at bounding box center [190, 223] width 28 height 19
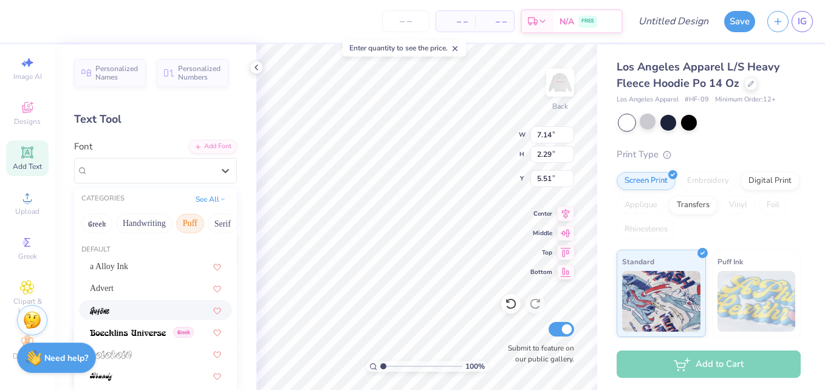
click at [137, 305] on div at bounding box center [155, 310] width 131 height 13
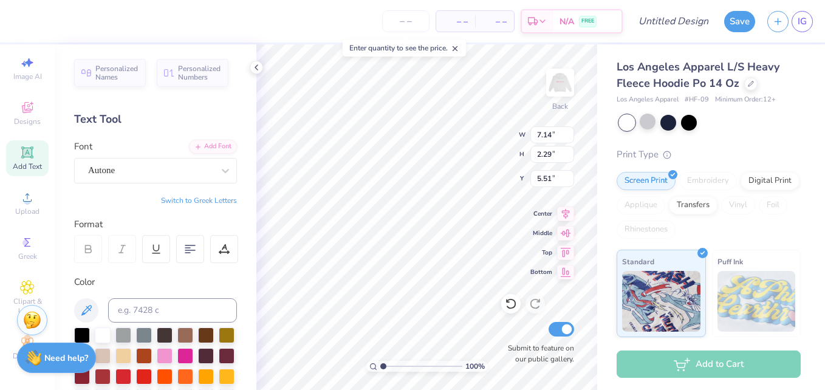
type input "5.98"
type input "2.45"
type input "5.43"
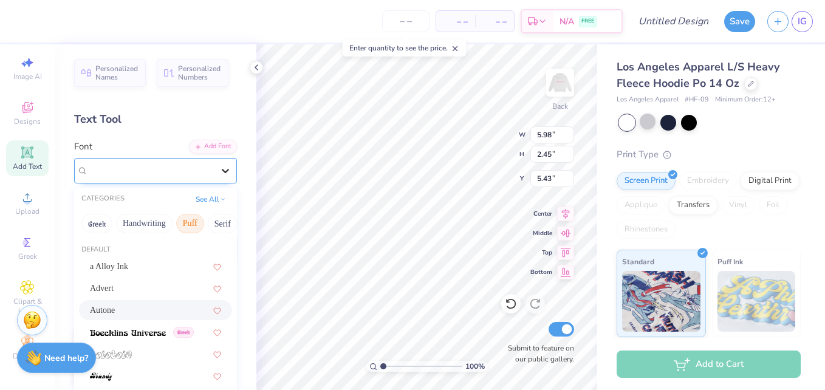
click at [214, 162] on div at bounding box center [225, 171] width 22 height 22
click at [217, 228] on button "Serif" at bounding box center [223, 223] width 30 height 19
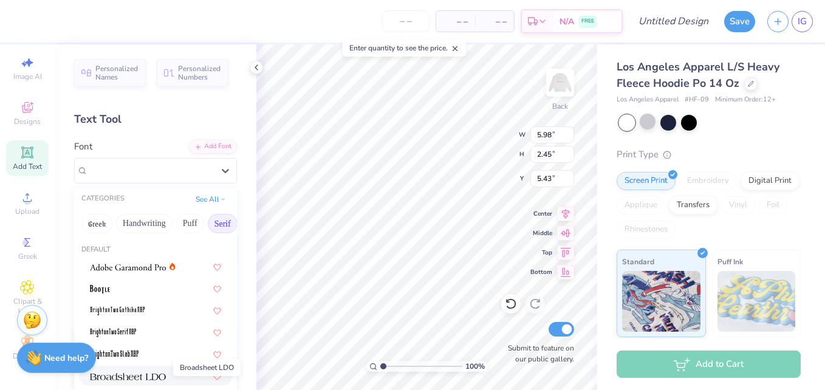
click at [129, 380] on img at bounding box center [128, 376] width 76 height 9
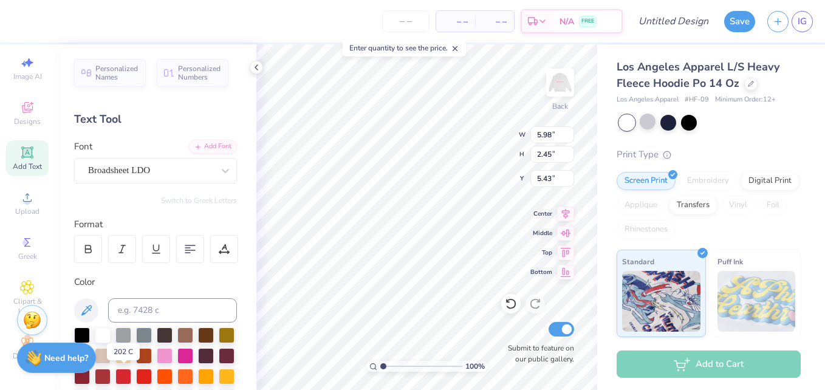
type input "8.36"
type input "2.15"
type input "4.93"
type input "5.38"
type input "1.61"
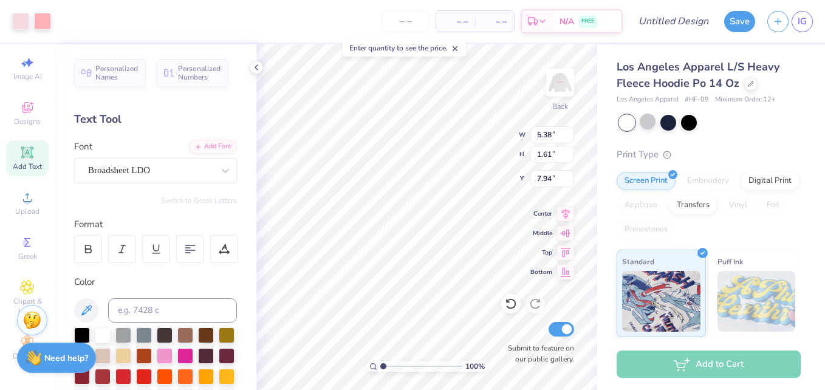
type input "7.58"
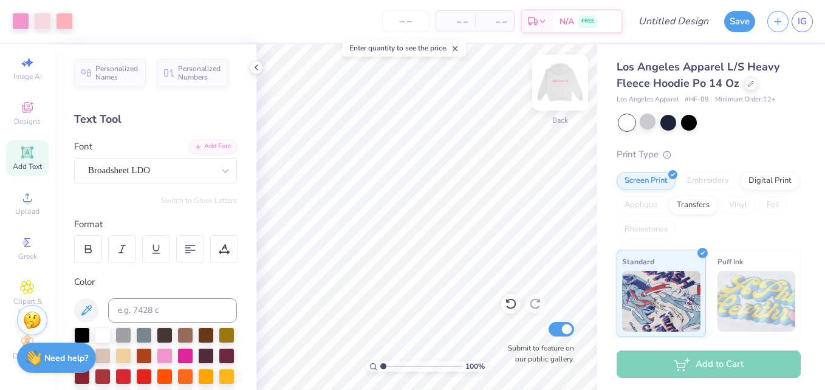
click at [557, 95] on img at bounding box center [560, 82] width 49 height 49
click at [552, 84] on img at bounding box center [560, 82] width 49 height 49
type textarea "AO II"
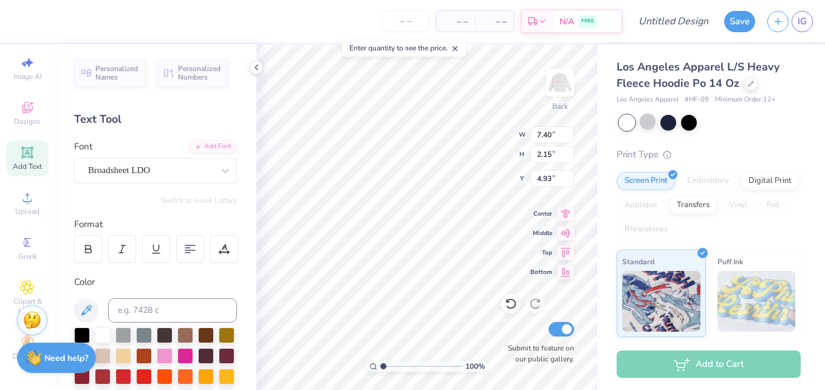
scroll to position [10, 2]
type textarea "AOII"
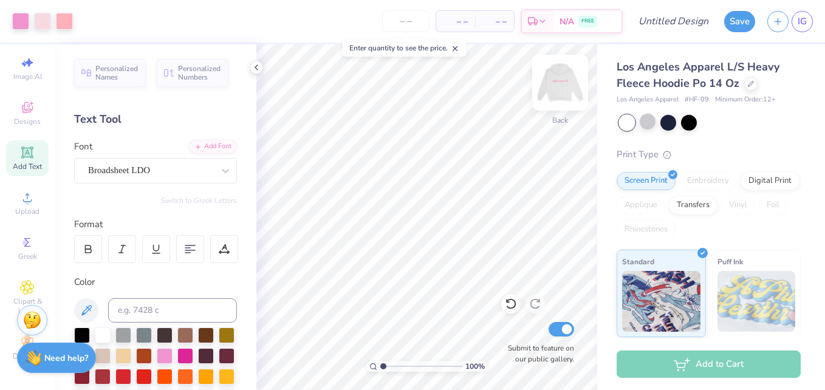
click at [572, 77] on img at bounding box center [560, 82] width 49 height 49
